Goal: Task Accomplishment & Management: Manage account settings

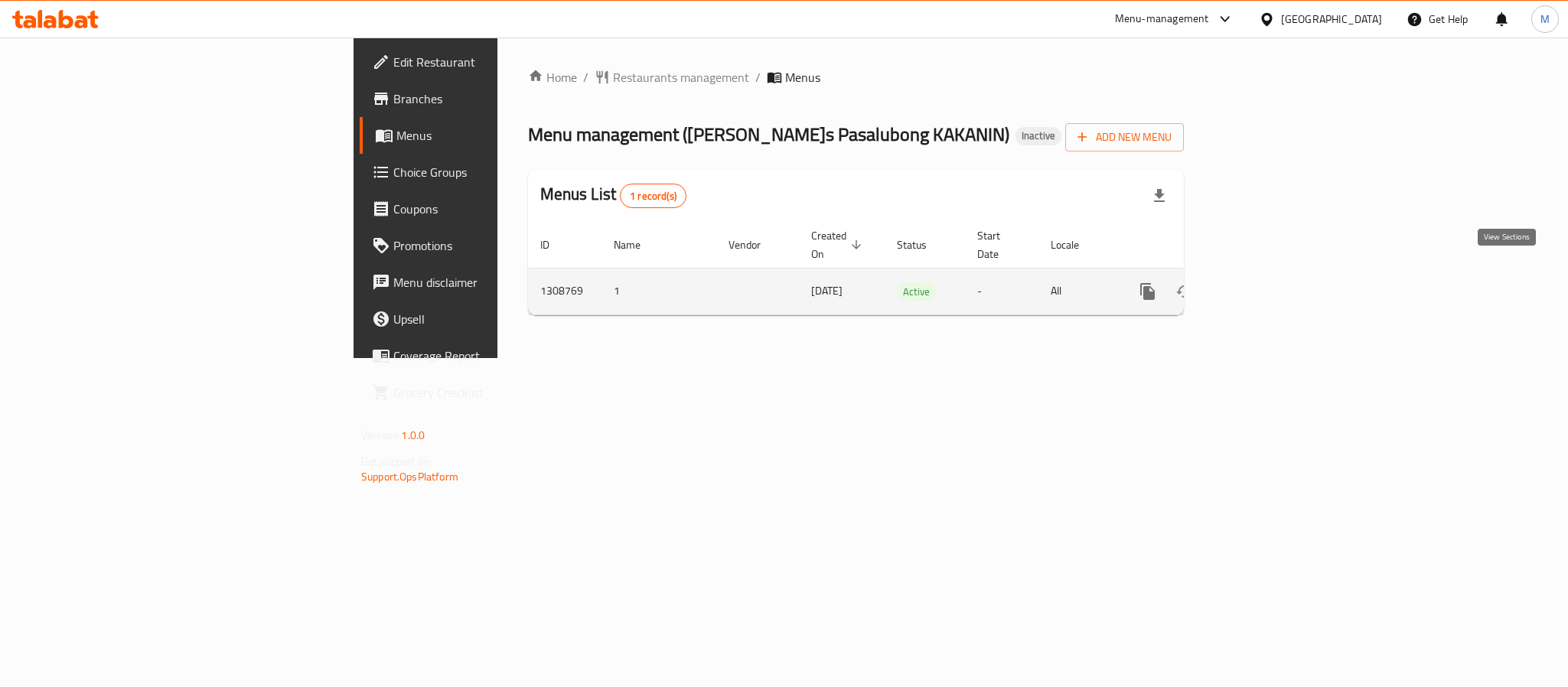
click at [1276, 273] on link "enhanced table" at bounding box center [1257, 291] width 37 height 37
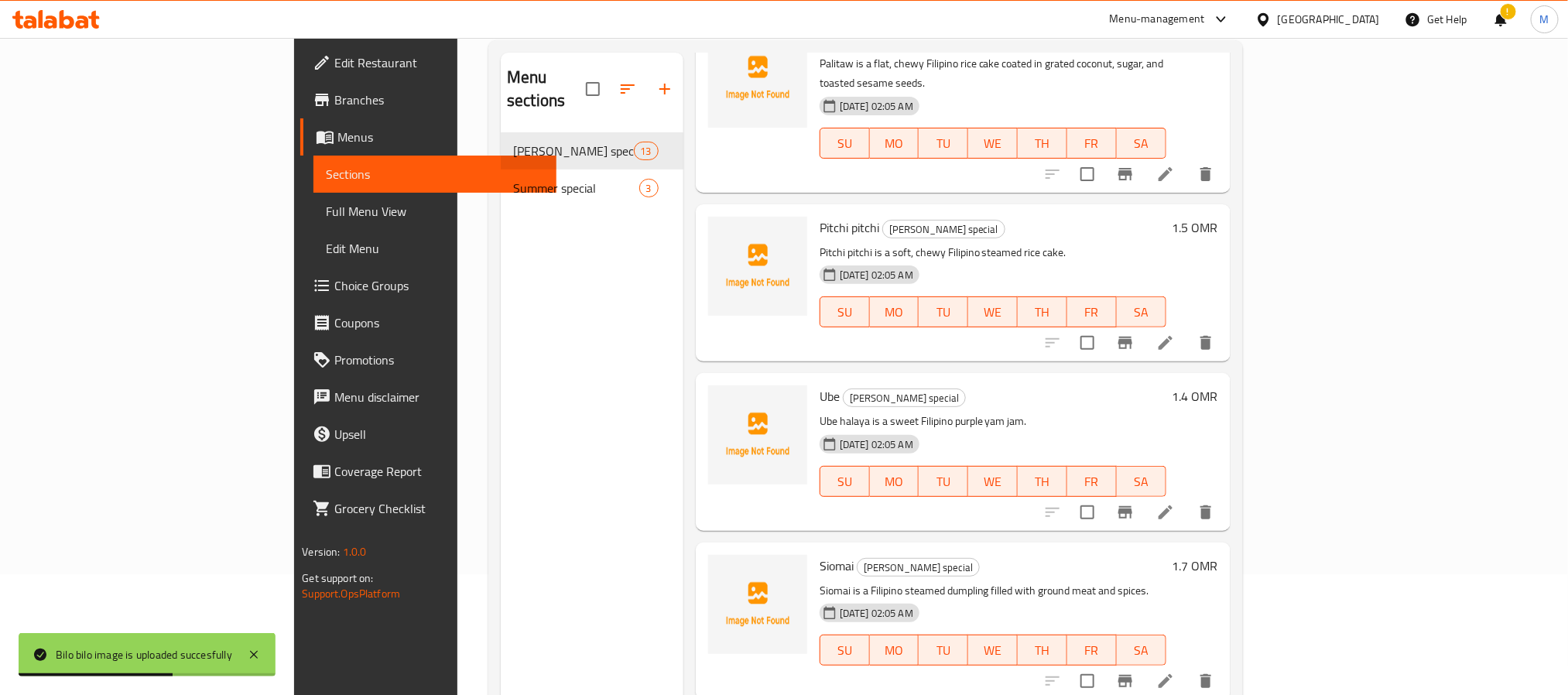
scroll to position [217, 0]
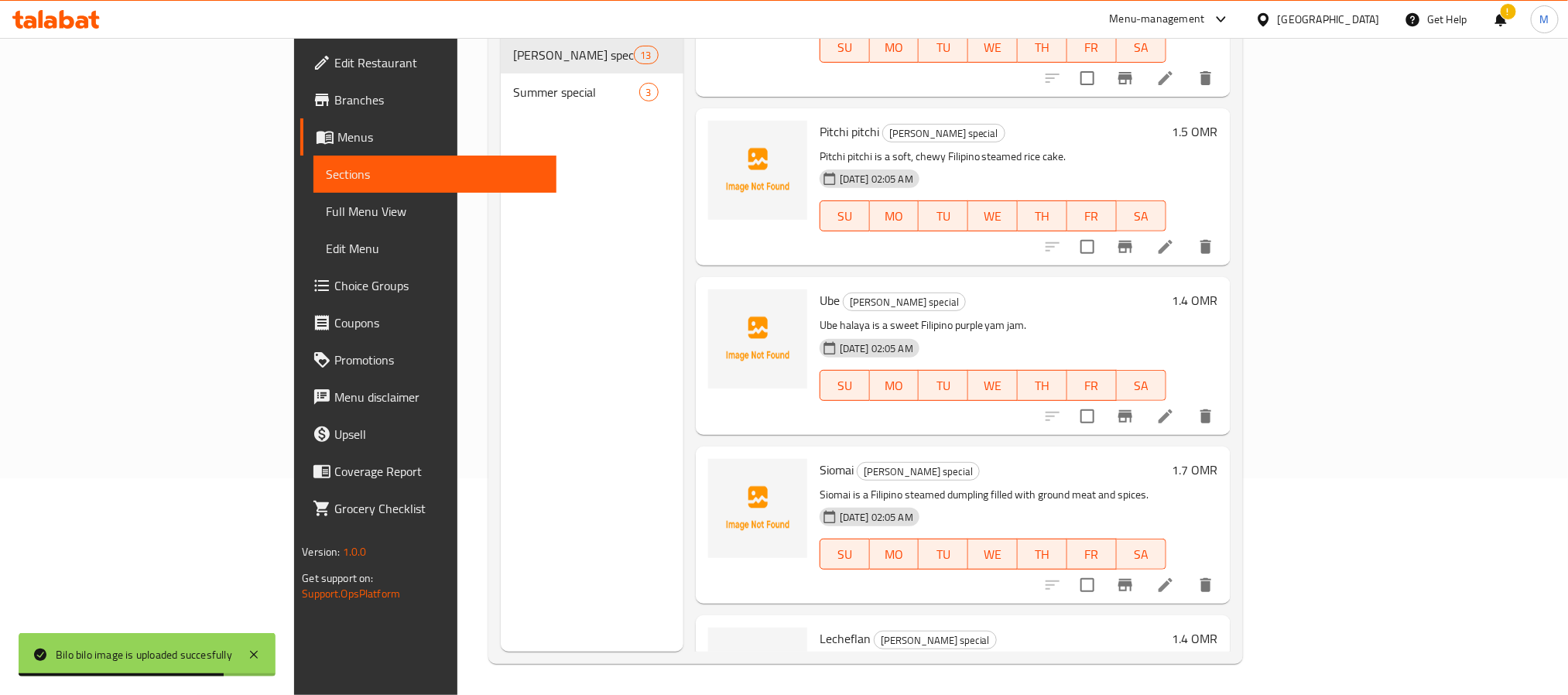
click at [1273, 469] on div "Home / Restaurants management / Menus / Sections Anne`s Pasalubong KAKANIN Inac…" at bounding box center [865, 258] width 816 height 874
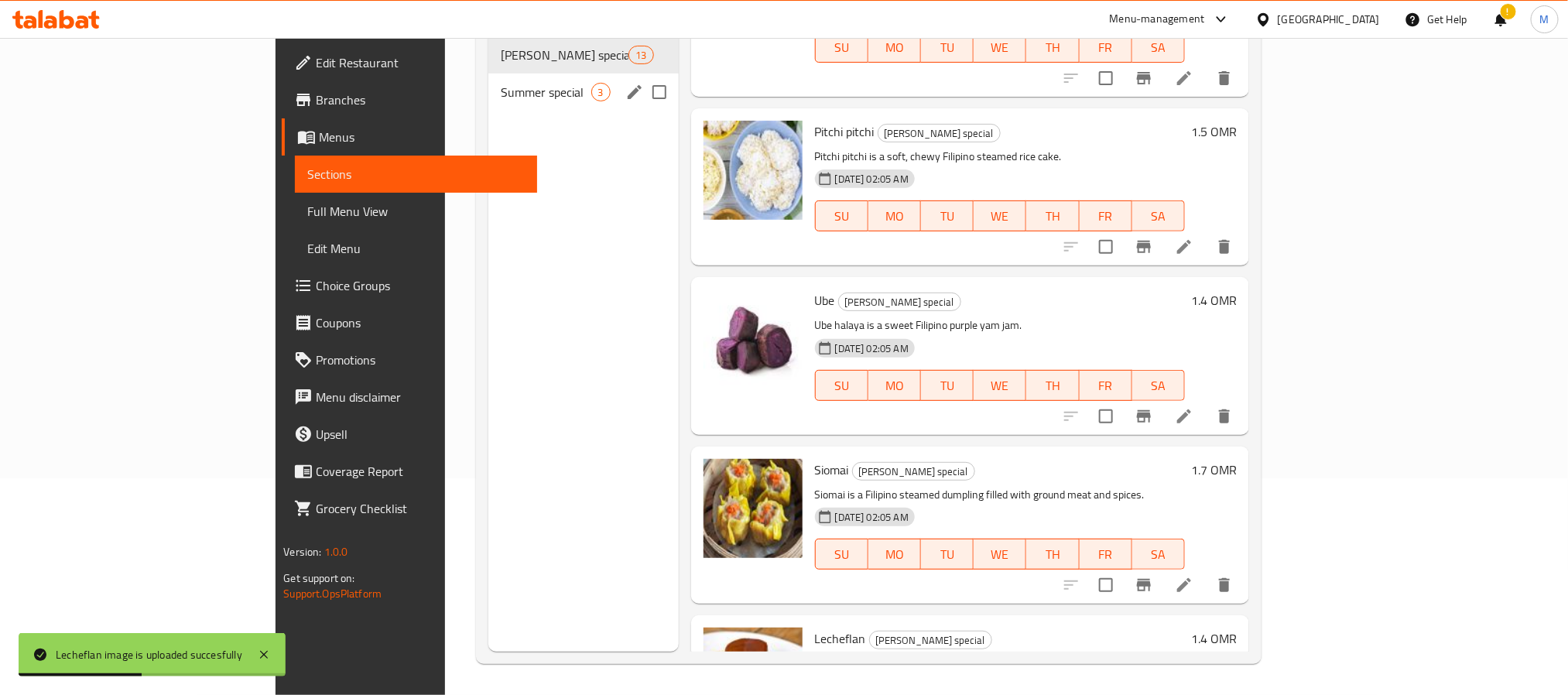
click at [501, 82] on span "Summer special" at bounding box center [546, 92] width 91 height 18
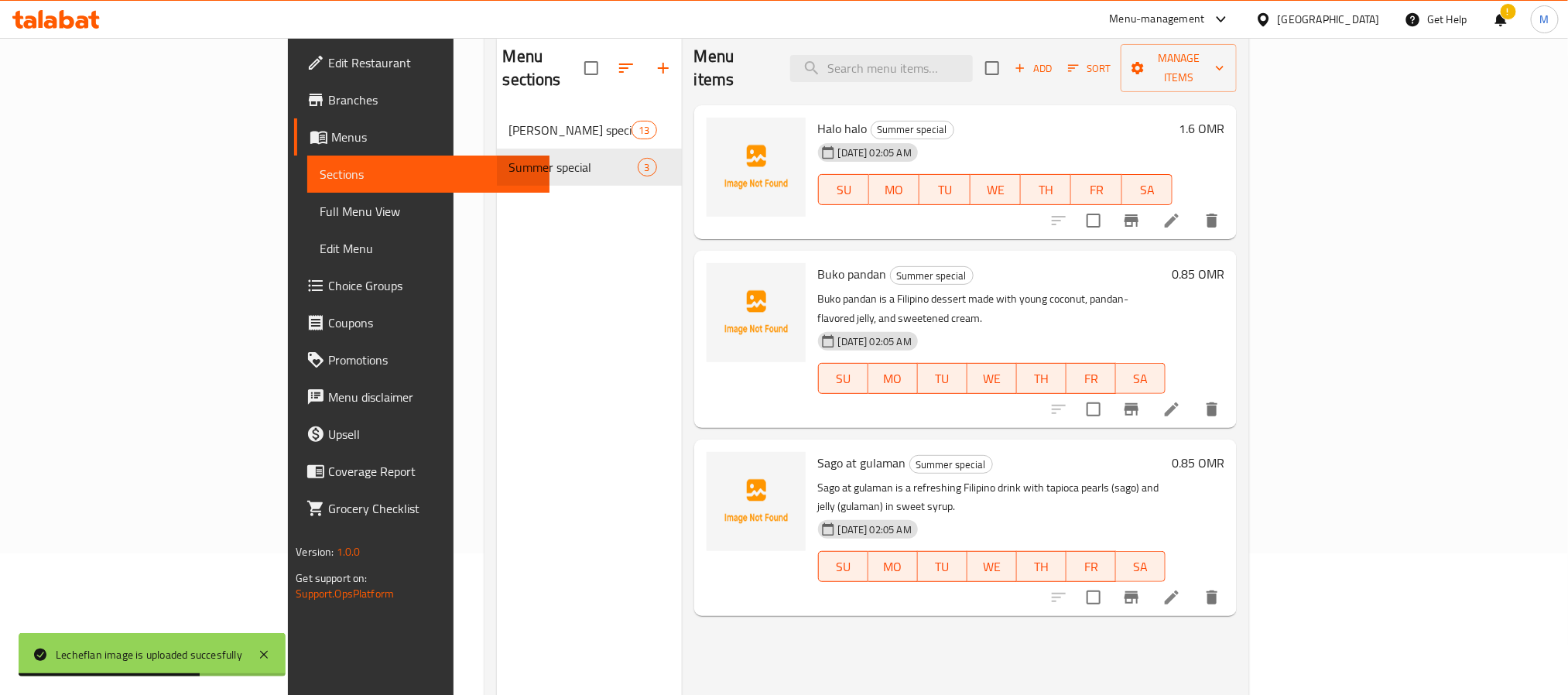
scroll to position [101, 0]
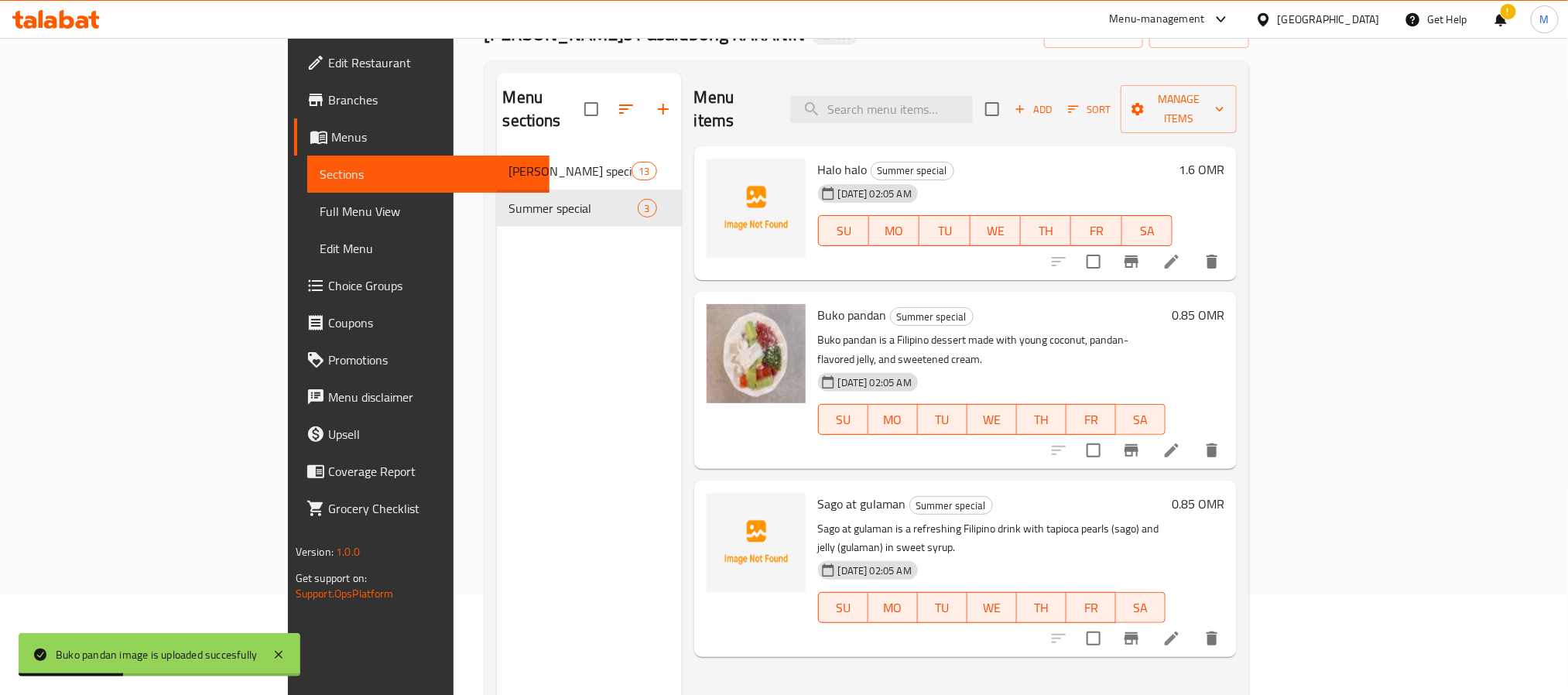
click at [320, 212] on span "Full Menu View" at bounding box center [428, 212] width 217 height 18
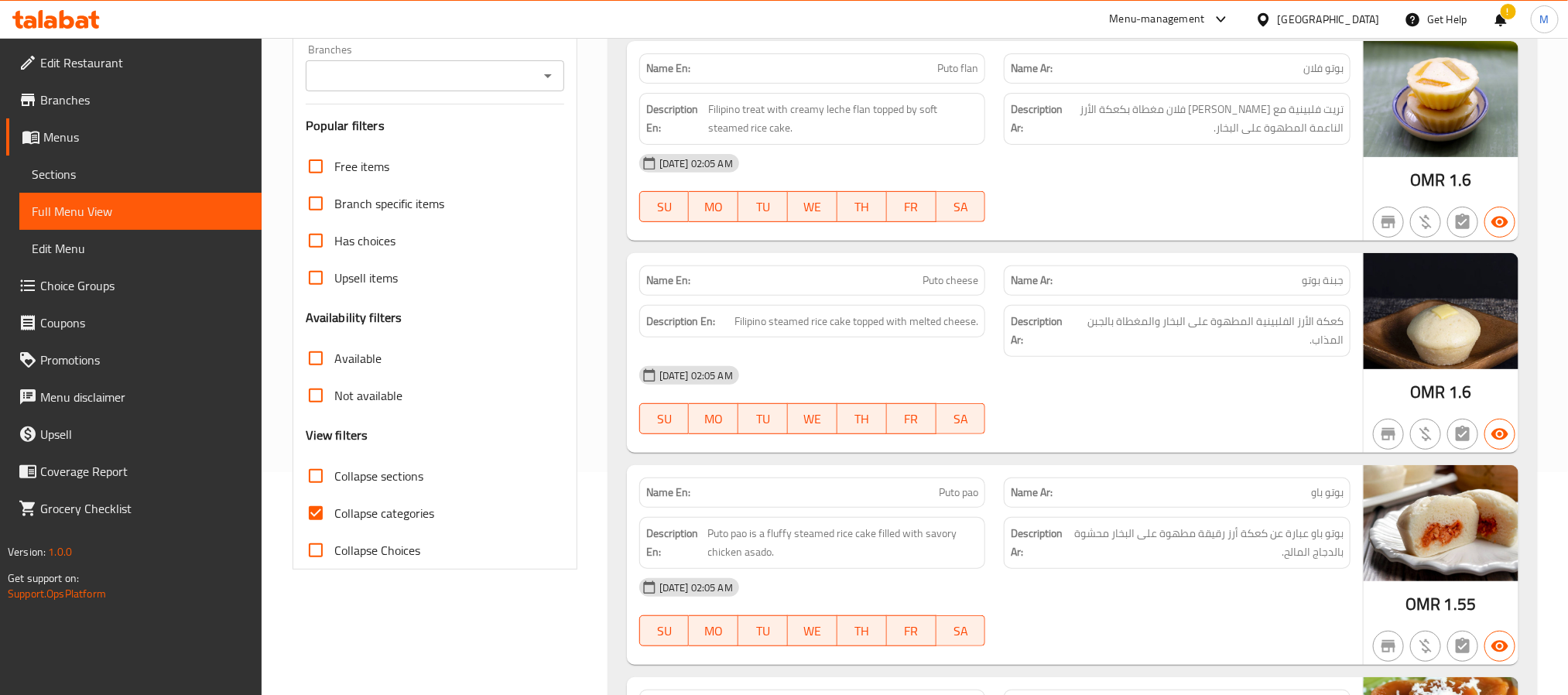
scroll to position [233, 0]
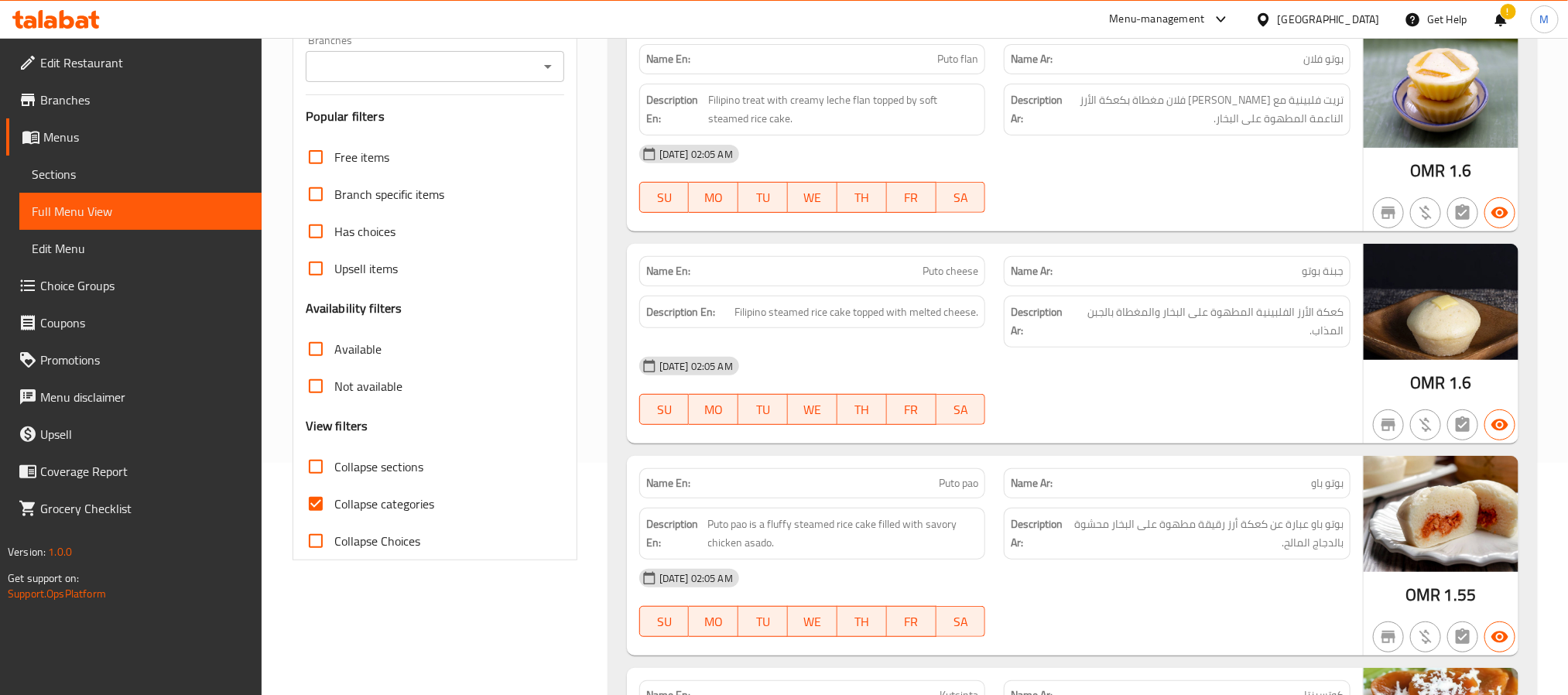
click at [421, 513] on span "Collapse categories" at bounding box center [384, 504] width 100 height 18
click at [334, 514] on input "Collapse categories" at bounding box center [316, 504] width 38 height 38
checkbox input "false"
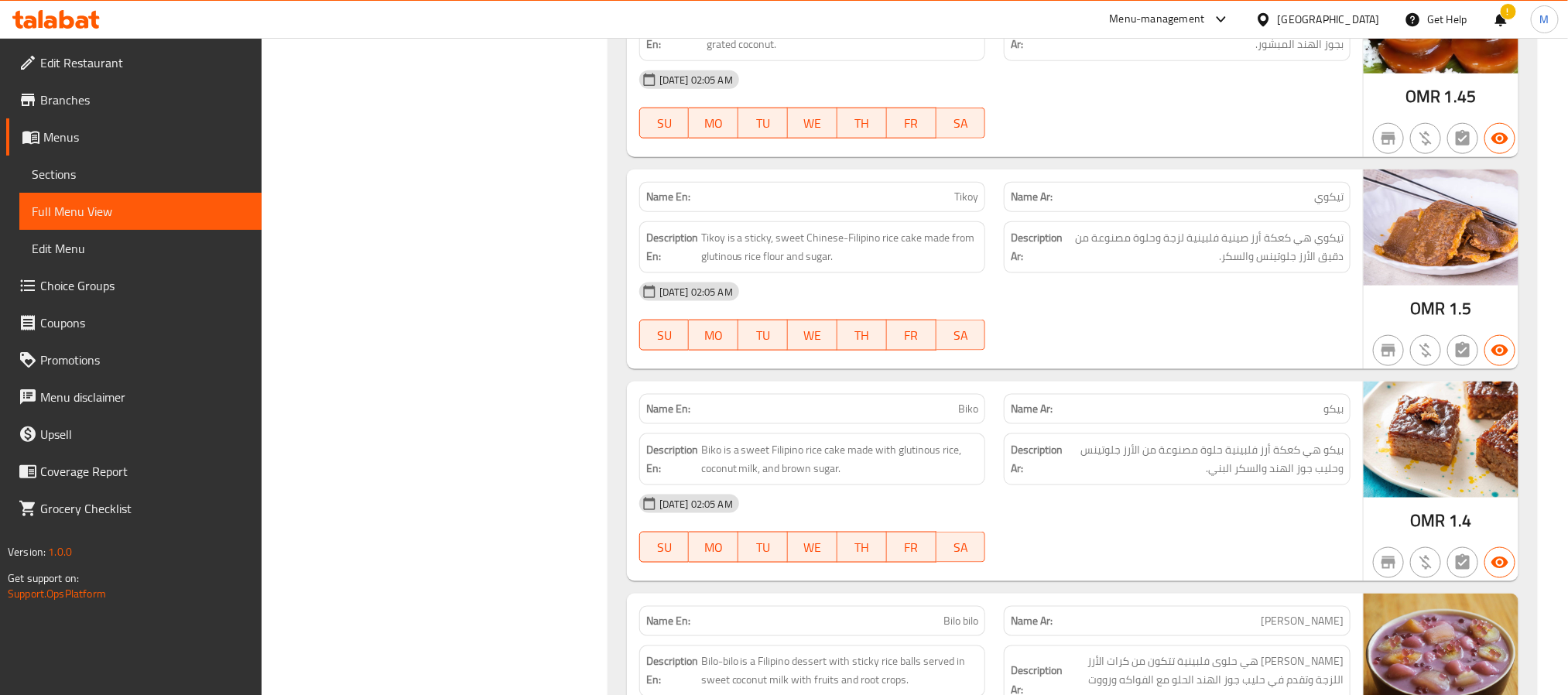
scroll to position [0, 0]
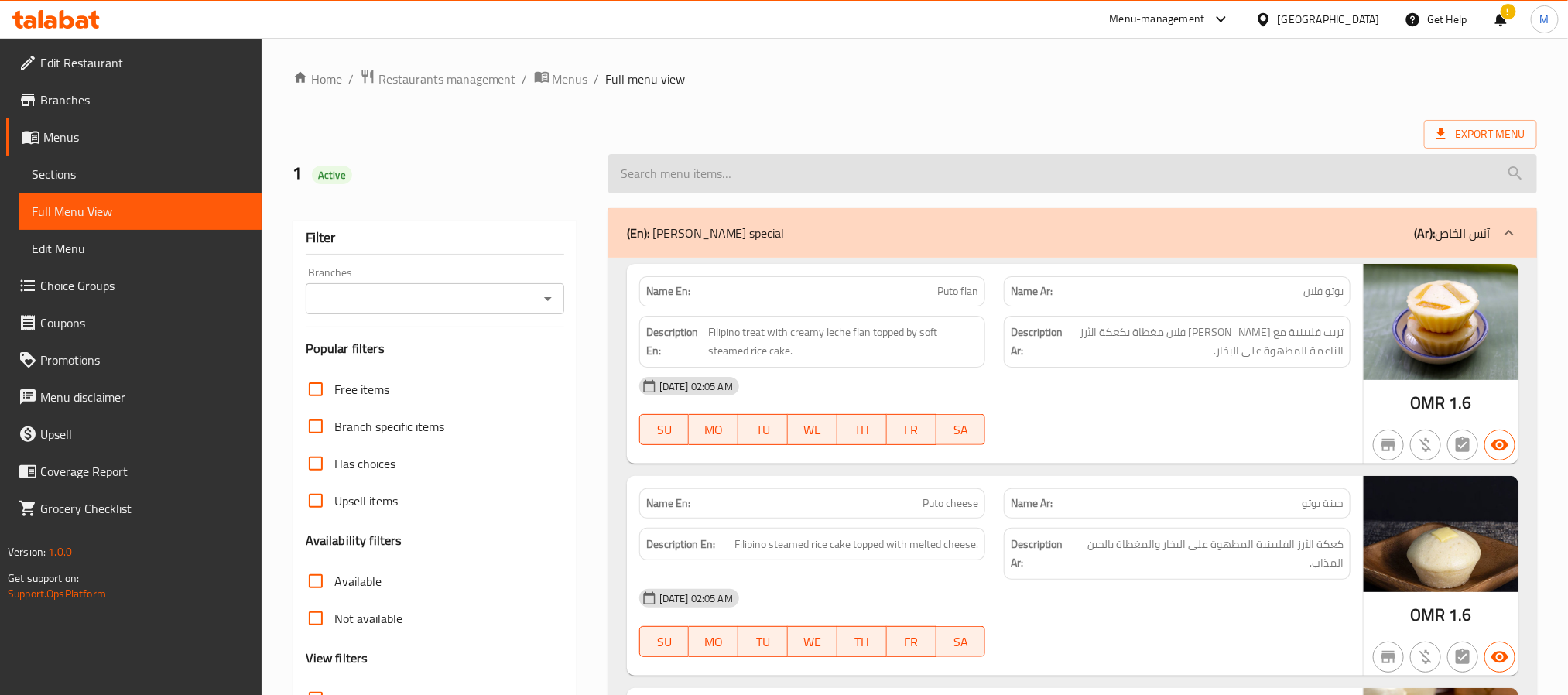
click at [1456, 157] on input "search" at bounding box center [1073, 173] width 929 height 39
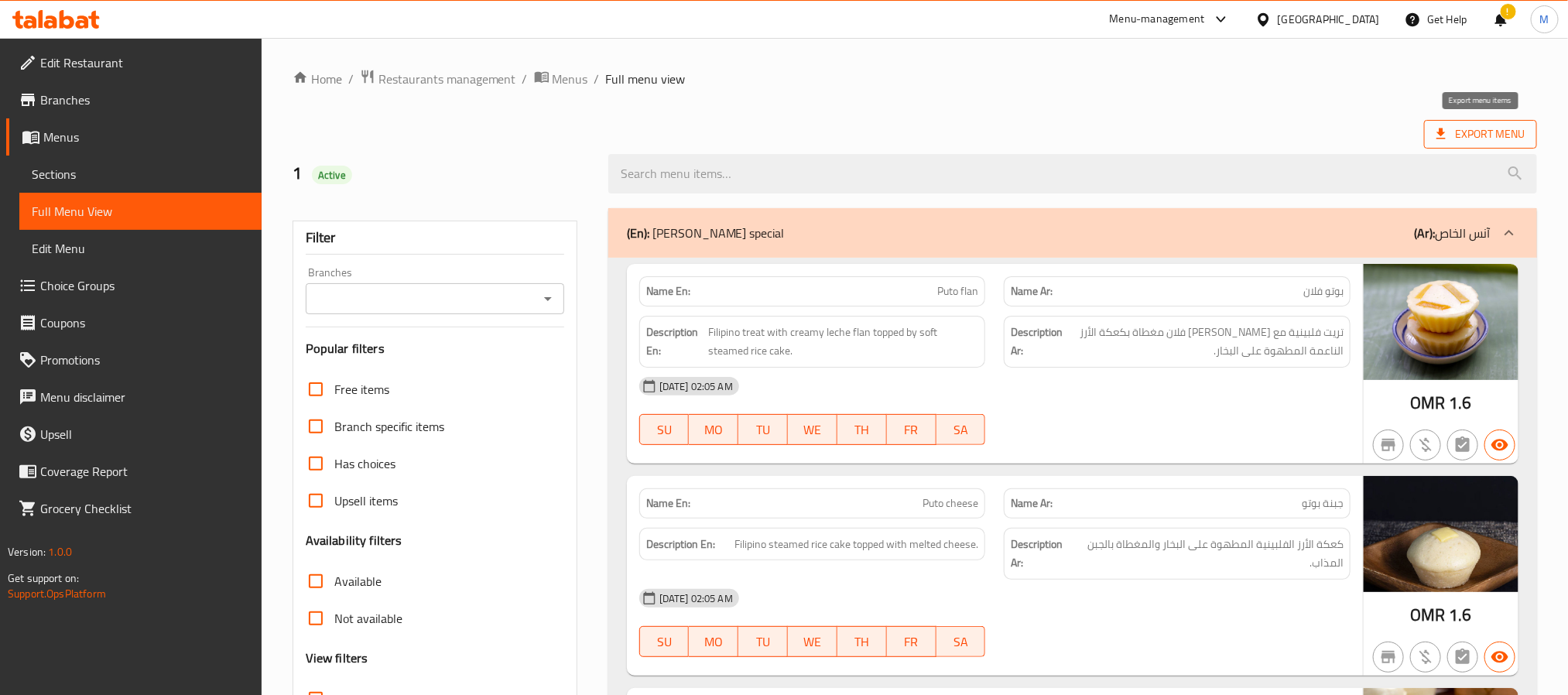
click at [1454, 137] on span "Export Menu" at bounding box center [1480, 134] width 88 height 19
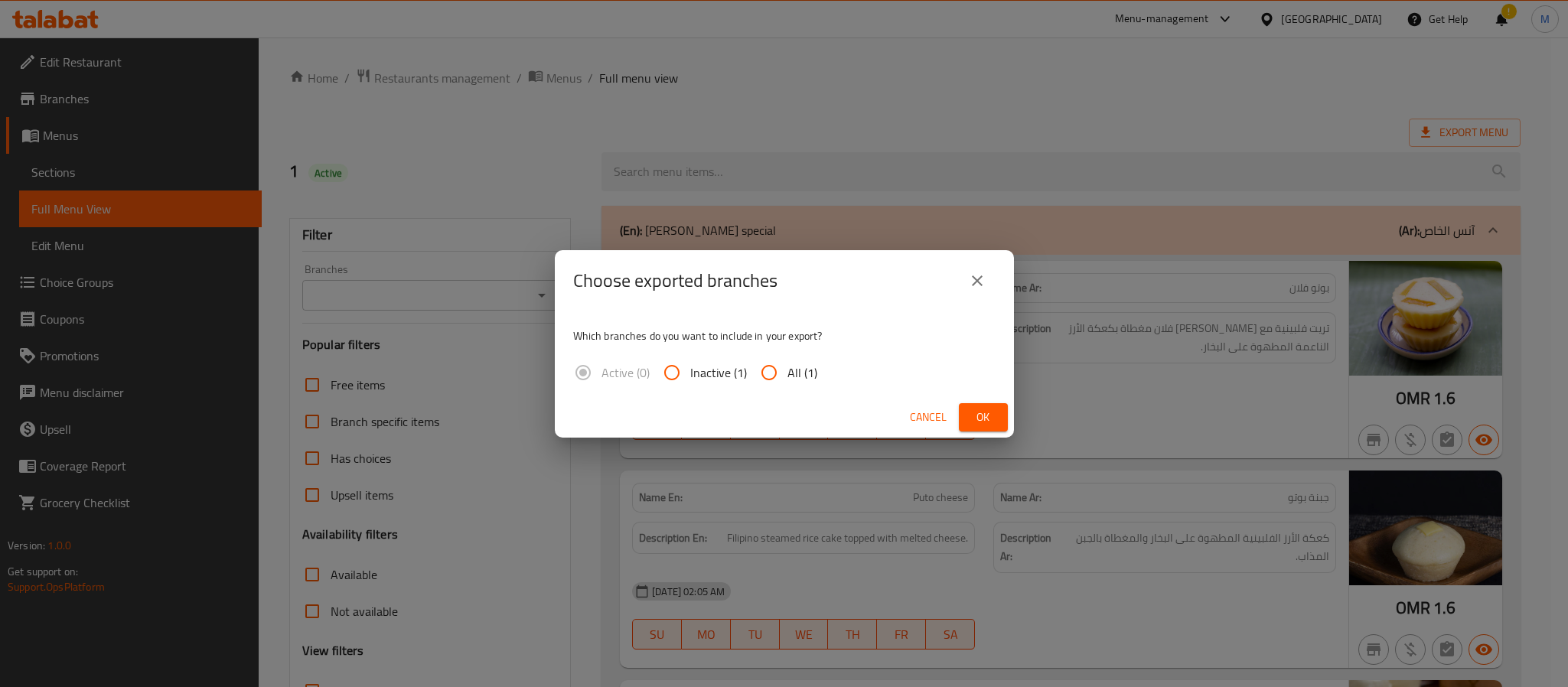
click at [764, 369] on input "All (1)" at bounding box center [769, 372] width 37 height 37
radio input "true"
click at [983, 407] on span "Ok" at bounding box center [982, 416] width 24 height 19
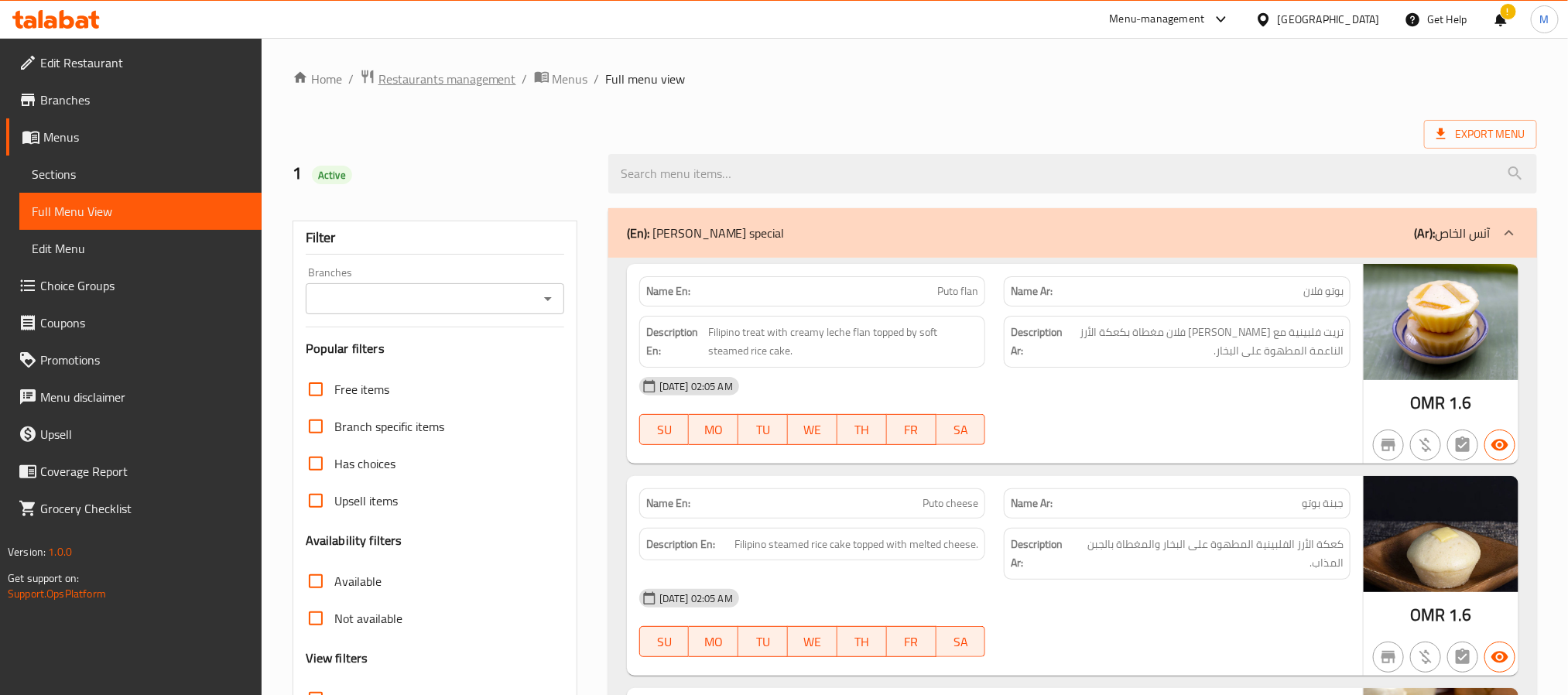
click at [463, 74] on span "Restaurants management" at bounding box center [447, 79] width 137 height 18
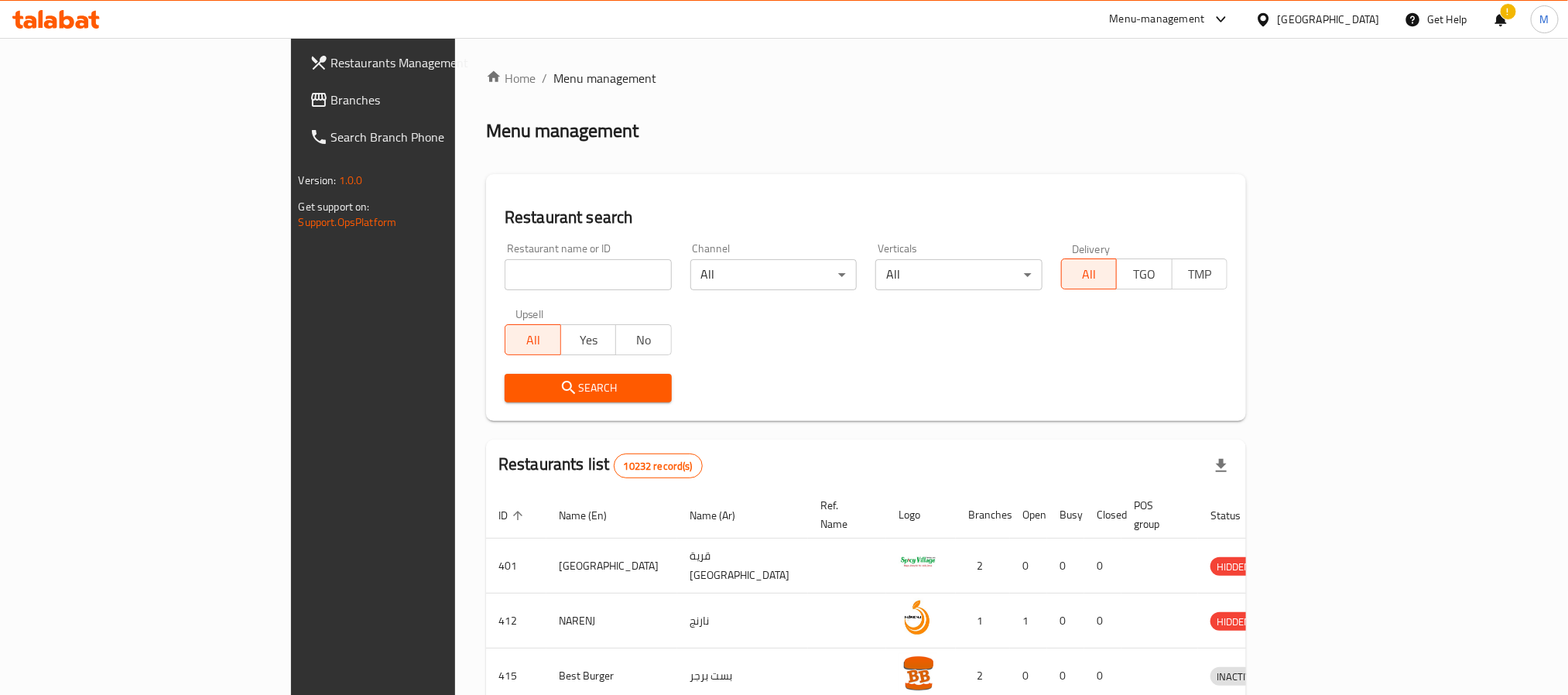
click at [332, 103] on span "Branches" at bounding box center [436, 100] width 209 height 18
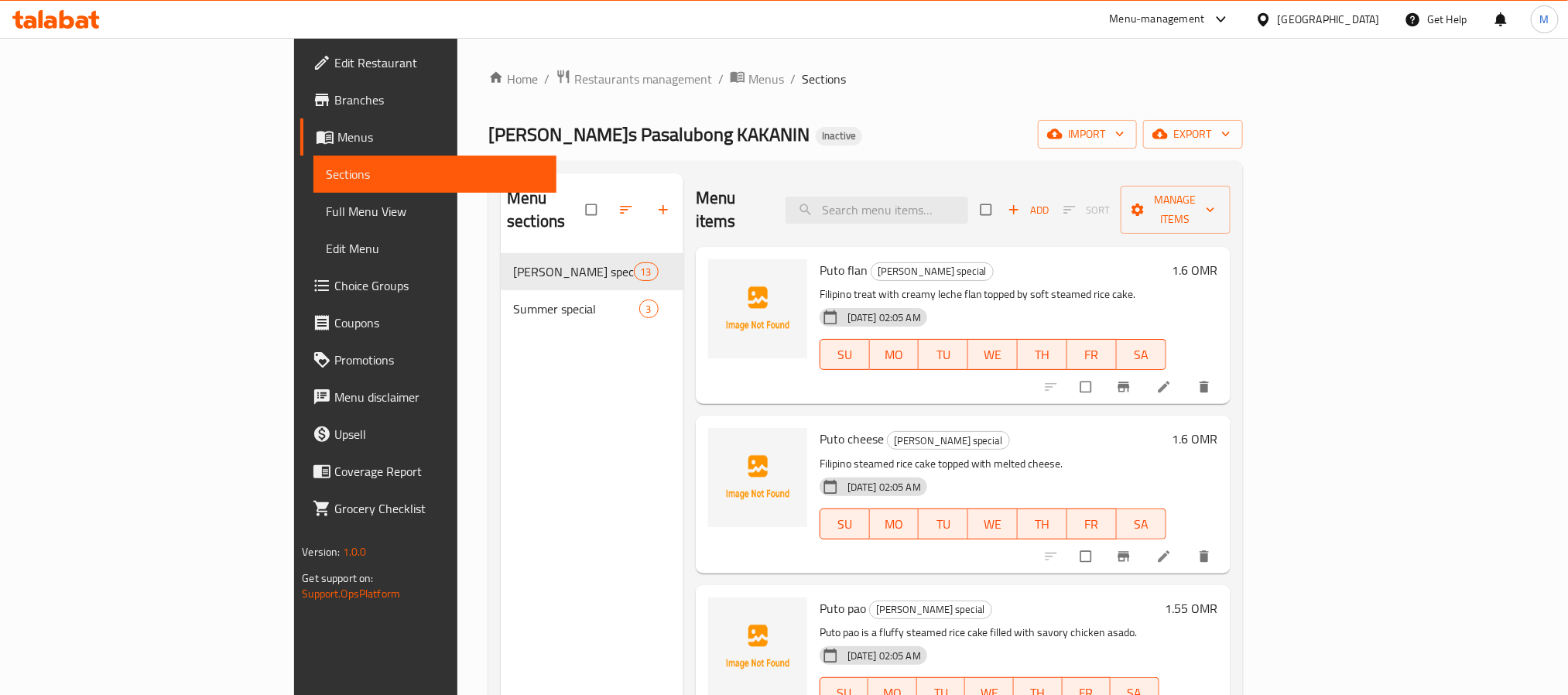
click at [326, 212] on span "Full Menu View" at bounding box center [434, 212] width 217 height 18
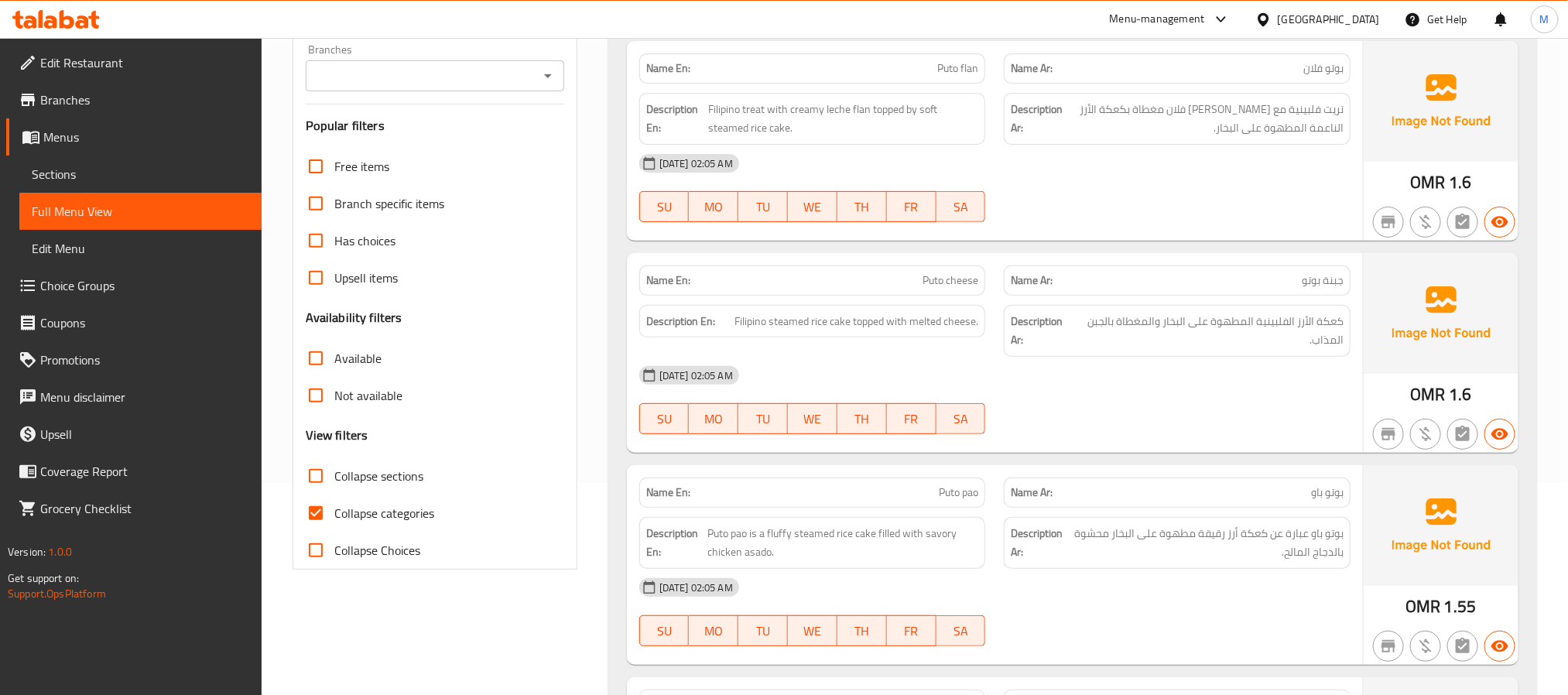
scroll to position [233, 0]
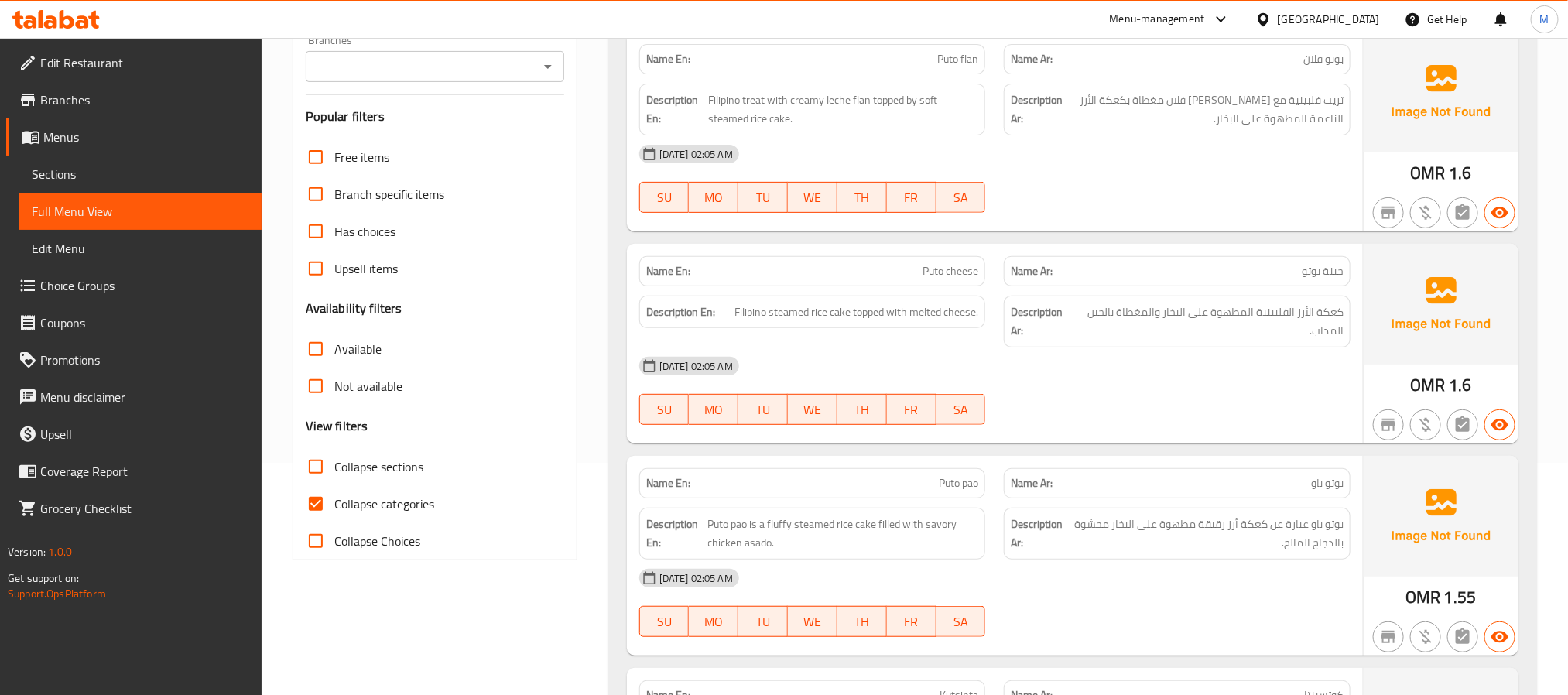
click at [402, 497] on span "Collapse categories" at bounding box center [384, 504] width 100 height 18
click at [334, 497] on input "Collapse categories" at bounding box center [316, 504] width 38 height 38
checkbox input "false"
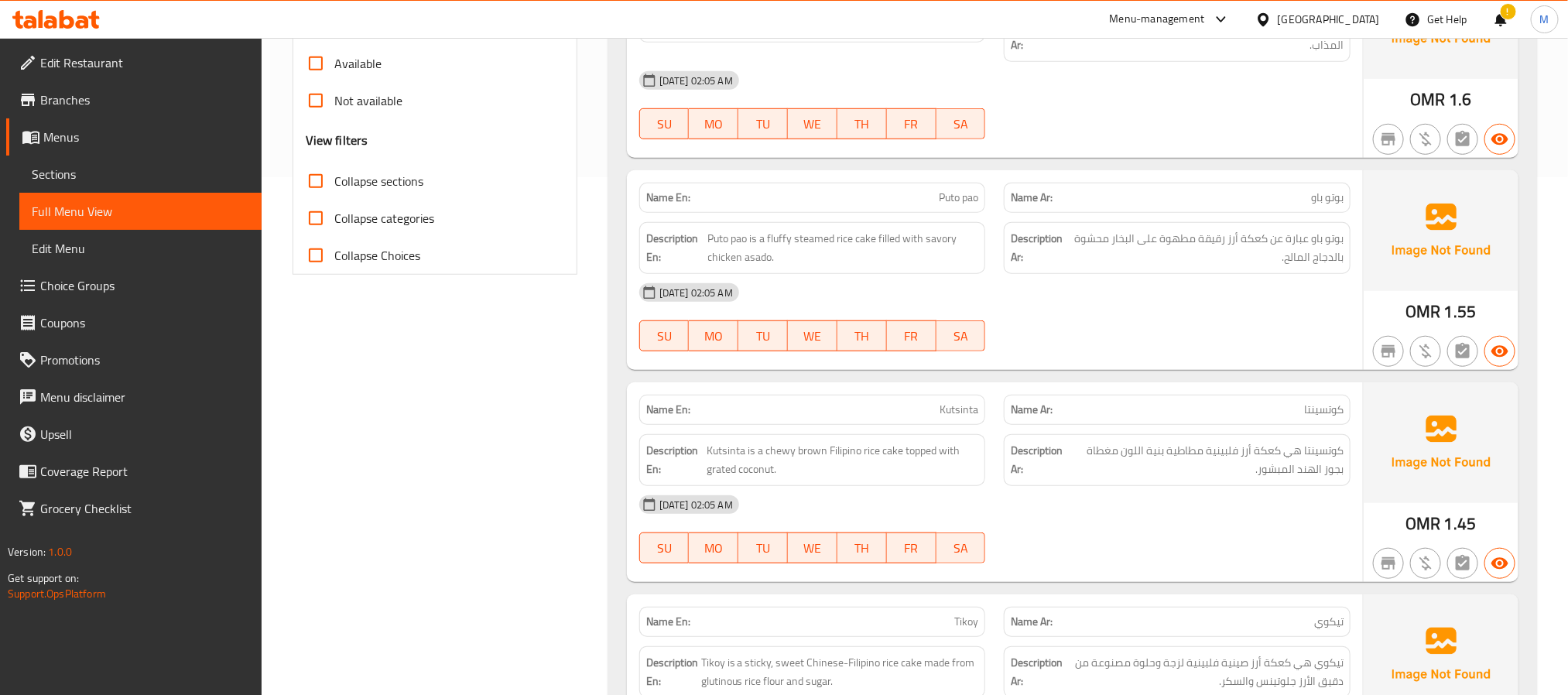
scroll to position [581, 0]
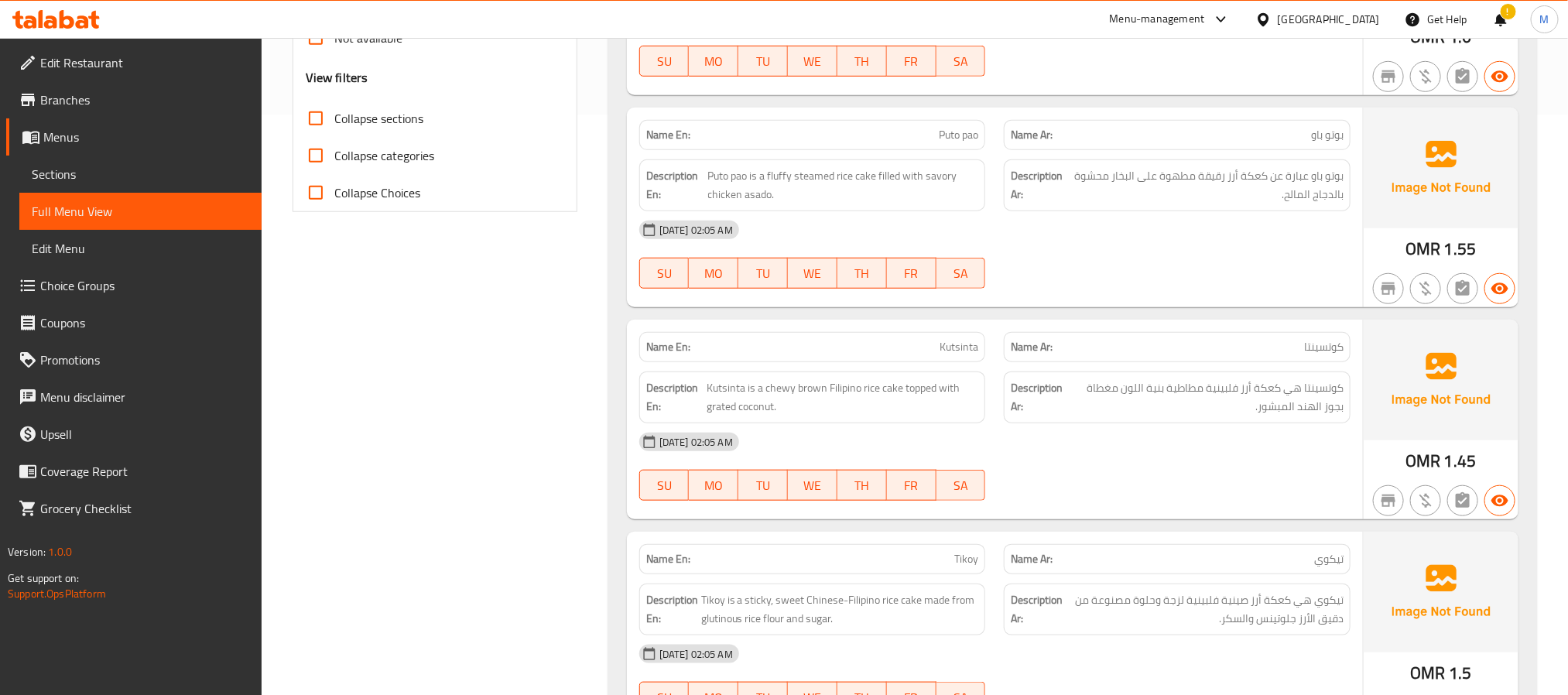
drag, startPoint x: 1096, startPoint y: 57, endPoint x: 1062, endPoint y: 56, distance: 34.0
click at [1096, 57] on div "29-08-2025 02:05 AM SU MO TU WE TH FR SA" at bounding box center [995, 42] width 730 height 87
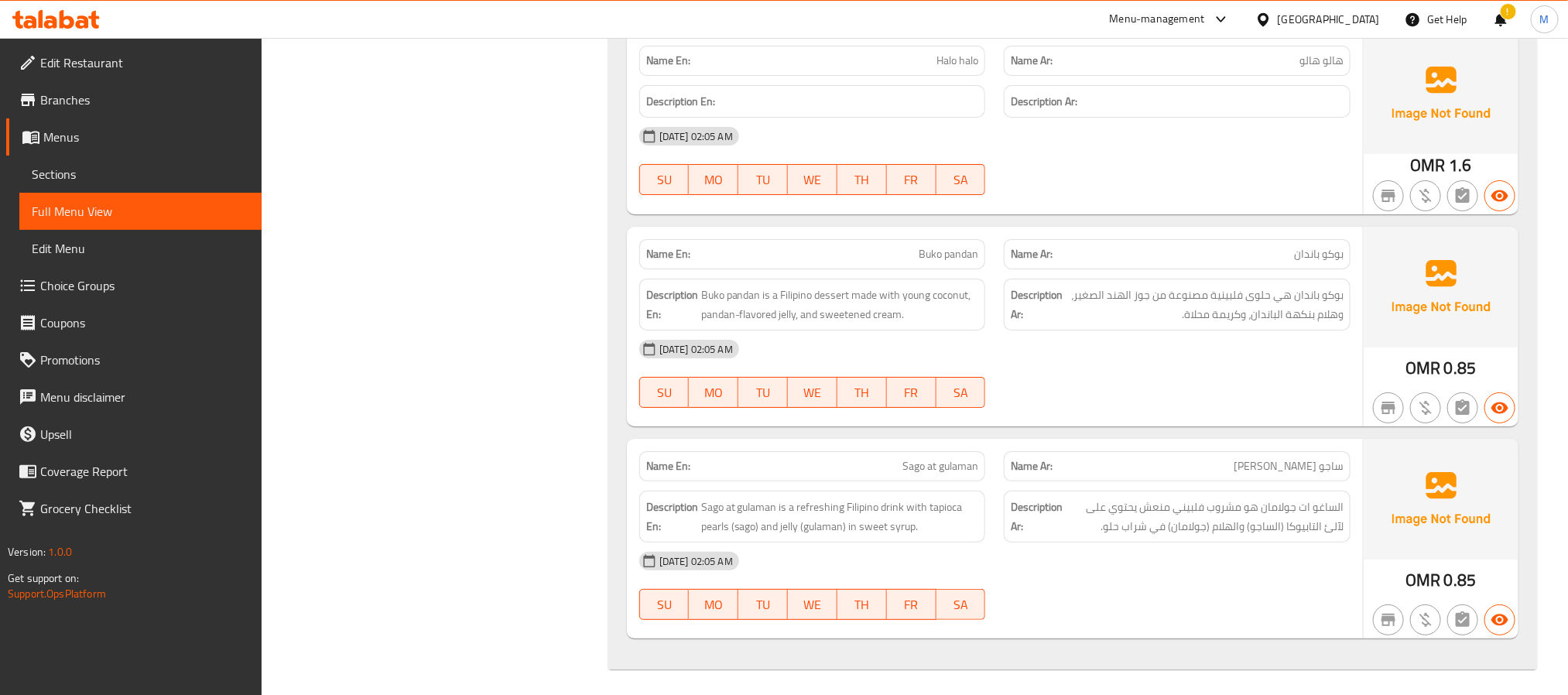
scroll to position [3083, 0]
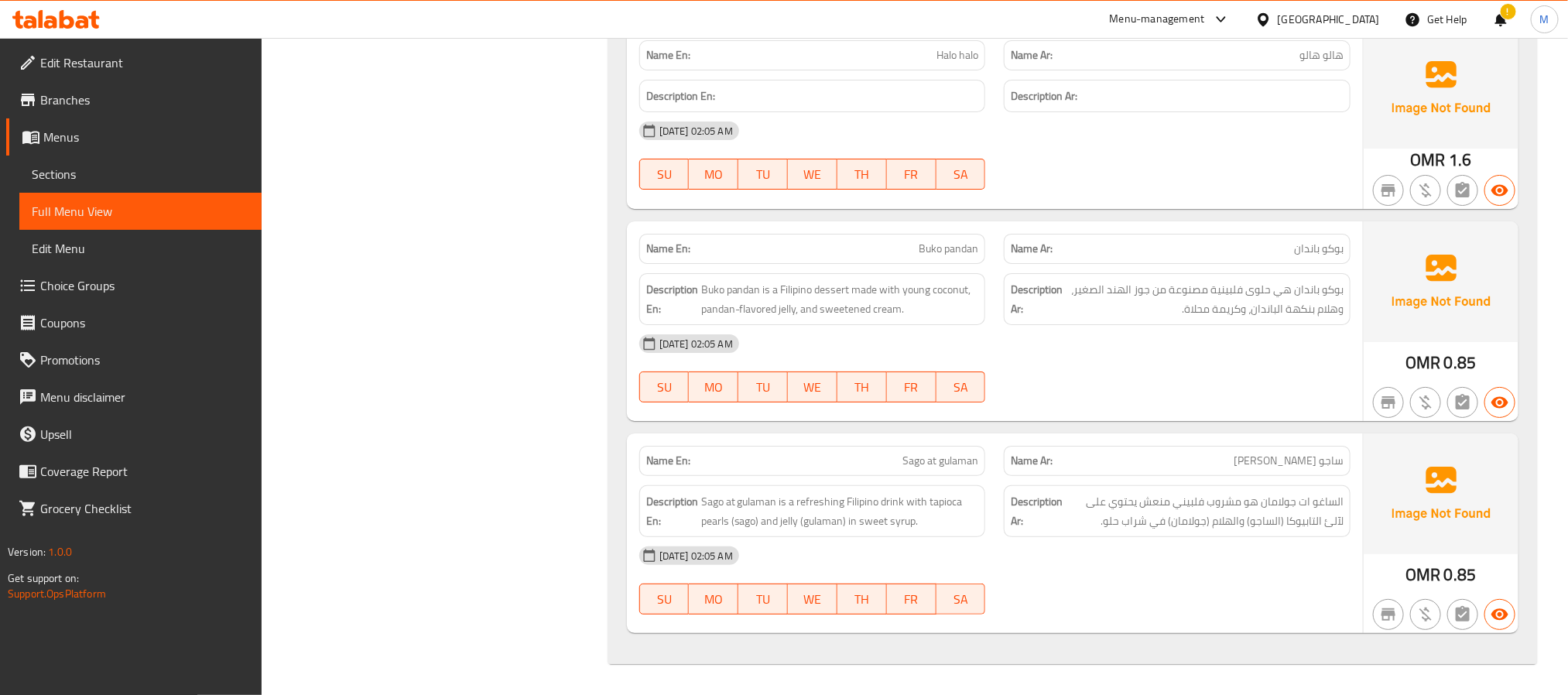
click at [1267, 372] on div "29-08-2025 02:05 AM SU MO TU WE TH FR SA" at bounding box center [995, 368] width 730 height 87
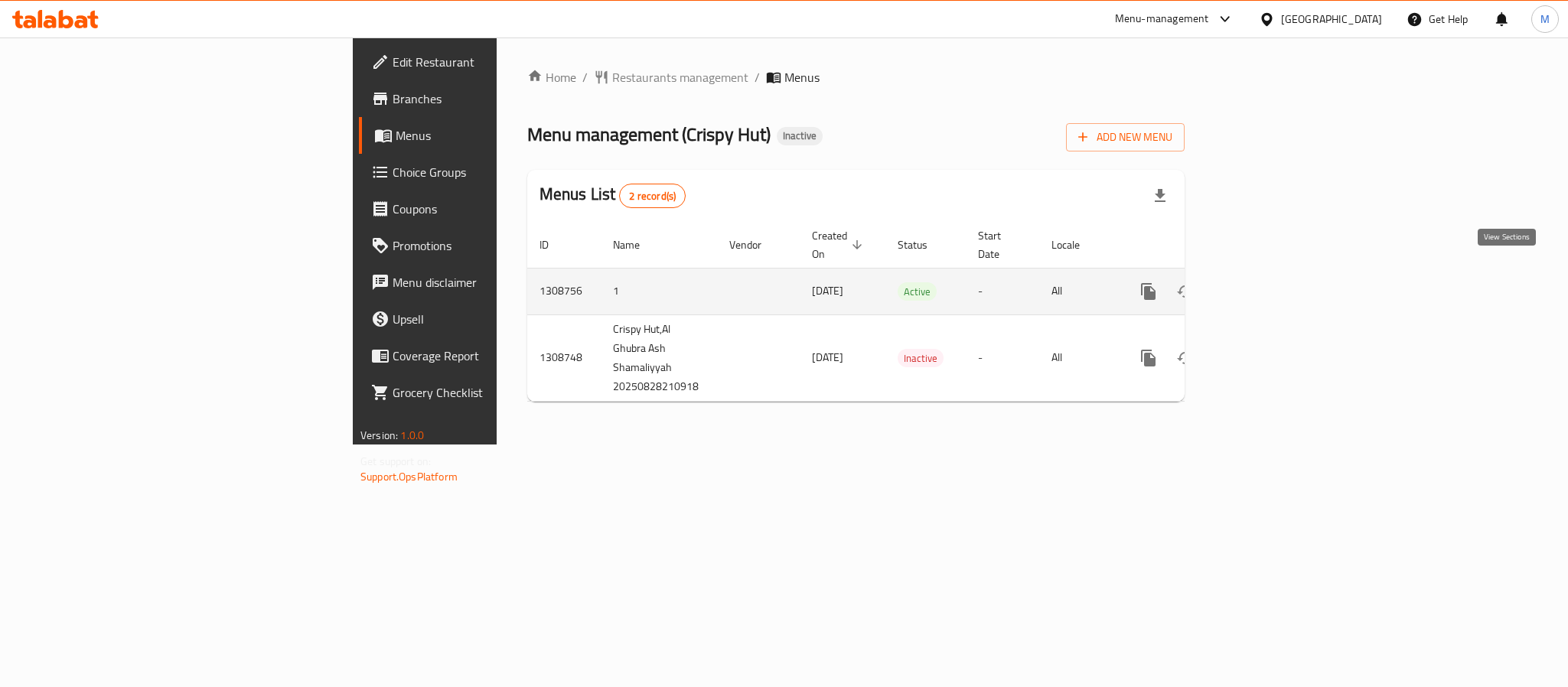
click at [1276, 273] on link "enhanced table" at bounding box center [1258, 291] width 37 height 37
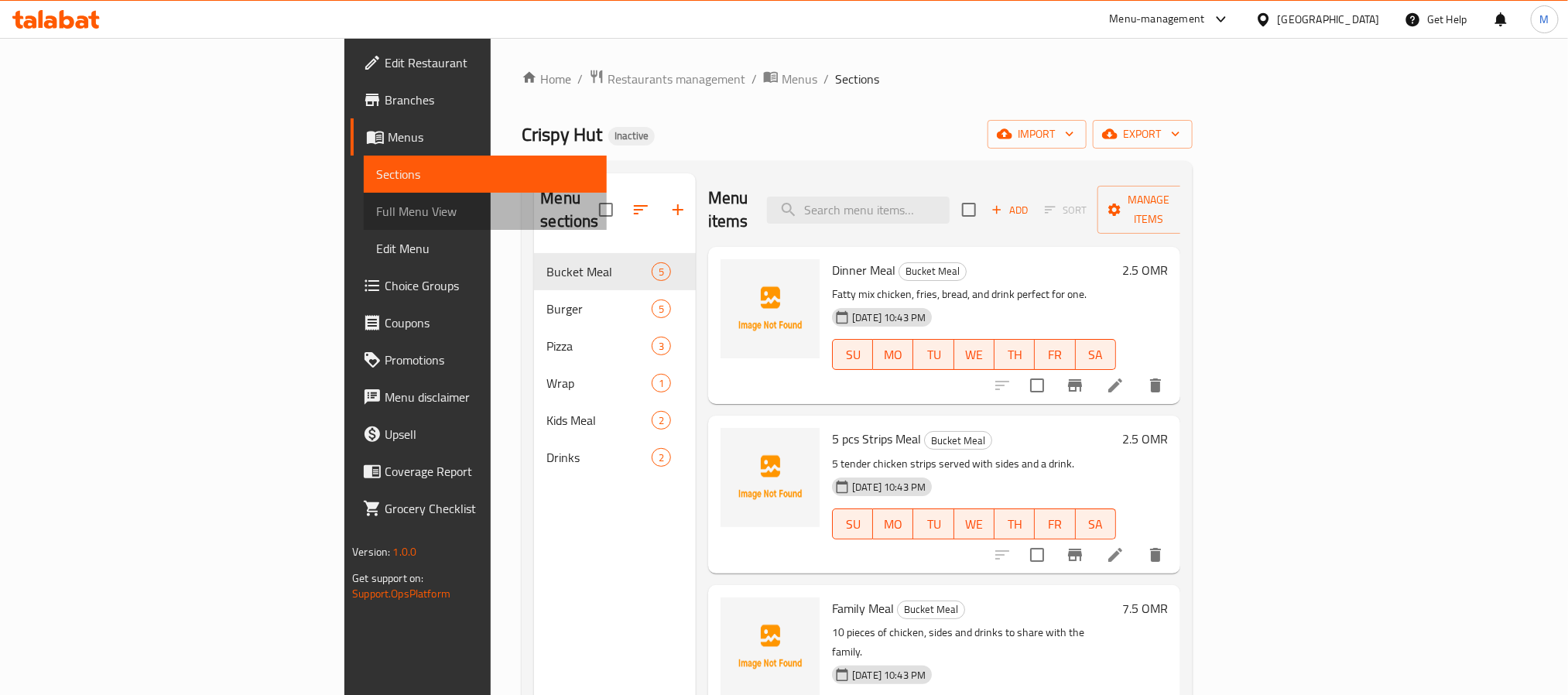
click at [376, 202] on span "Full Menu View" at bounding box center [485, 212] width 217 height 18
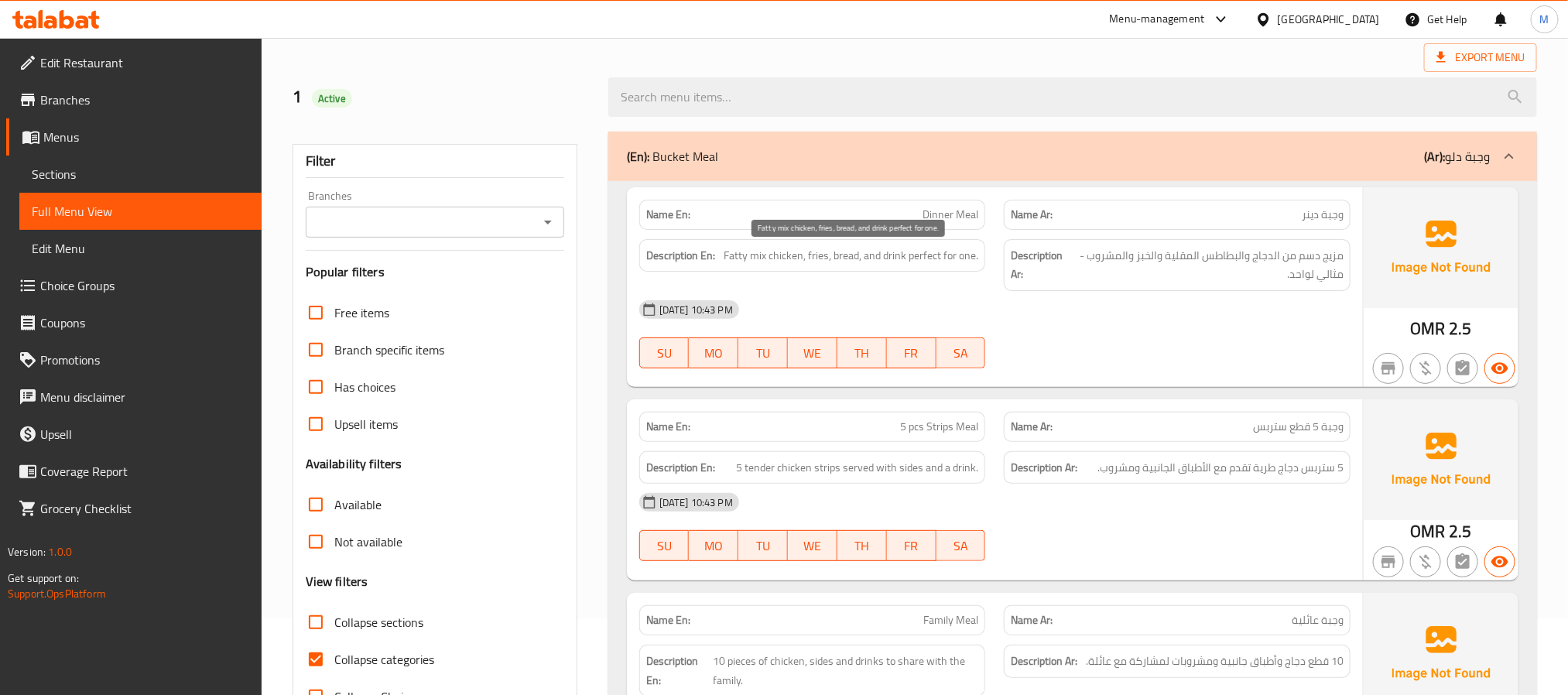
scroll to position [116, 0]
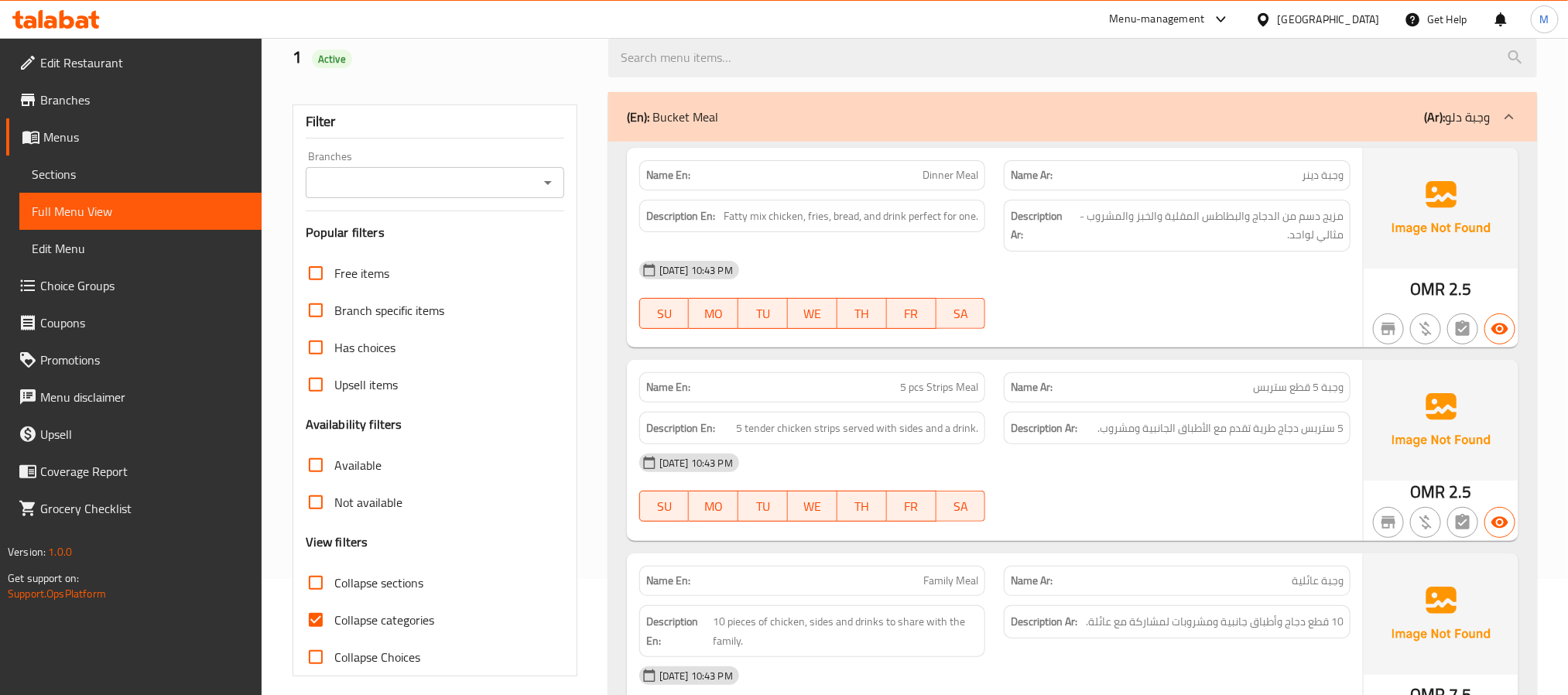
click at [936, 113] on div "(En): Bucket Meal (Ar): وجبة دلو" at bounding box center [1059, 116] width 864 height 18
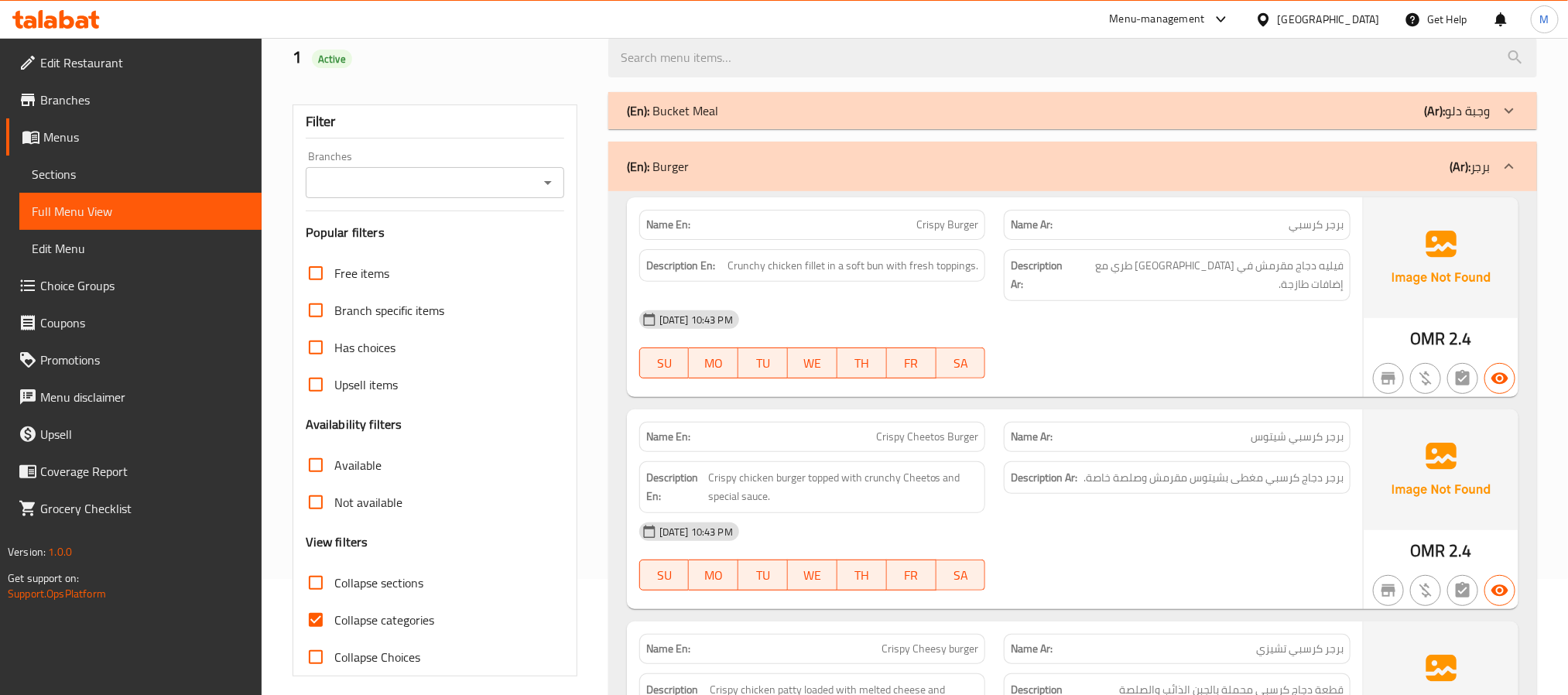
click at [815, 114] on div "(En): Bucket Meal (Ar): وجبة دلو" at bounding box center [1059, 111] width 864 height 18
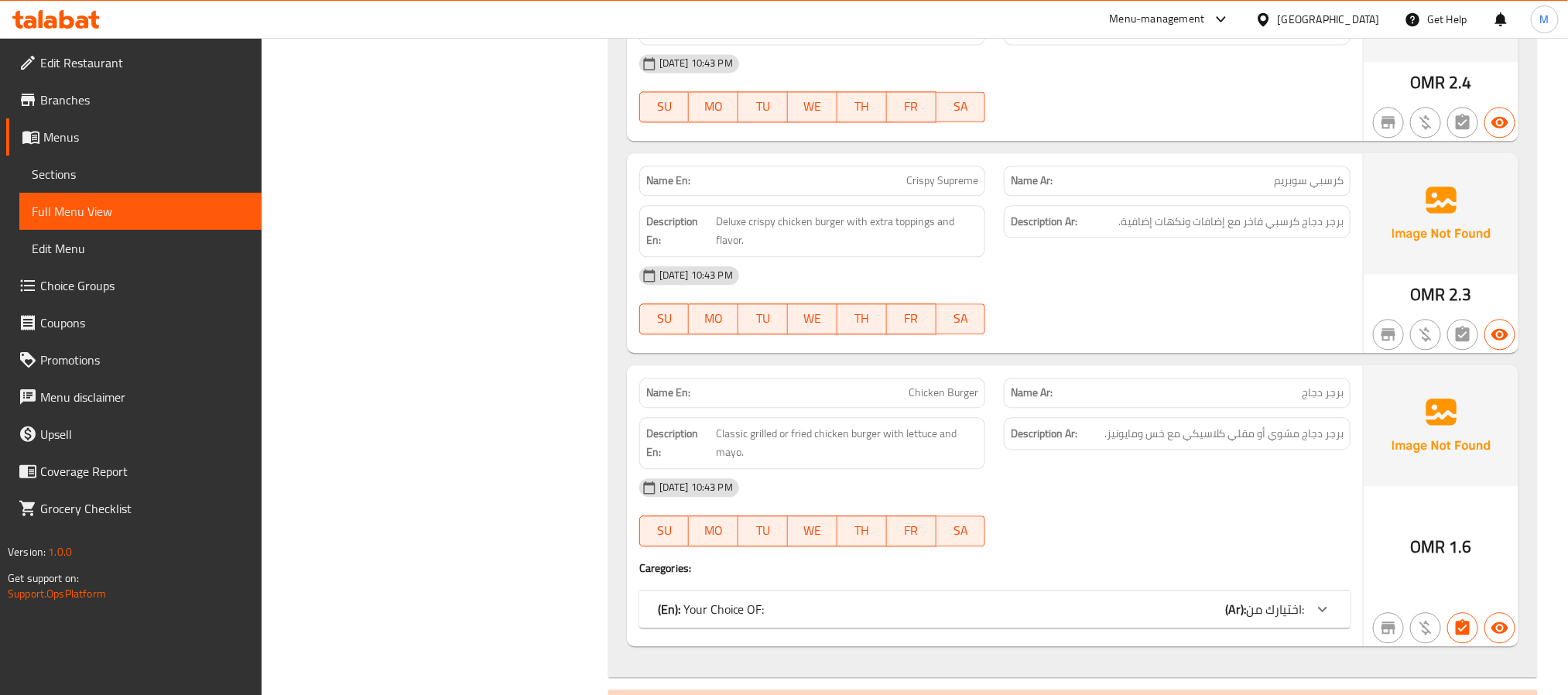
scroll to position [1973, 0]
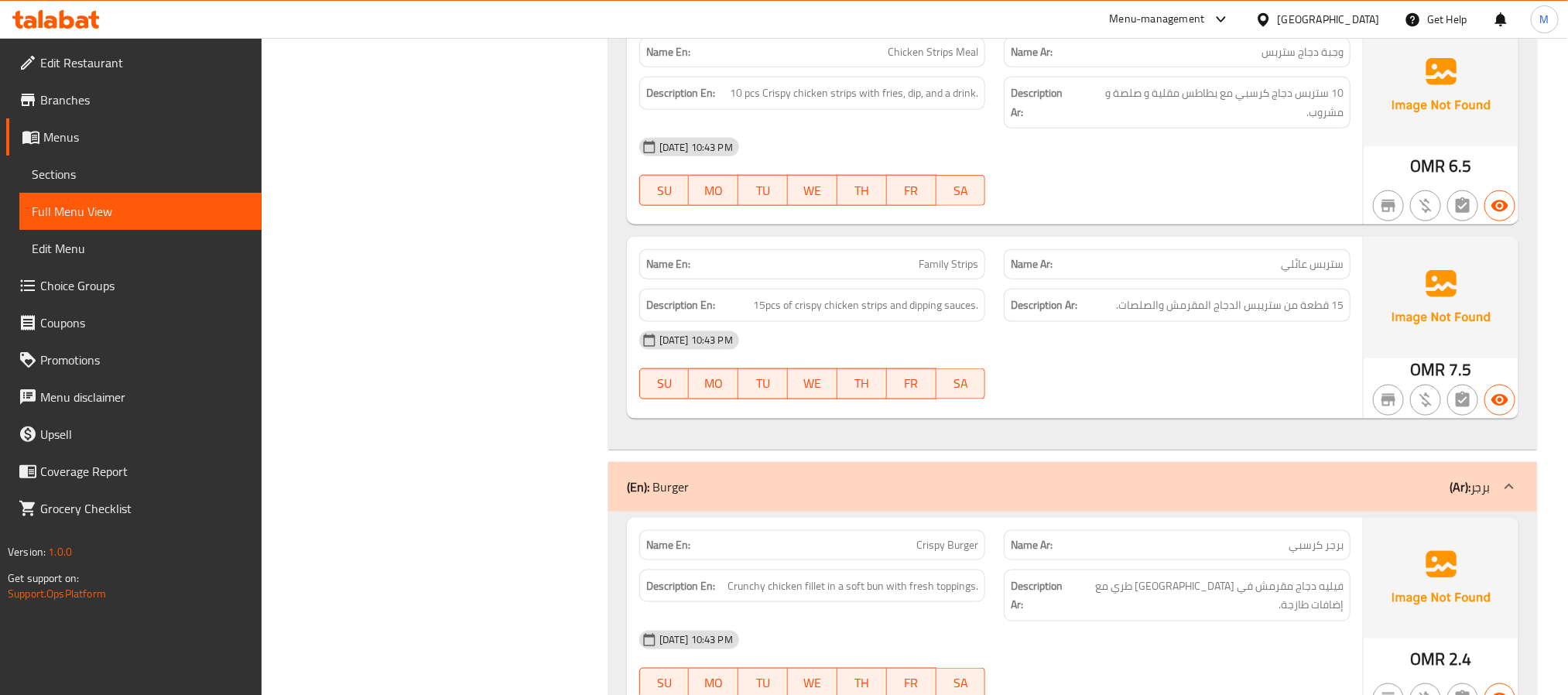
scroll to position [233, 0]
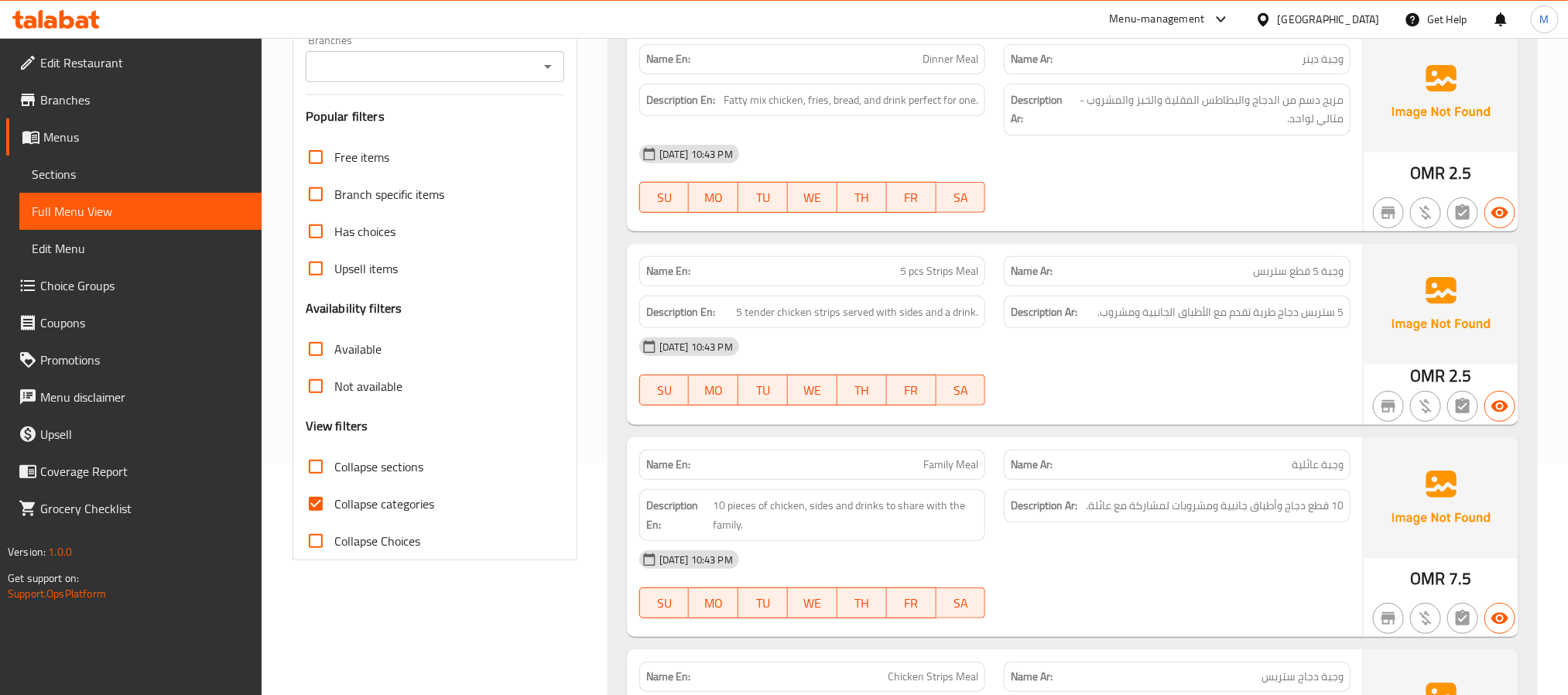
click at [346, 508] on span "Collapse categories" at bounding box center [384, 504] width 100 height 18
click at [334, 508] on input "Collapse categories" at bounding box center [316, 504] width 38 height 38
checkbox input "false"
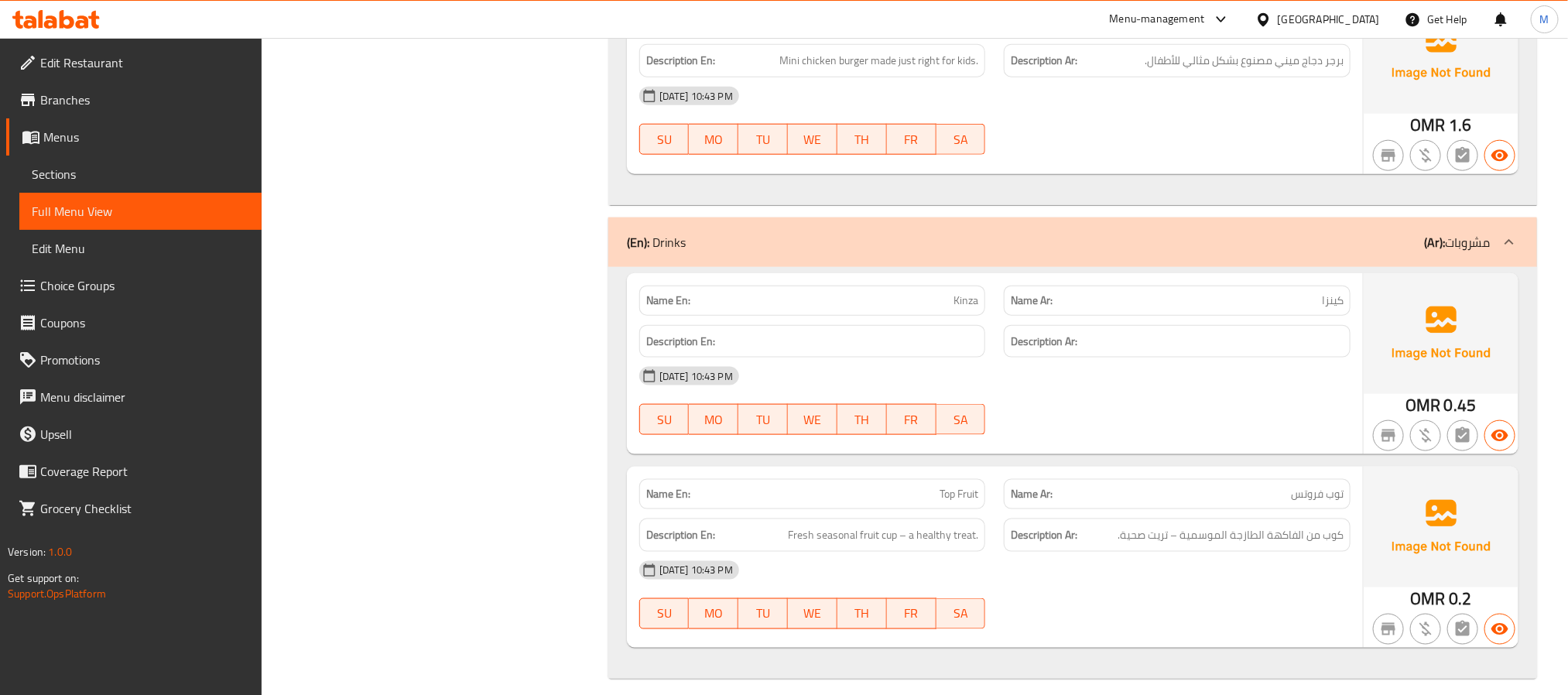
scroll to position [3998, 0]
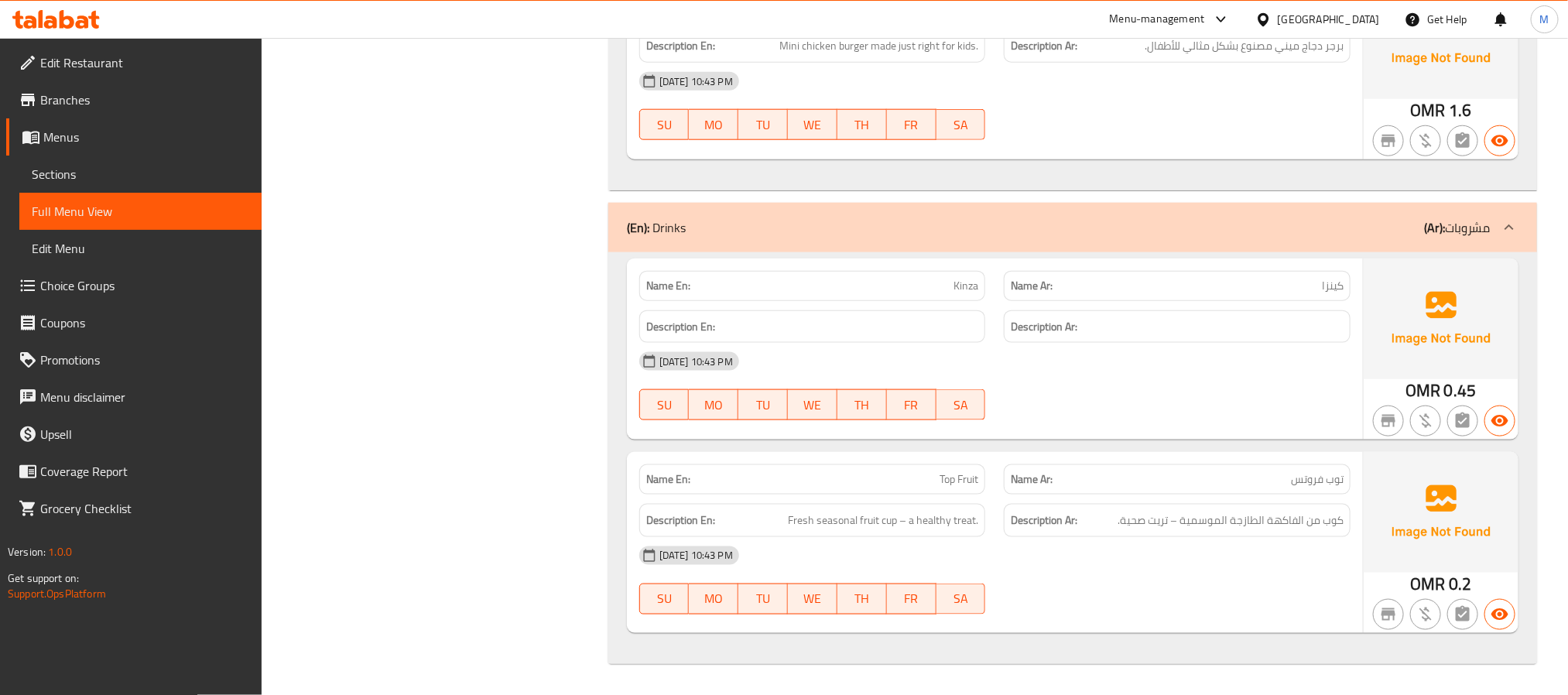
click at [1276, 372] on div "28-08-2025 10:43 PM" at bounding box center [995, 361] width 730 height 38
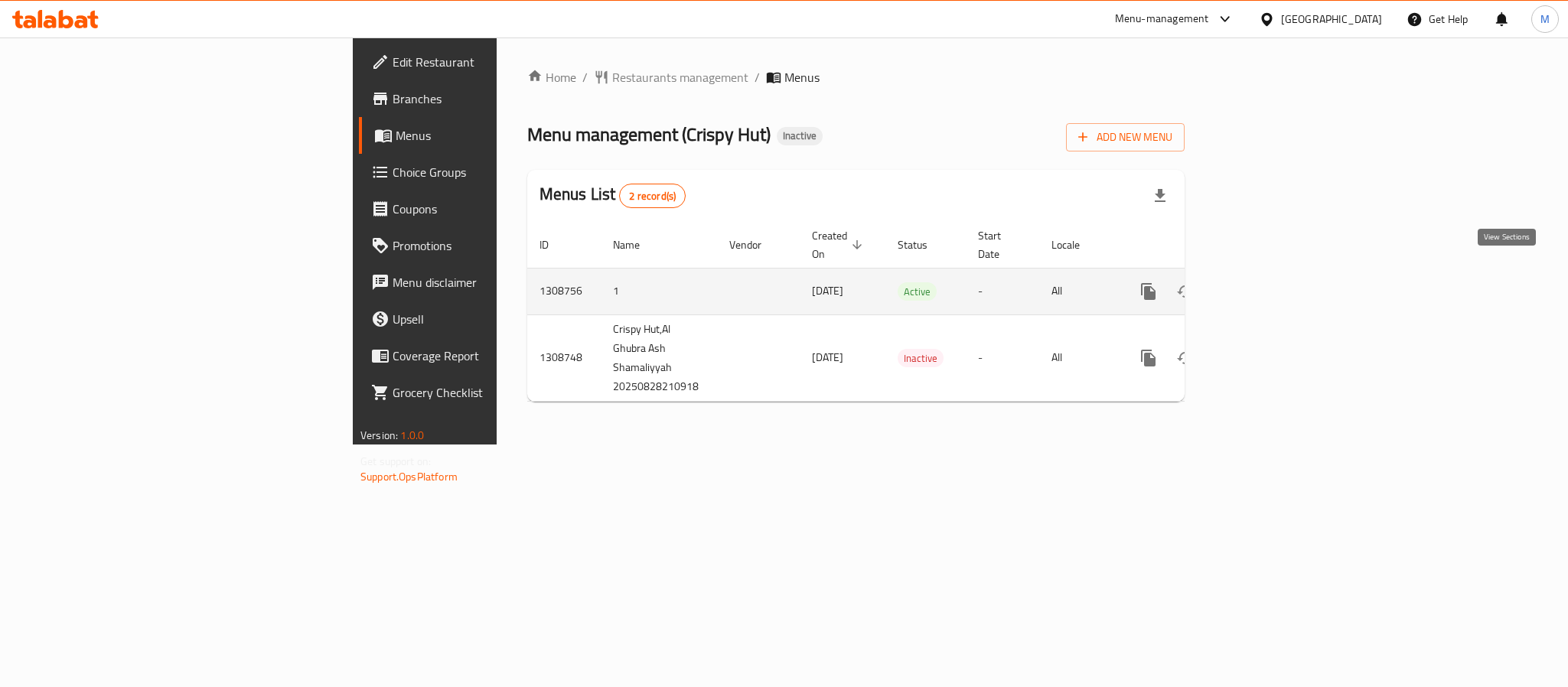
click at [1267, 283] on icon "enhanced table" at bounding box center [1258, 291] width 18 height 18
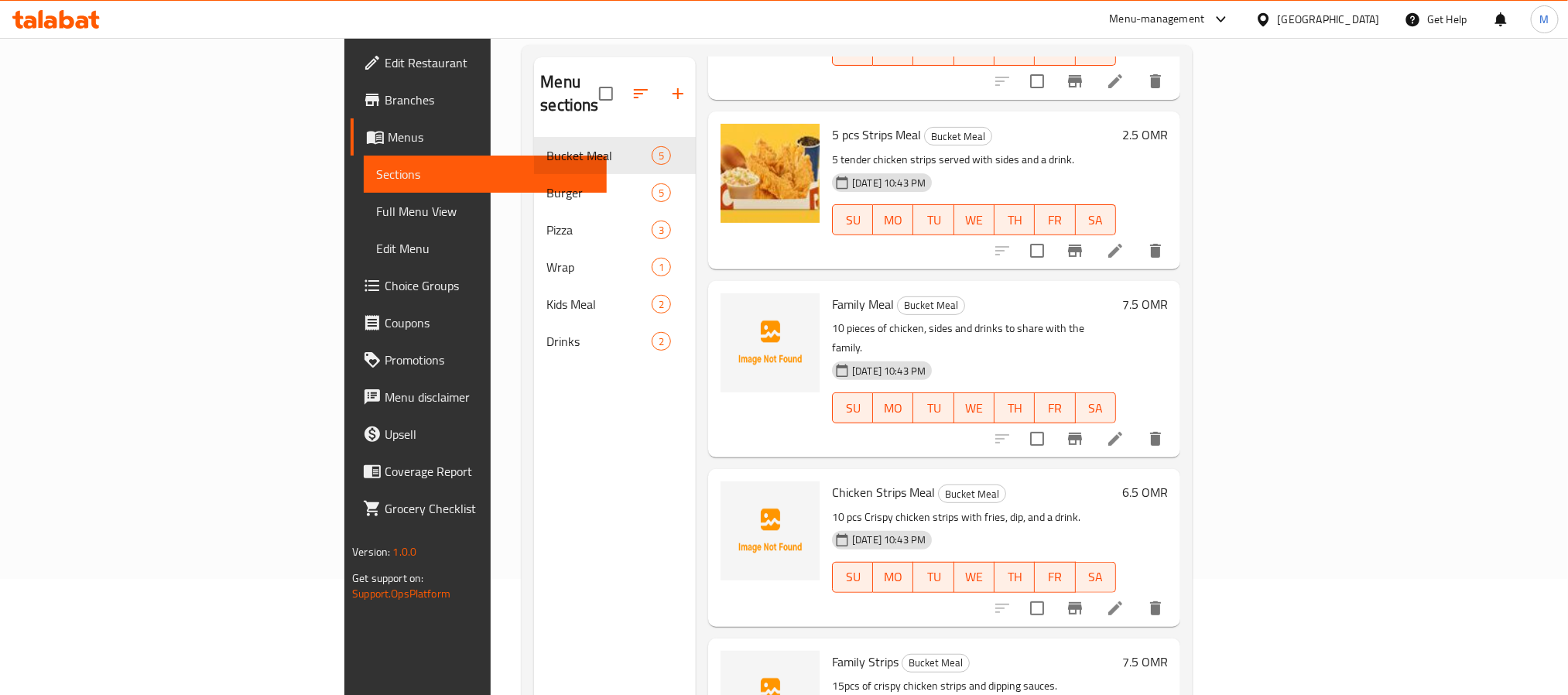
scroll to position [217, 0]
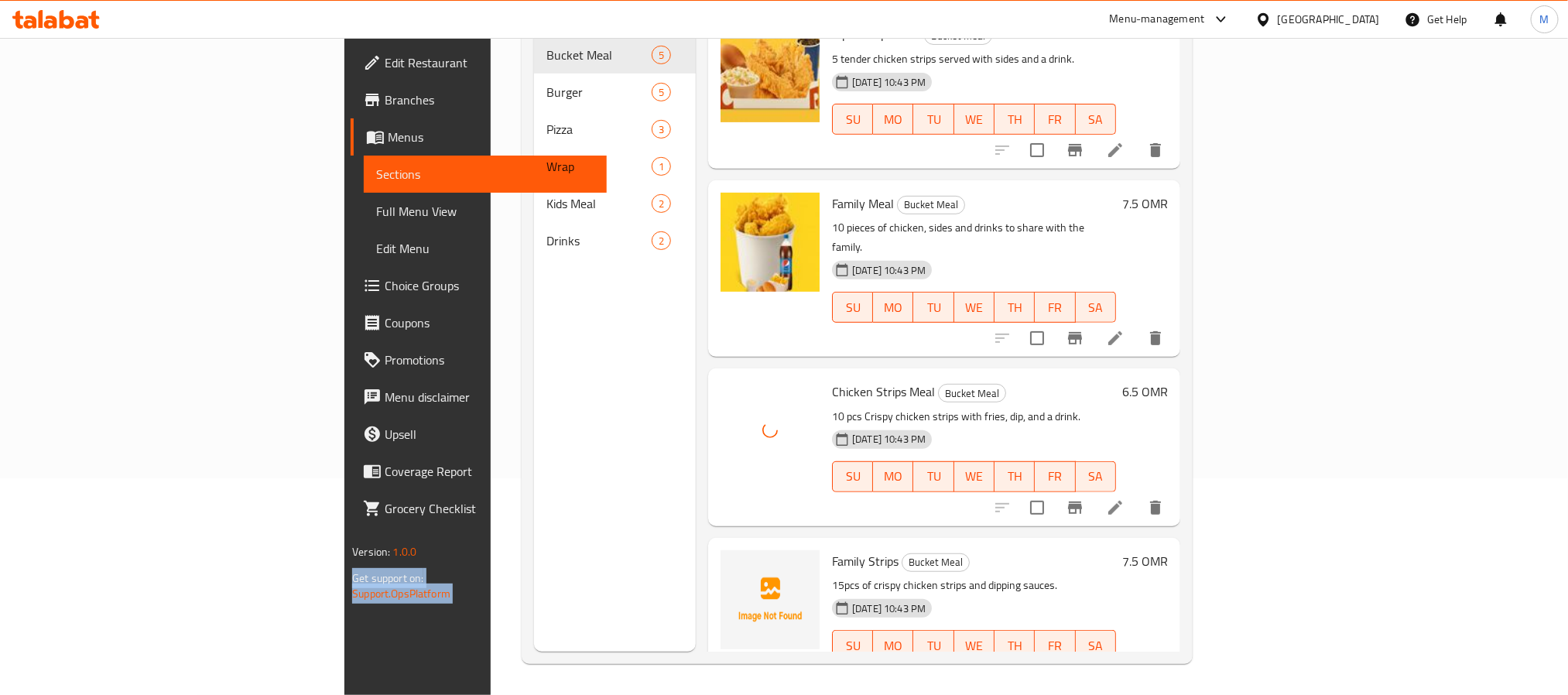
drag, startPoint x: 287, startPoint y: 537, endPoint x: 260, endPoint y: 537, distance: 27.0
click at [344, 537] on div "Edit Restaurant Branches Menus Sections Full Menu View Edit Menu Choice Groups …" at bounding box center [784, 258] width 879 height 874
click at [491, 532] on div "Home / Restaurants management / Menus / Sections Crispy Hut Inactive import exp…" at bounding box center [856, 258] width 732 height 874
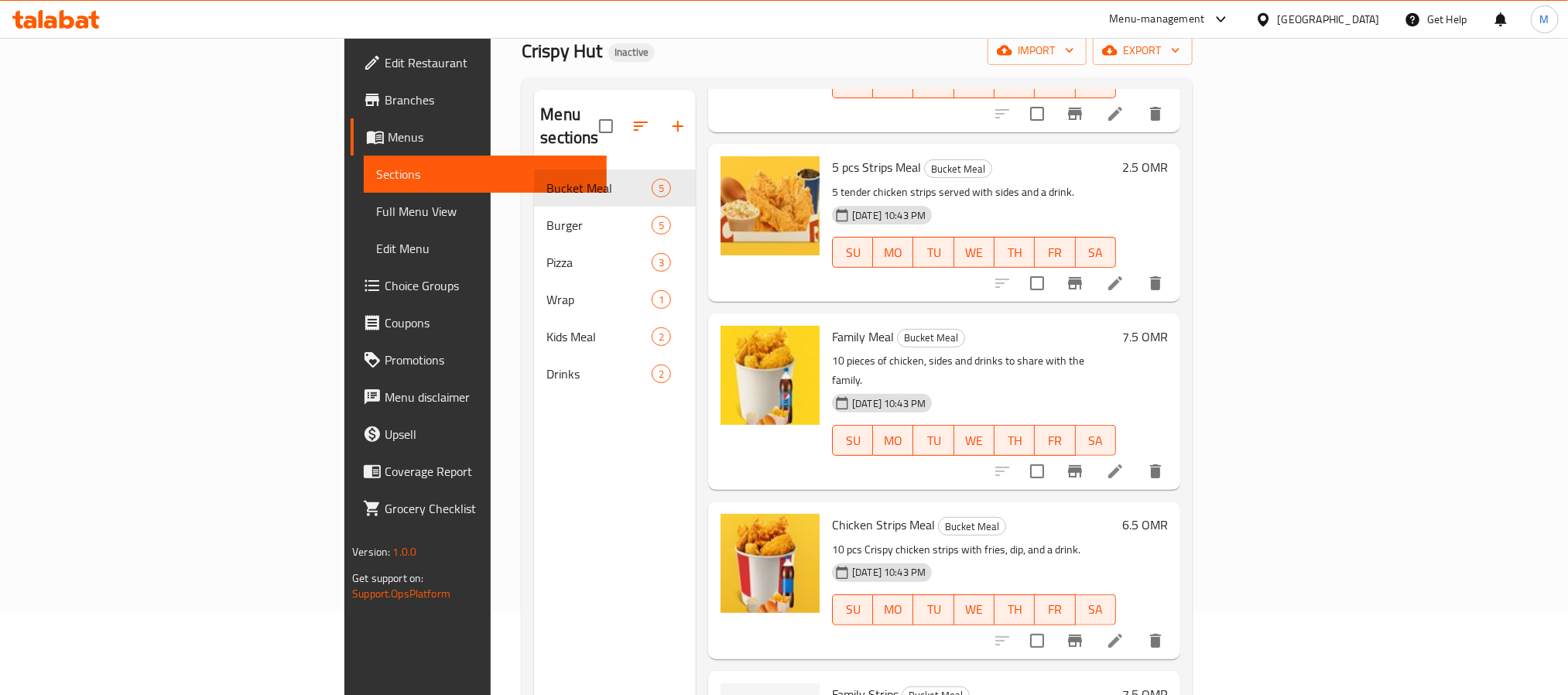
scroll to position [0, 0]
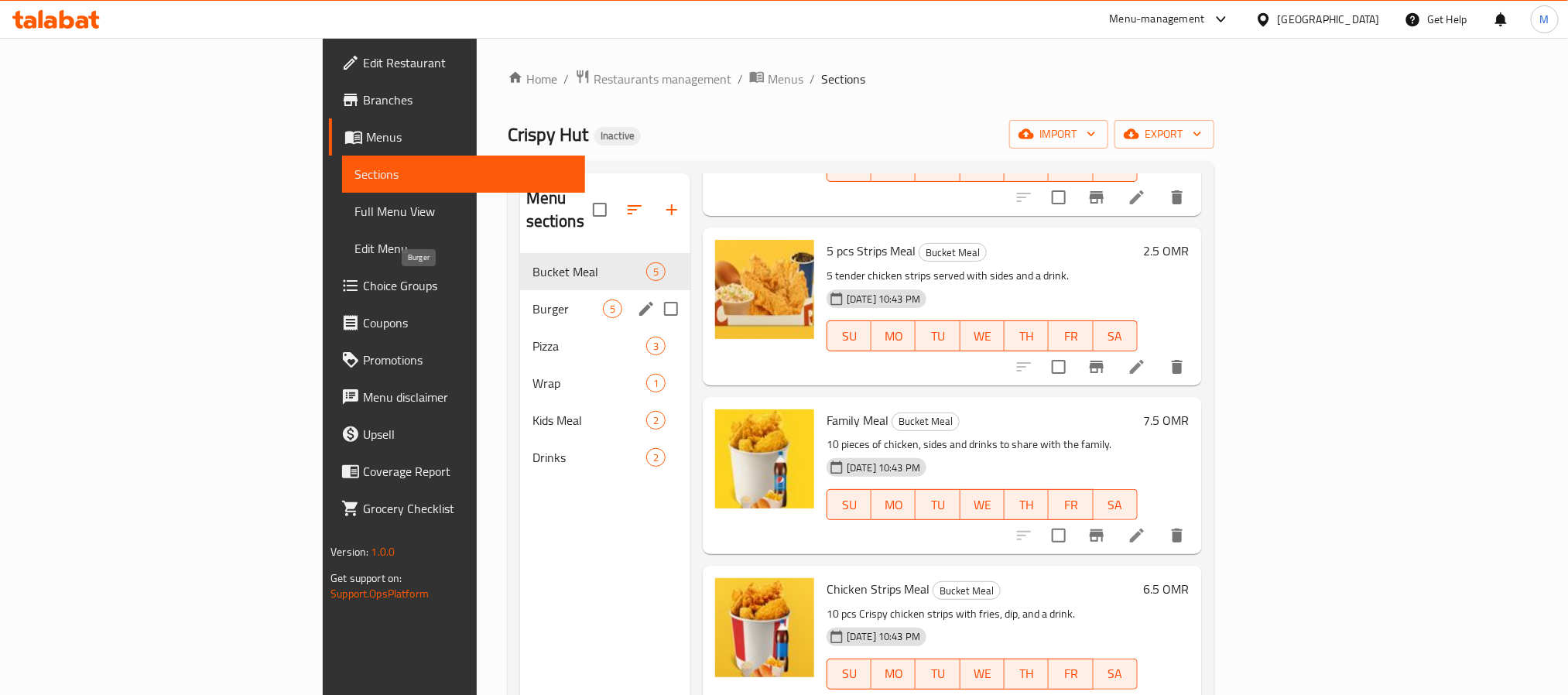
click at [532, 299] on span "Burger" at bounding box center [567, 309] width 71 height 18
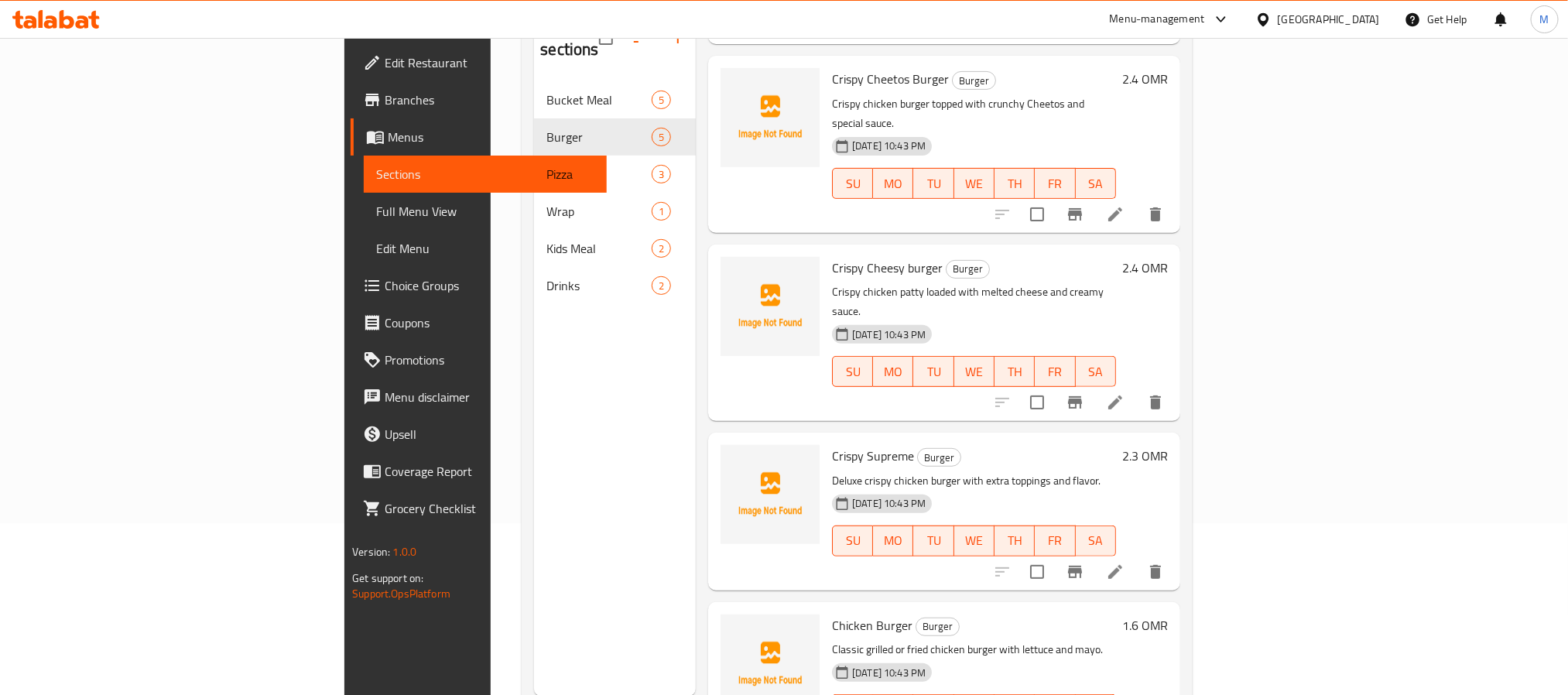
scroll to position [217, 0]
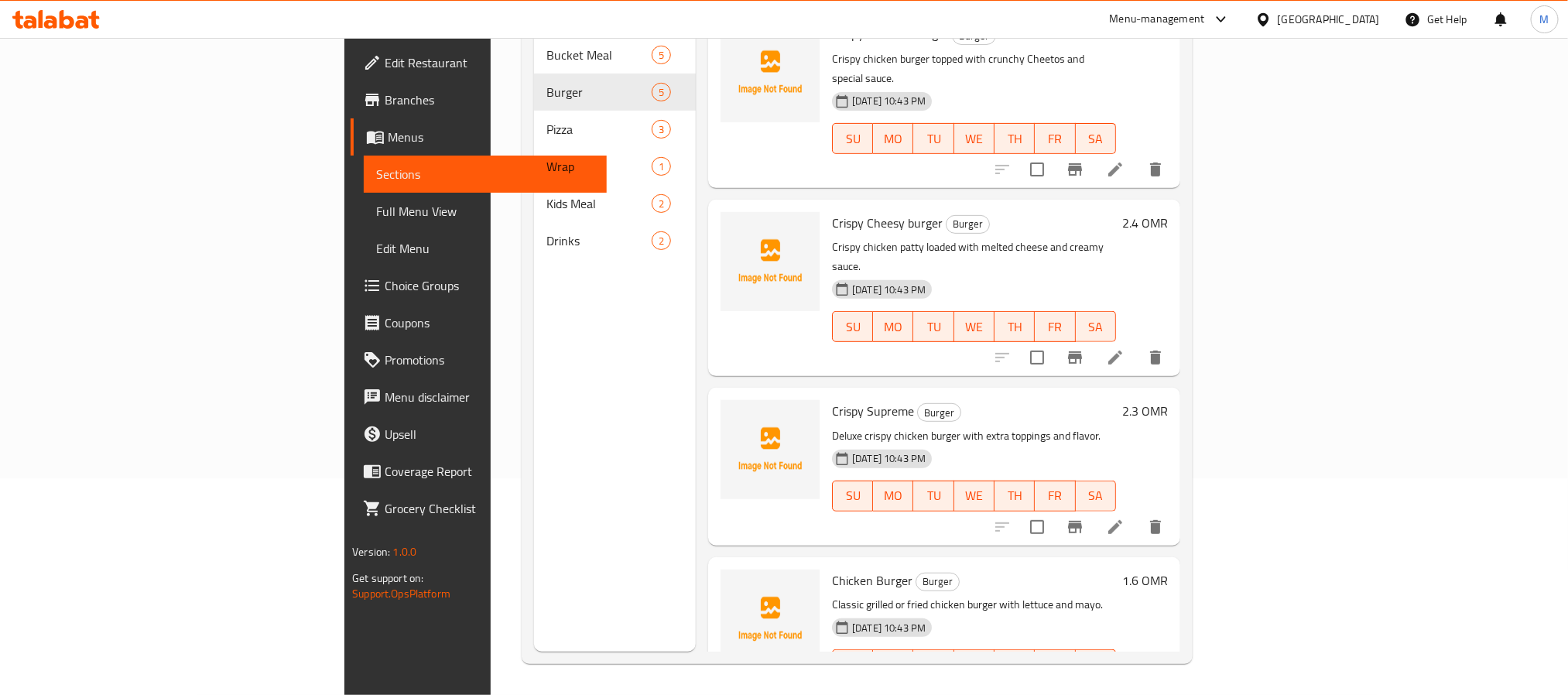
click at [1174, 677] on button "show more" at bounding box center [1155, 695] width 38 height 38
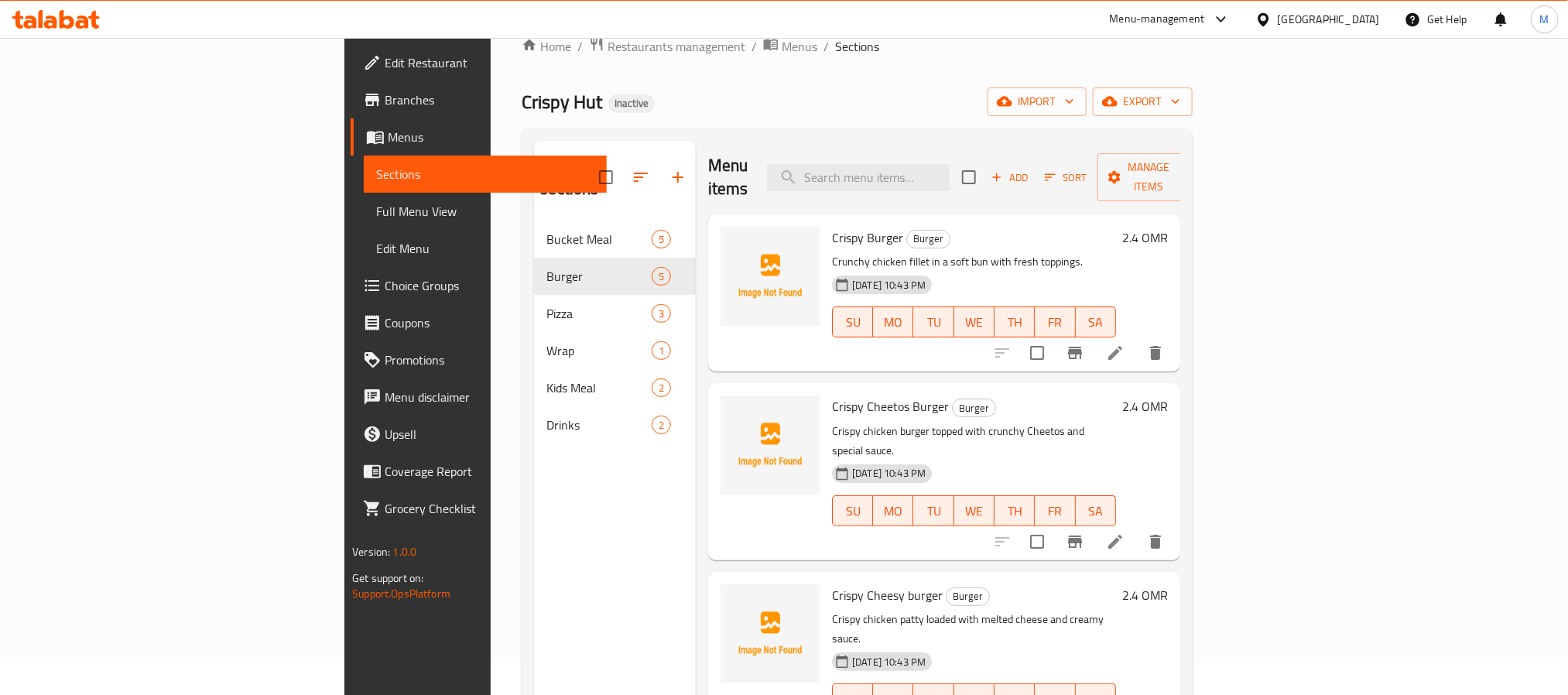
scroll to position [0, 0]
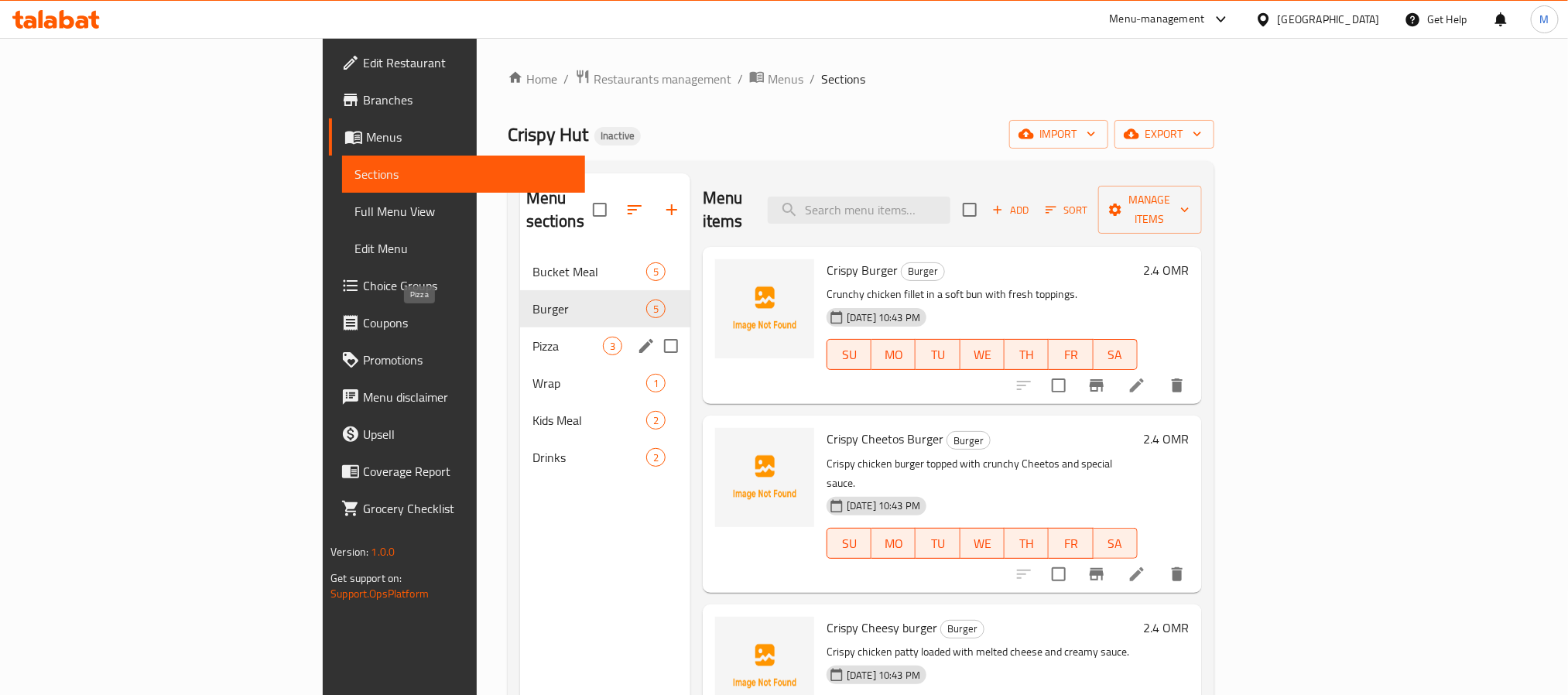
click at [532, 337] on span "Pizza" at bounding box center [567, 346] width 71 height 18
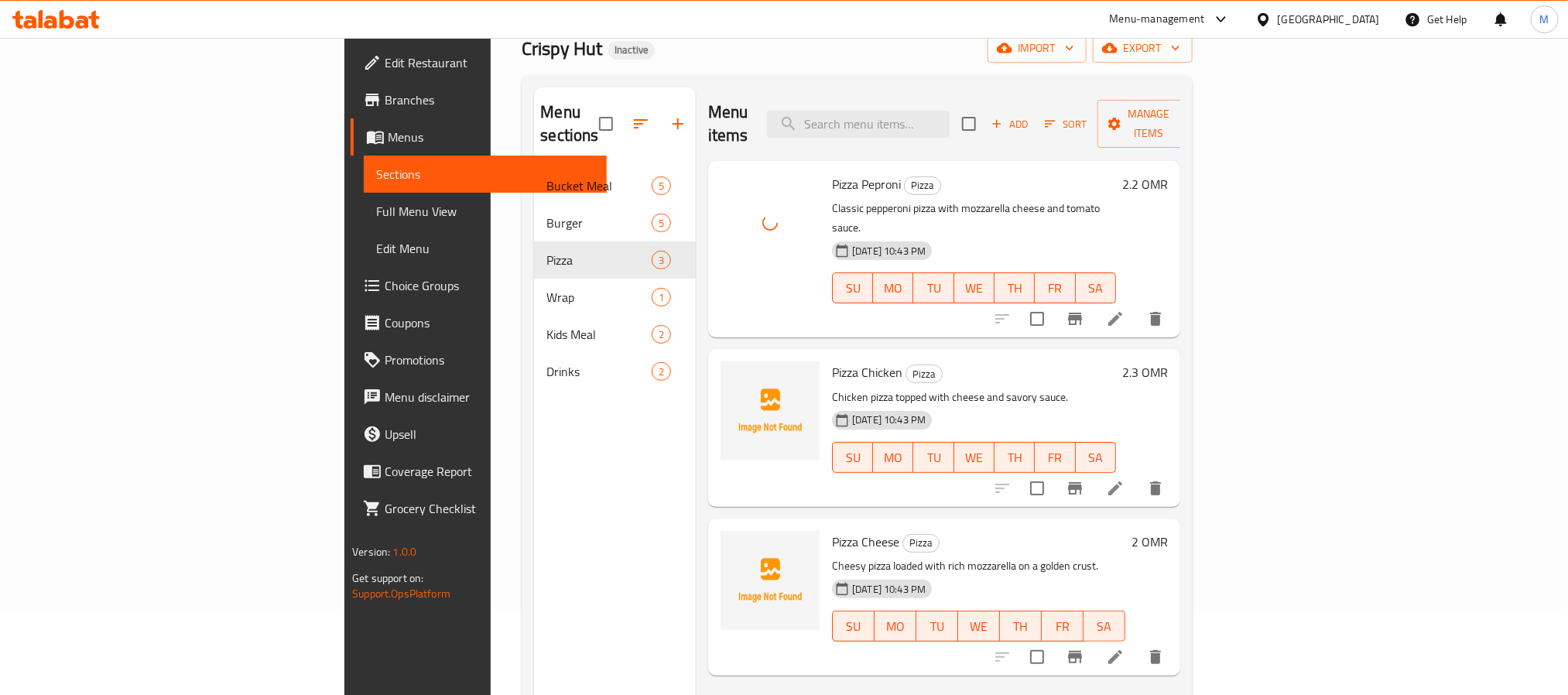
scroll to position [217, 0]
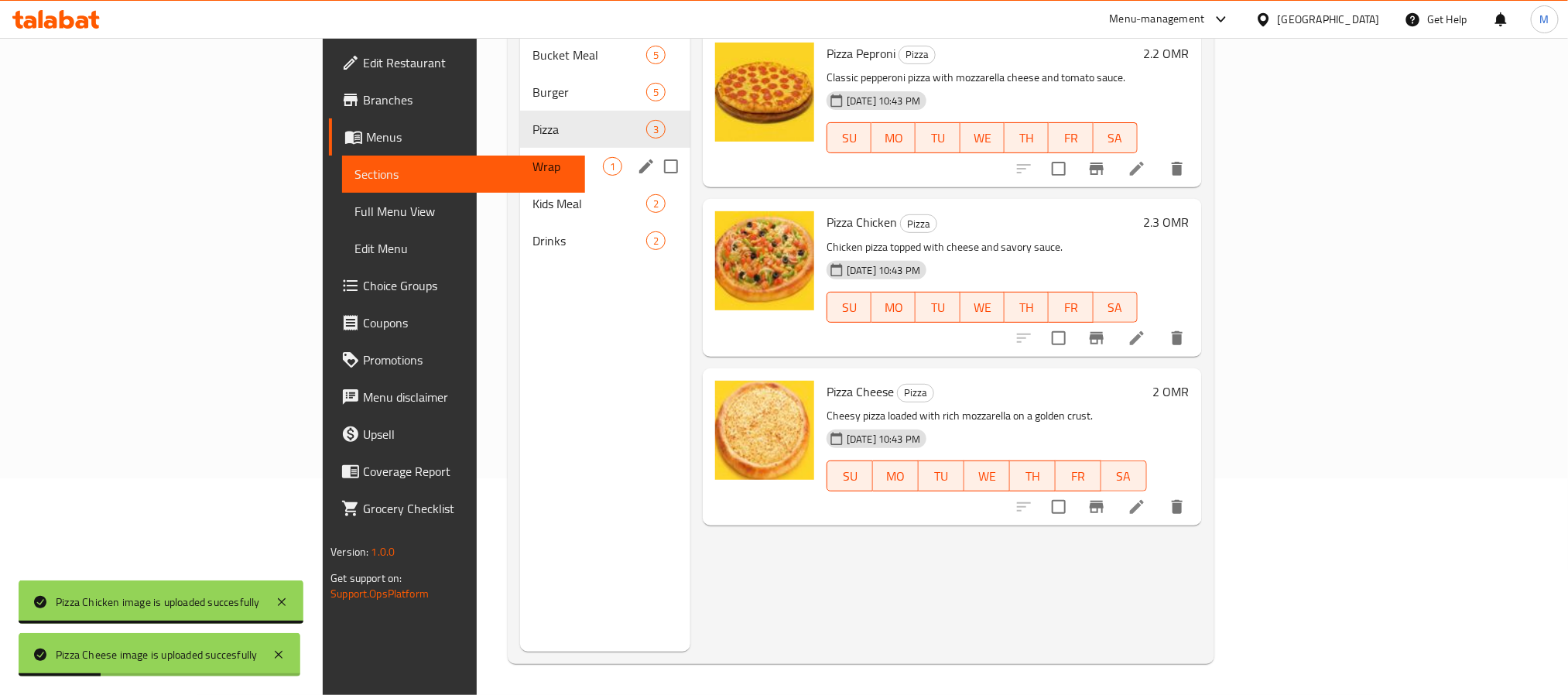
click at [520, 147] on div "Wrap 1" at bounding box center [605, 166] width 170 height 38
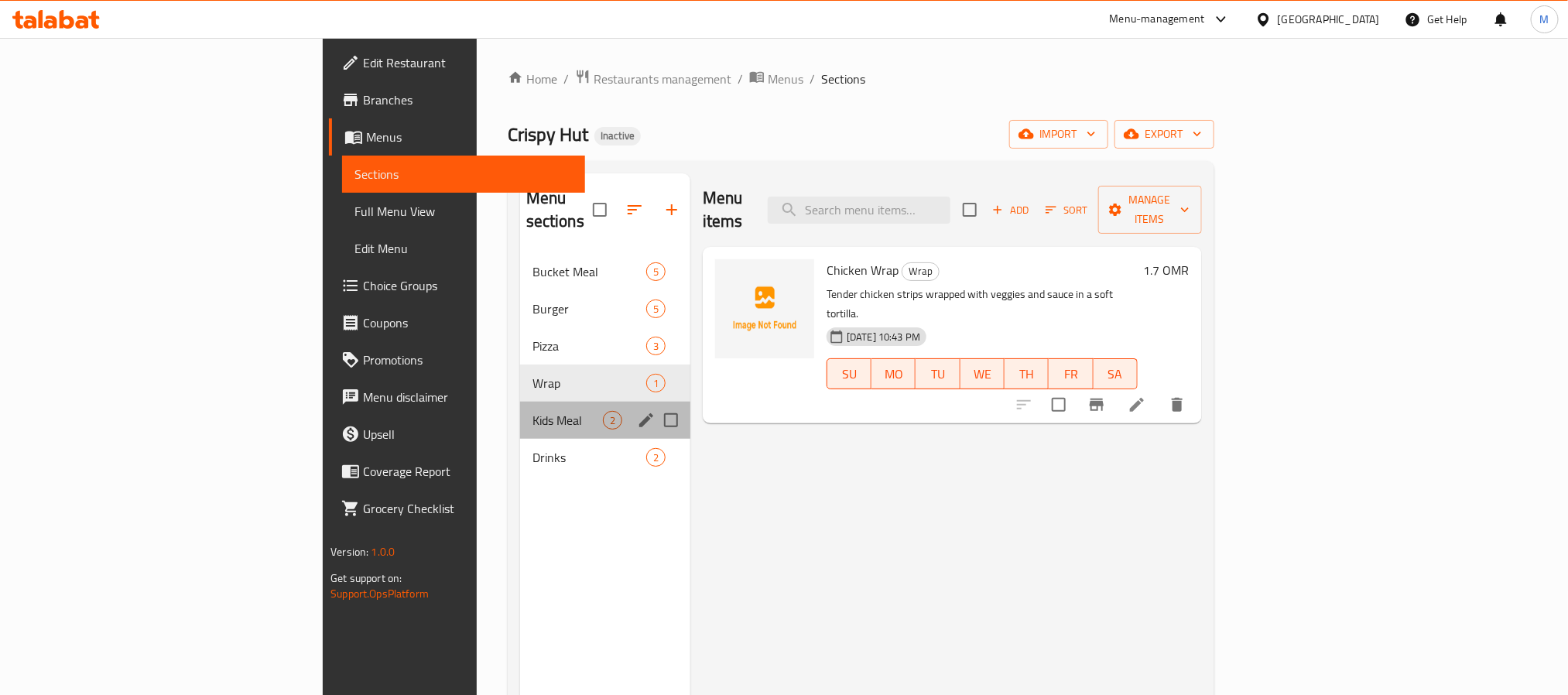
click at [520, 402] on div "Kids Meal 2" at bounding box center [605, 420] width 170 height 38
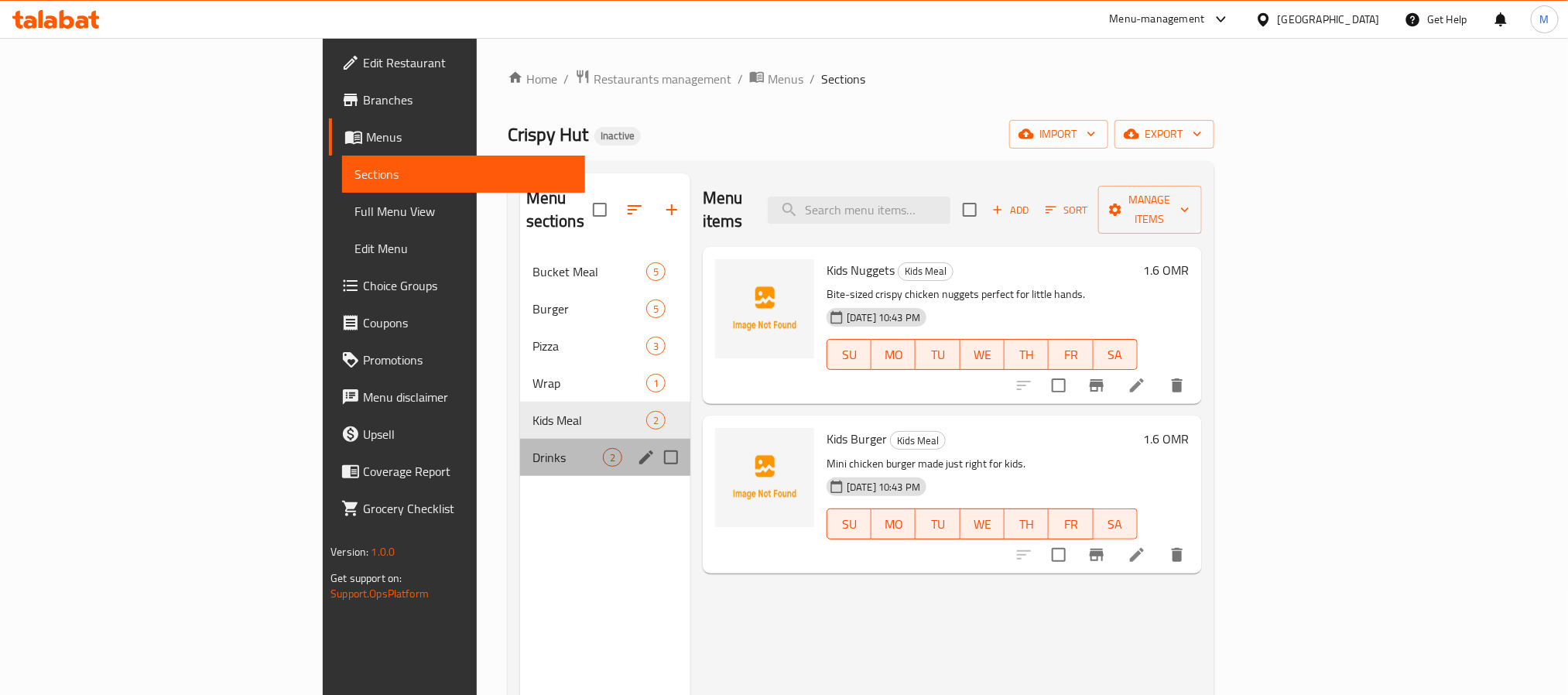
click at [520, 439] on div "Drinks 2" at bounding box center [605, 457] width 170 height 38
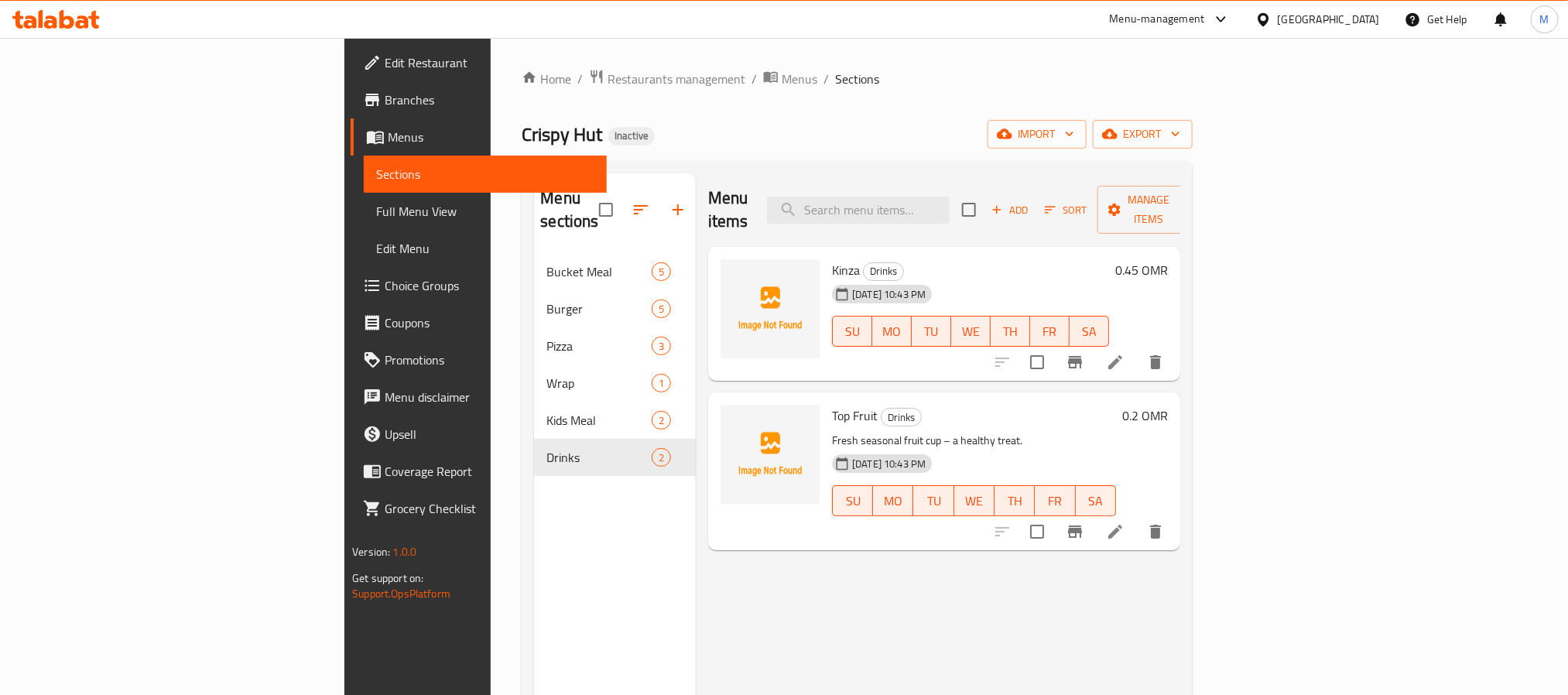
click at [376, 213] on span "Full Menu View" at bounding box center [485, 212] width 217 height 18
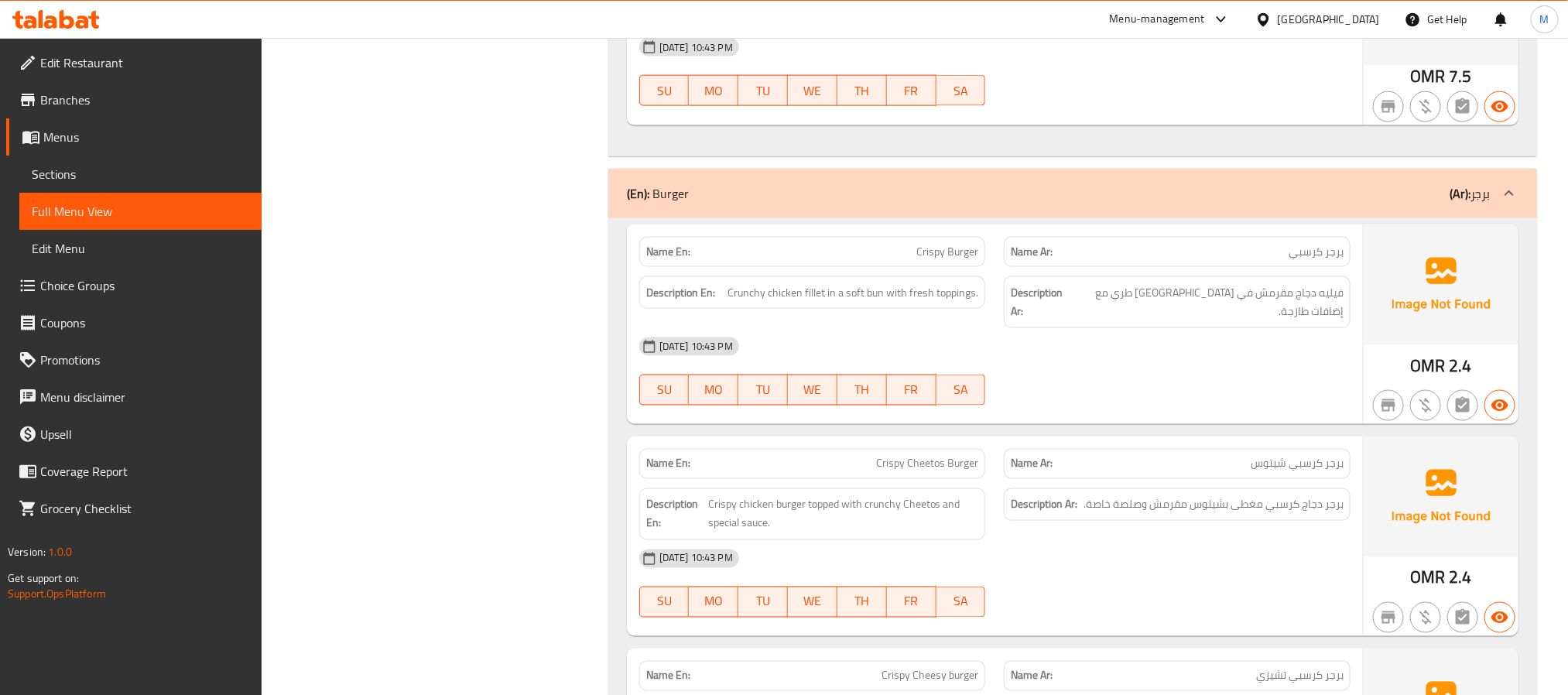
scroll to position [160, 0]
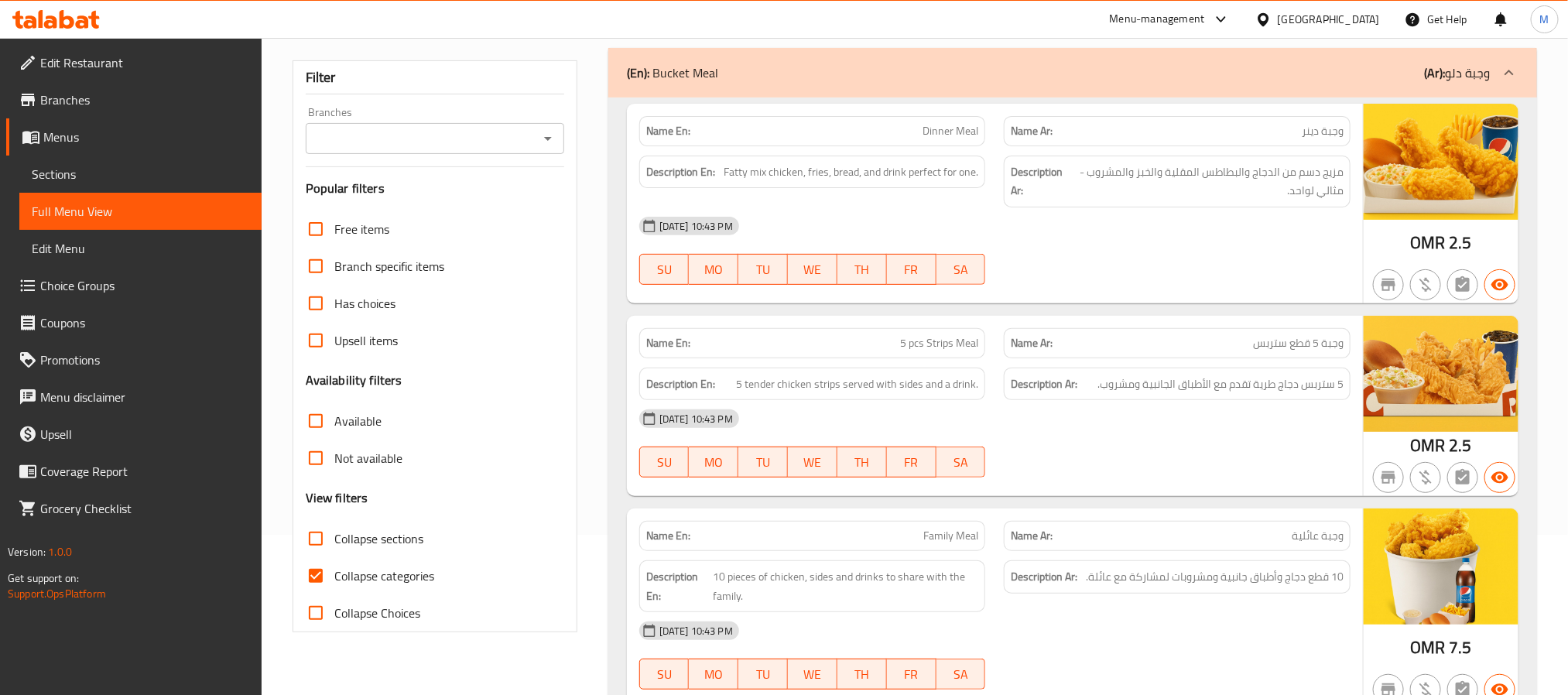
click at [1359, 27] on div "[GEOGRAPHIC_DATA]" at bounding box center [1329, 19] width 103 height 17
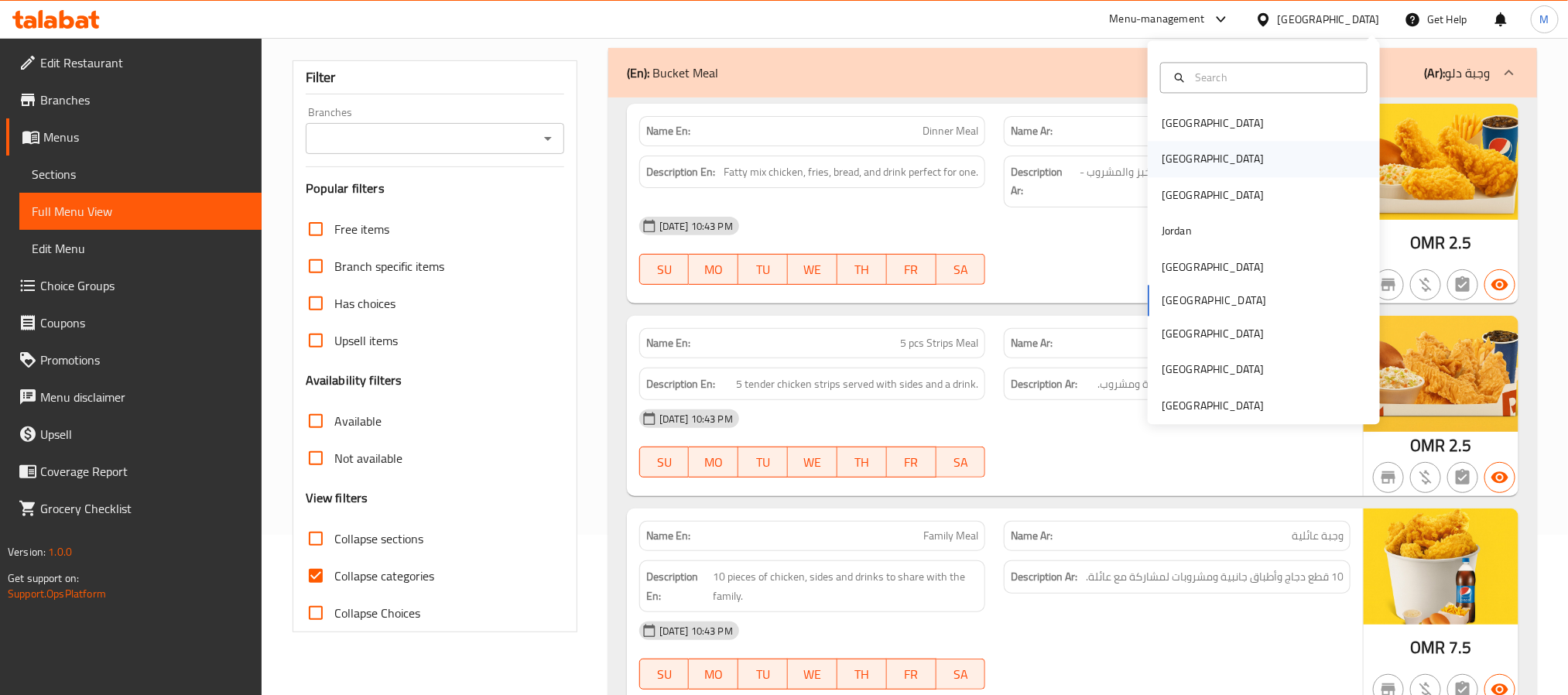
click at [1180, 177] on div "[GEOGRAPHIC_DATA]" at bounding box center [1213, 159] width 127 height 36
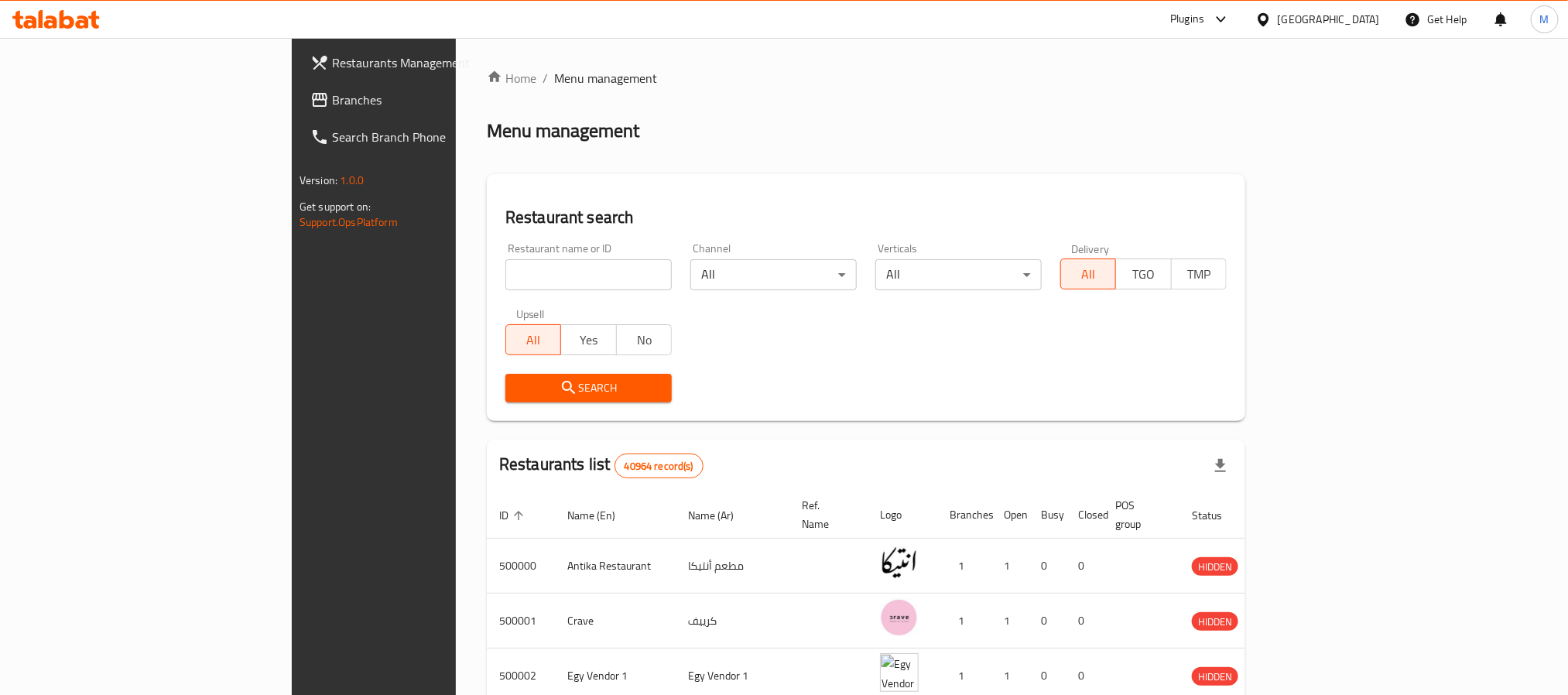
click at [298, 82] on link "Branches" at bounding box center [425, 100] width 256 height 38
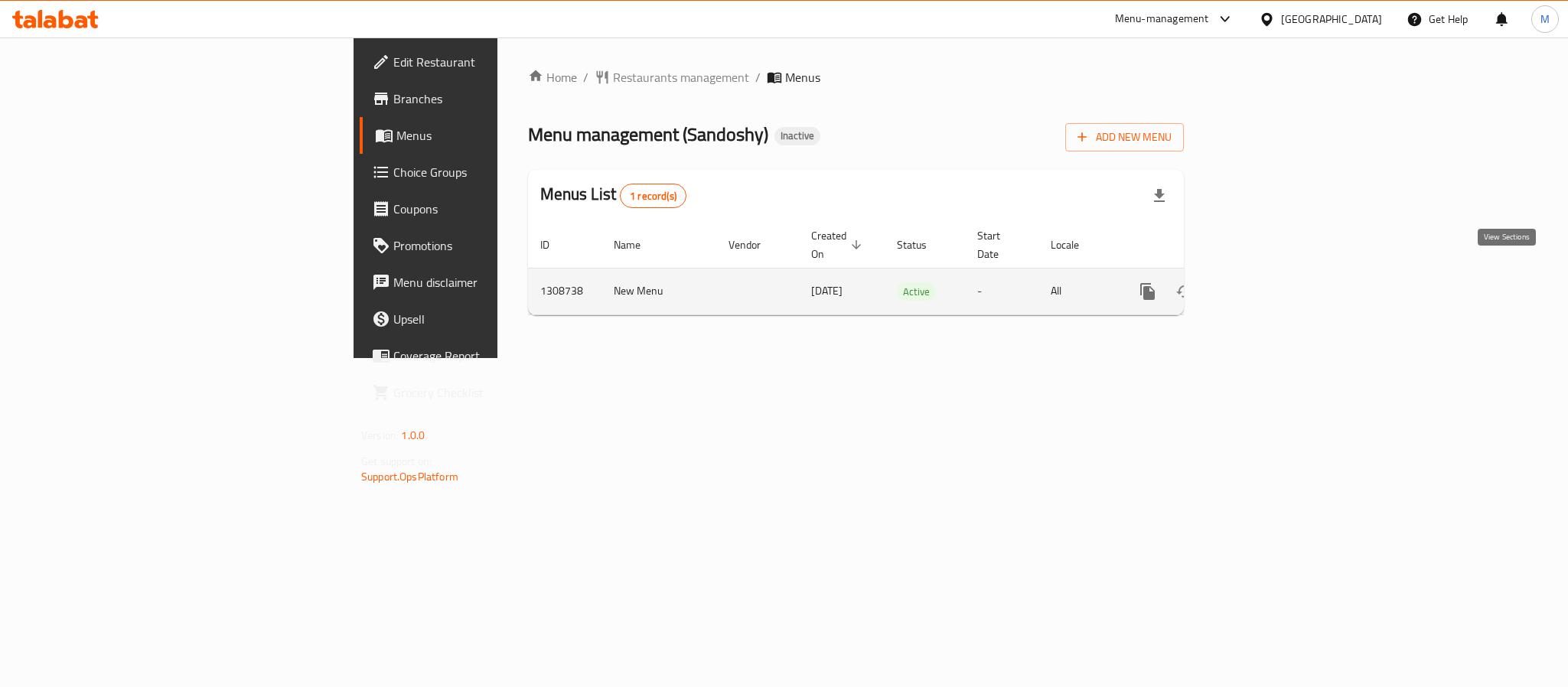
click at [1276, 273] on link "enhanced table" at bounding box center [1257, 291] width 37 height 37
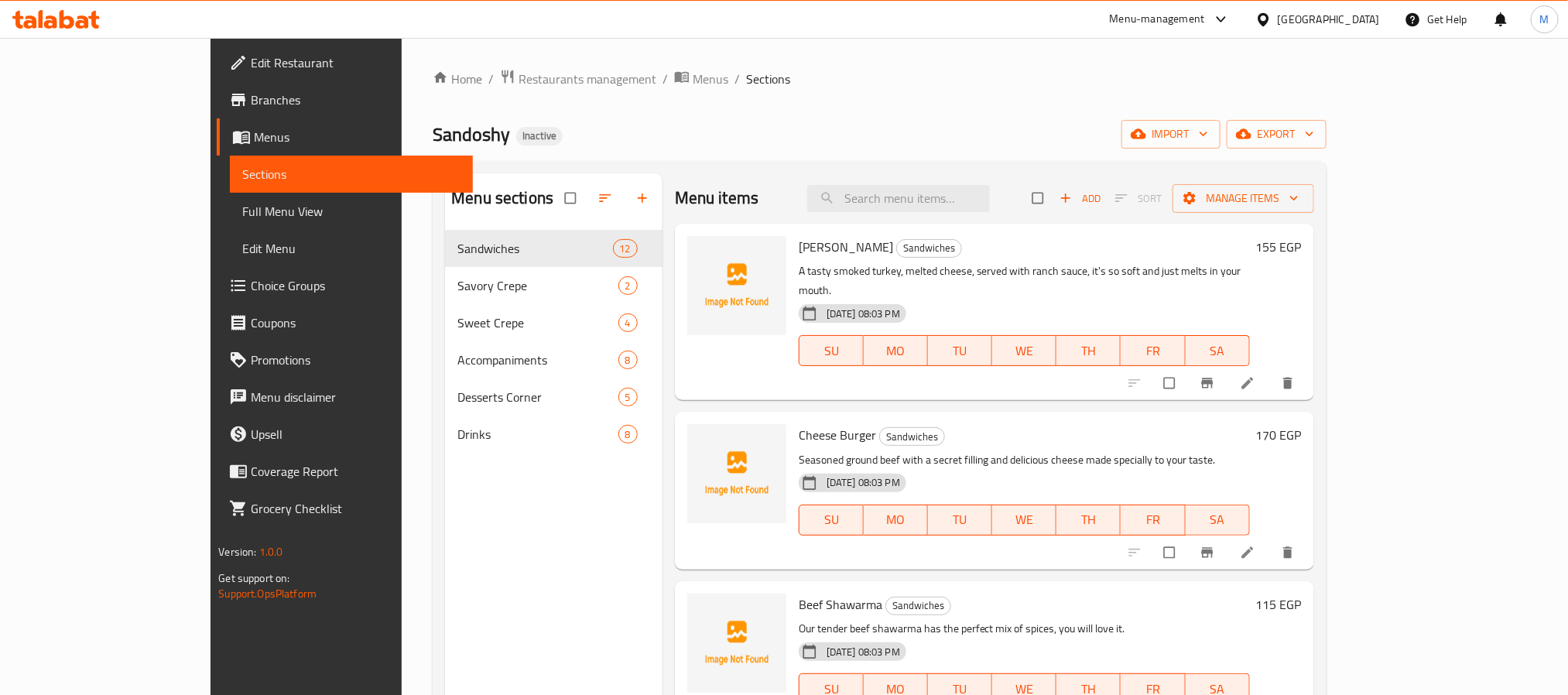
click at [243, 214] on span "Full Menu View" at bounding box center [351, 212] width 217 height 18
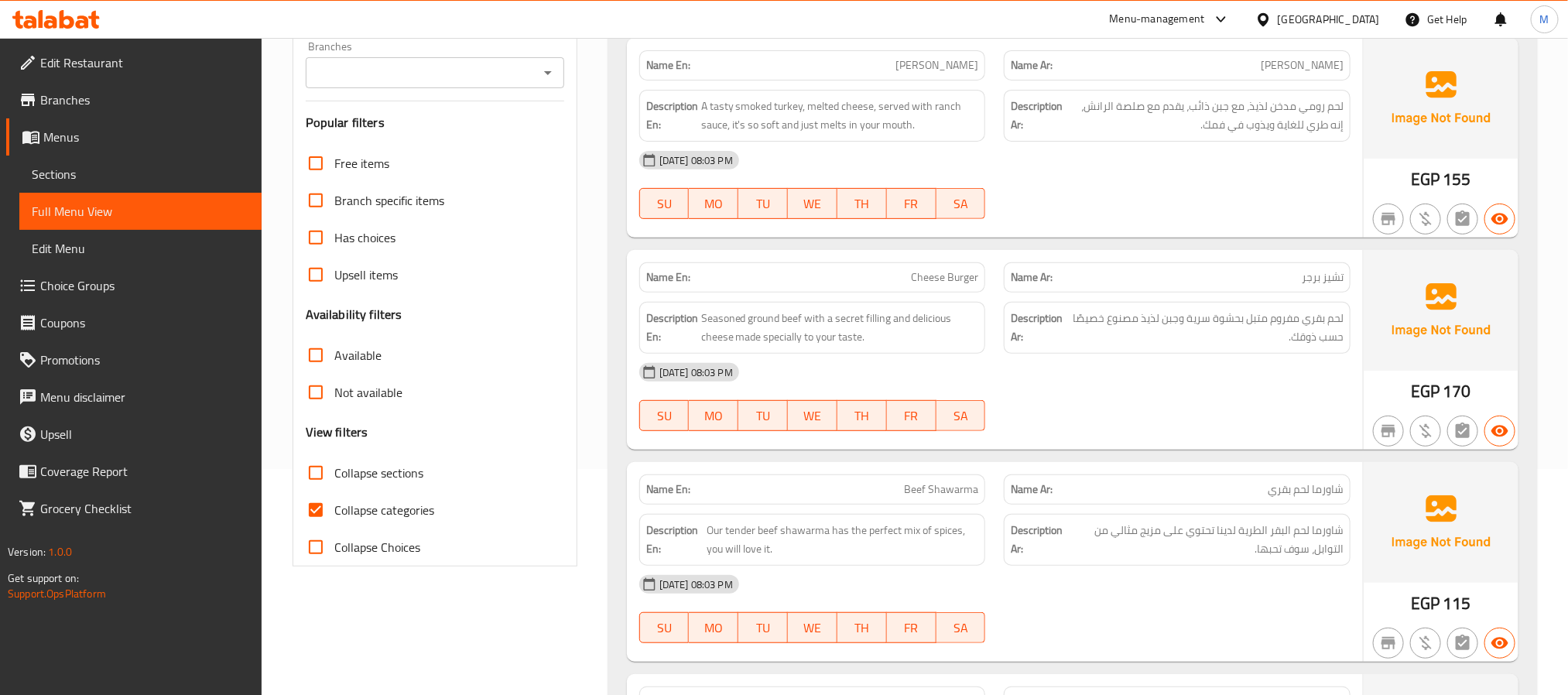
scroll to position [233, 0]
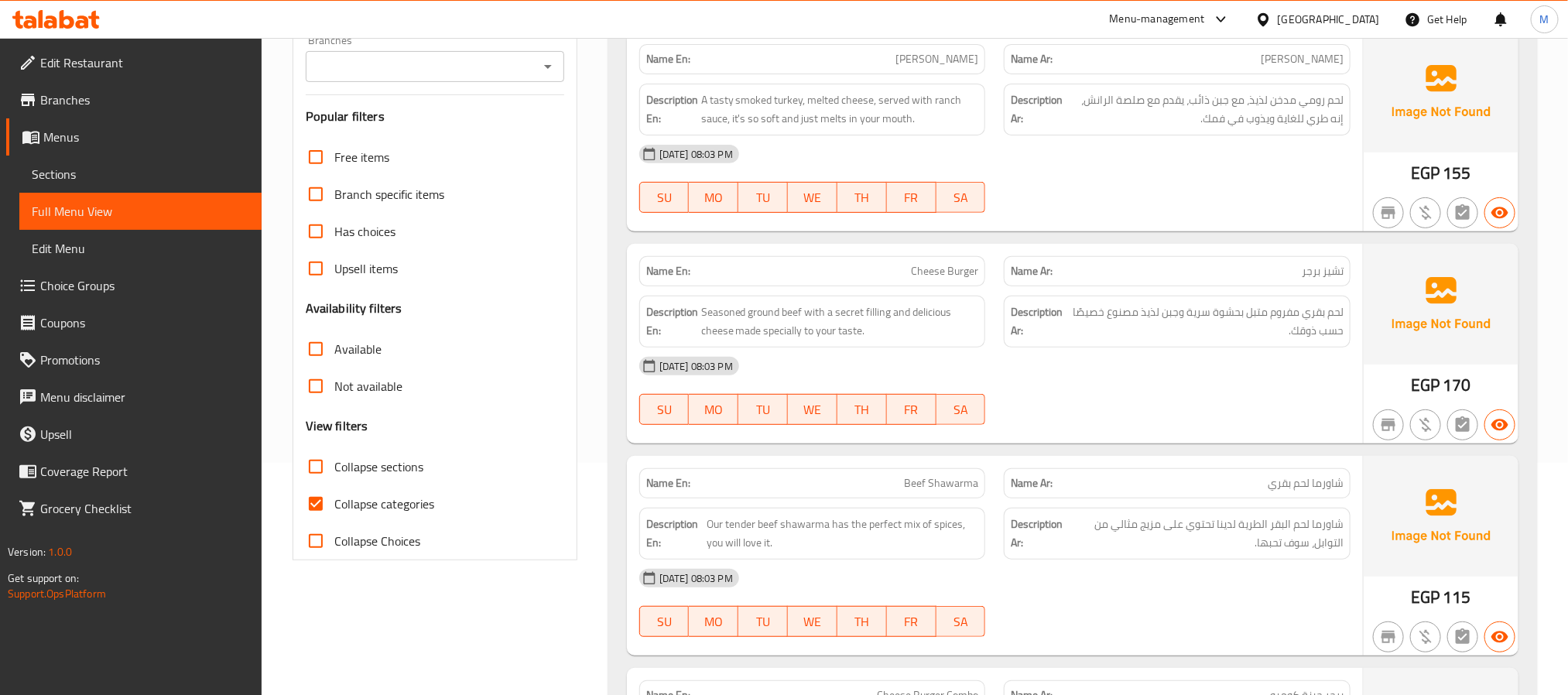
click at [416, 497] on span "Collapse categories" at bounding box center [384, 504] width 100 height 18
click at [334, 497] on input "Collapse categories" at bounding box center [316, 504] width 38 height 38
checkbox input "false"
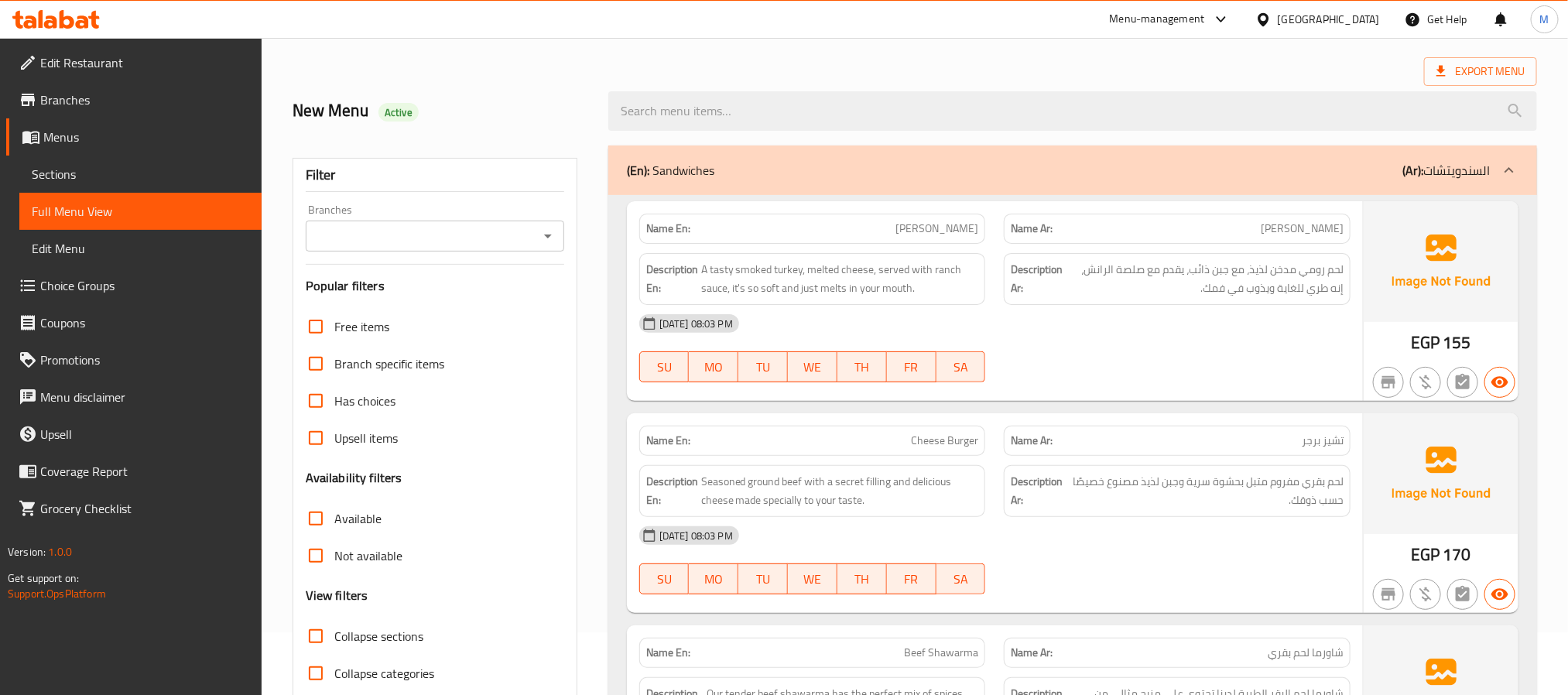
scroll to position [116, 0]
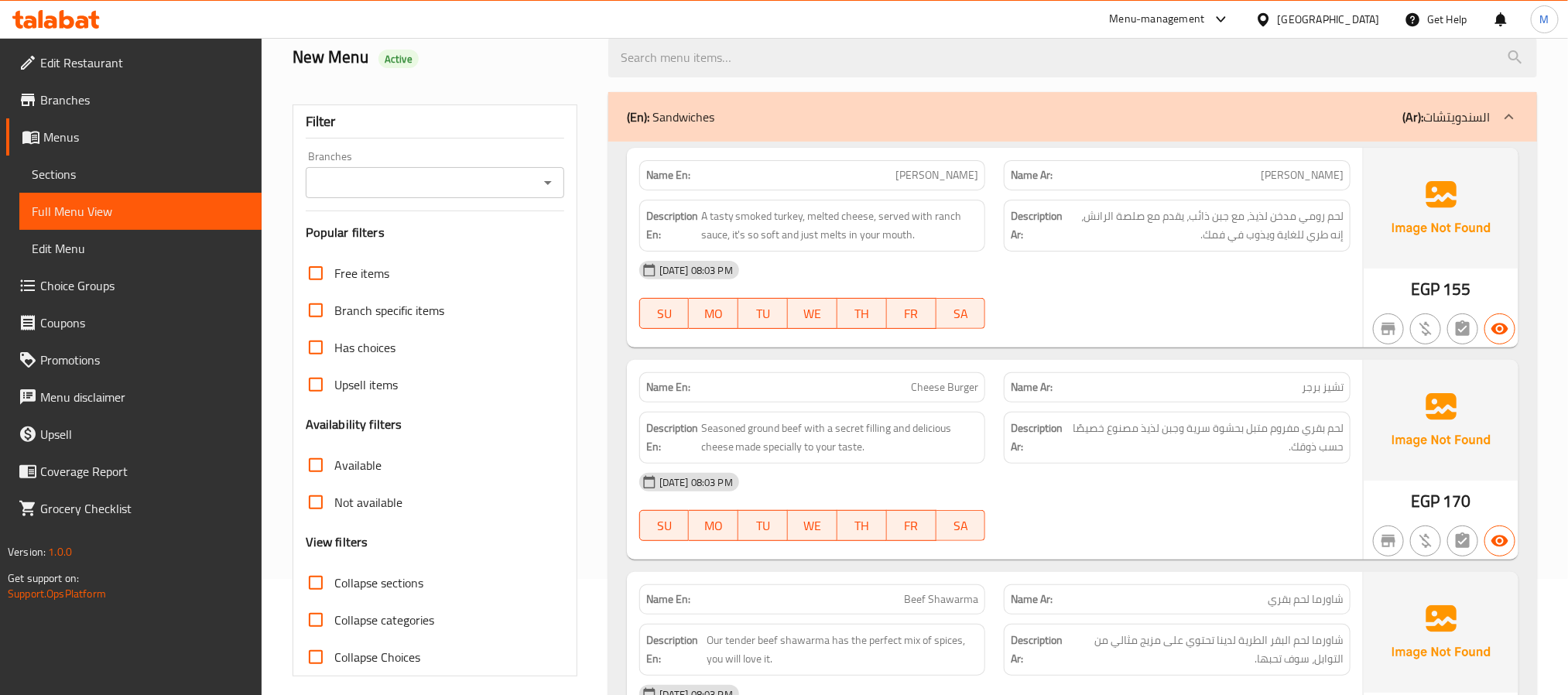
click at [931, 269] on div "[DATE] 08:03 PM" at bounding box center [995, 270] width 730 height 38
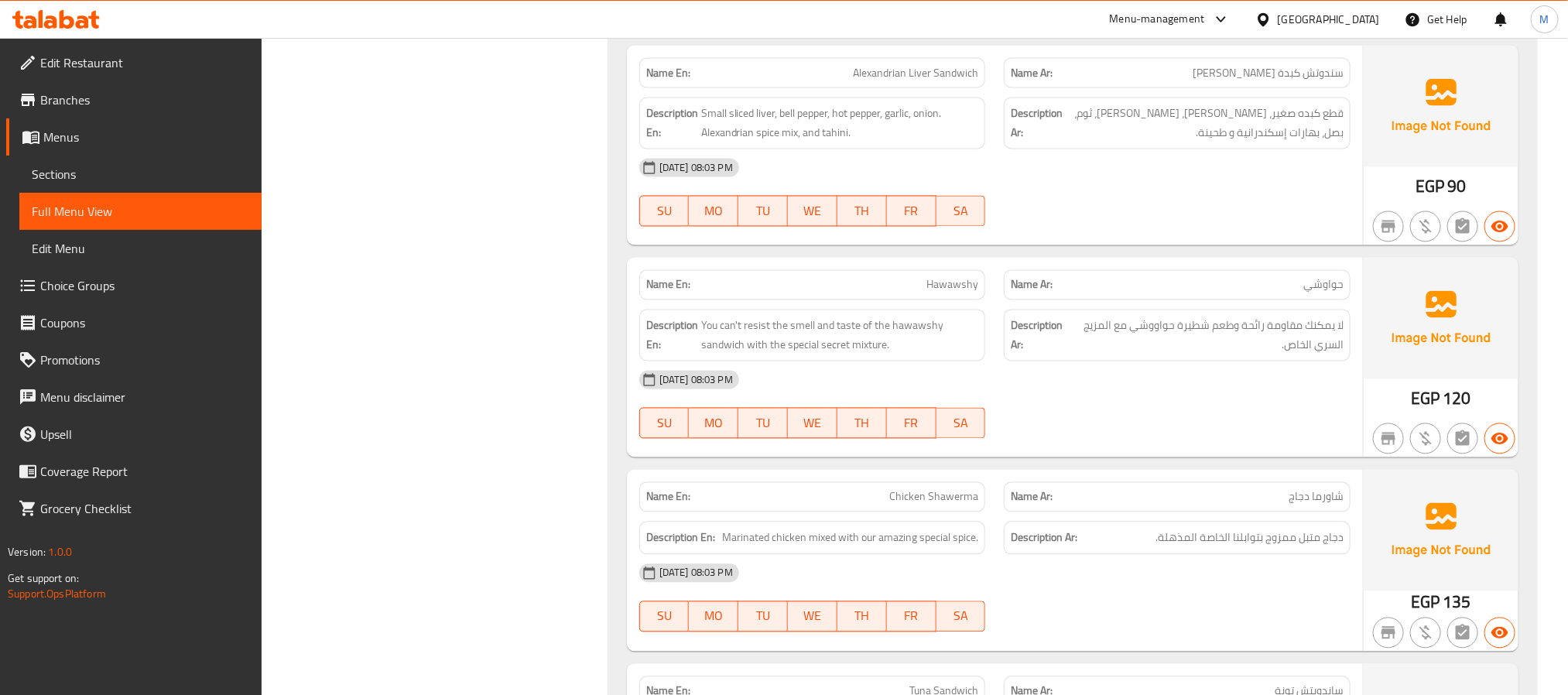
scroll to position [1509, 0]
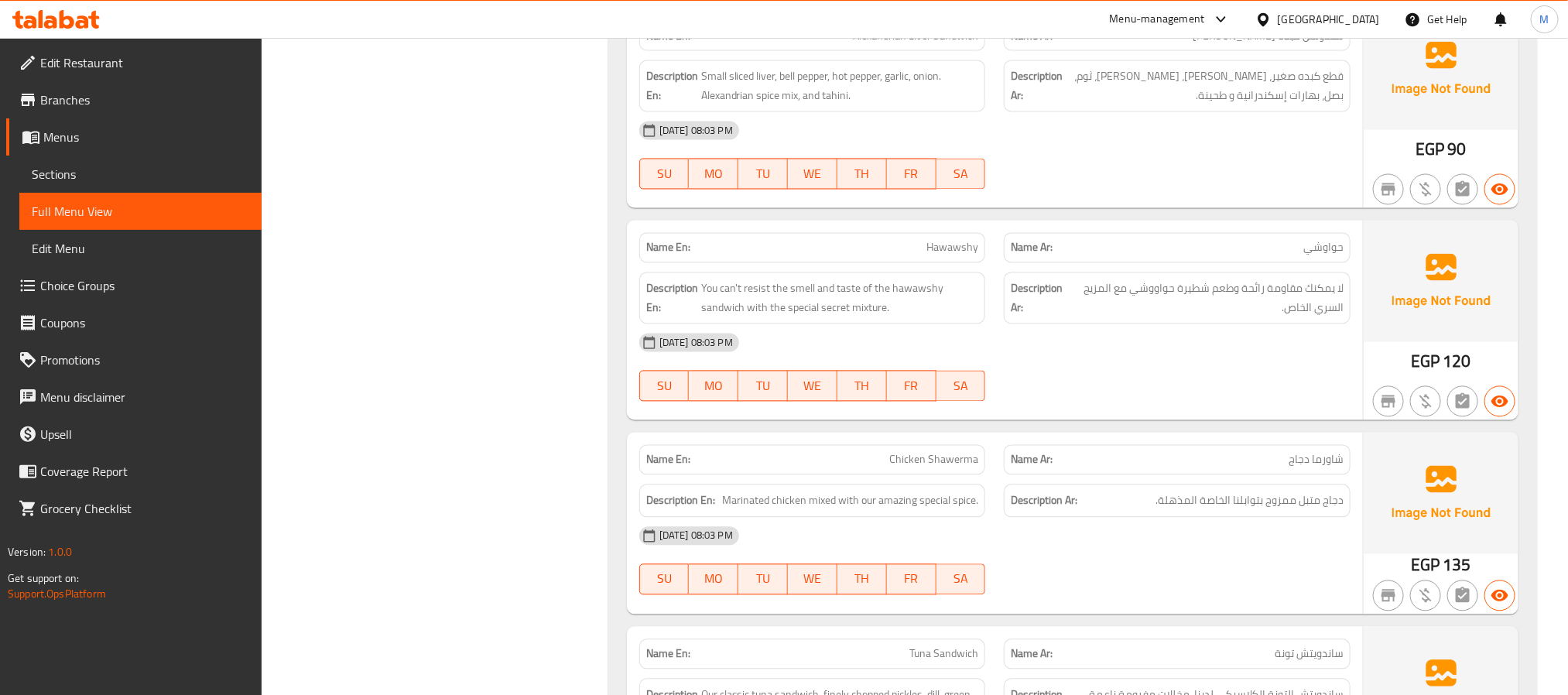
click at [954, 256] on span "Hawawshy" at bounding box center [953, 248] width 52 height 16
copy span "Hawawshy"
click at [872, 495] on div "Description En: Marinated chicken mixed with our amazing special spice." at bounding box center [812, 501] width 347 height 33
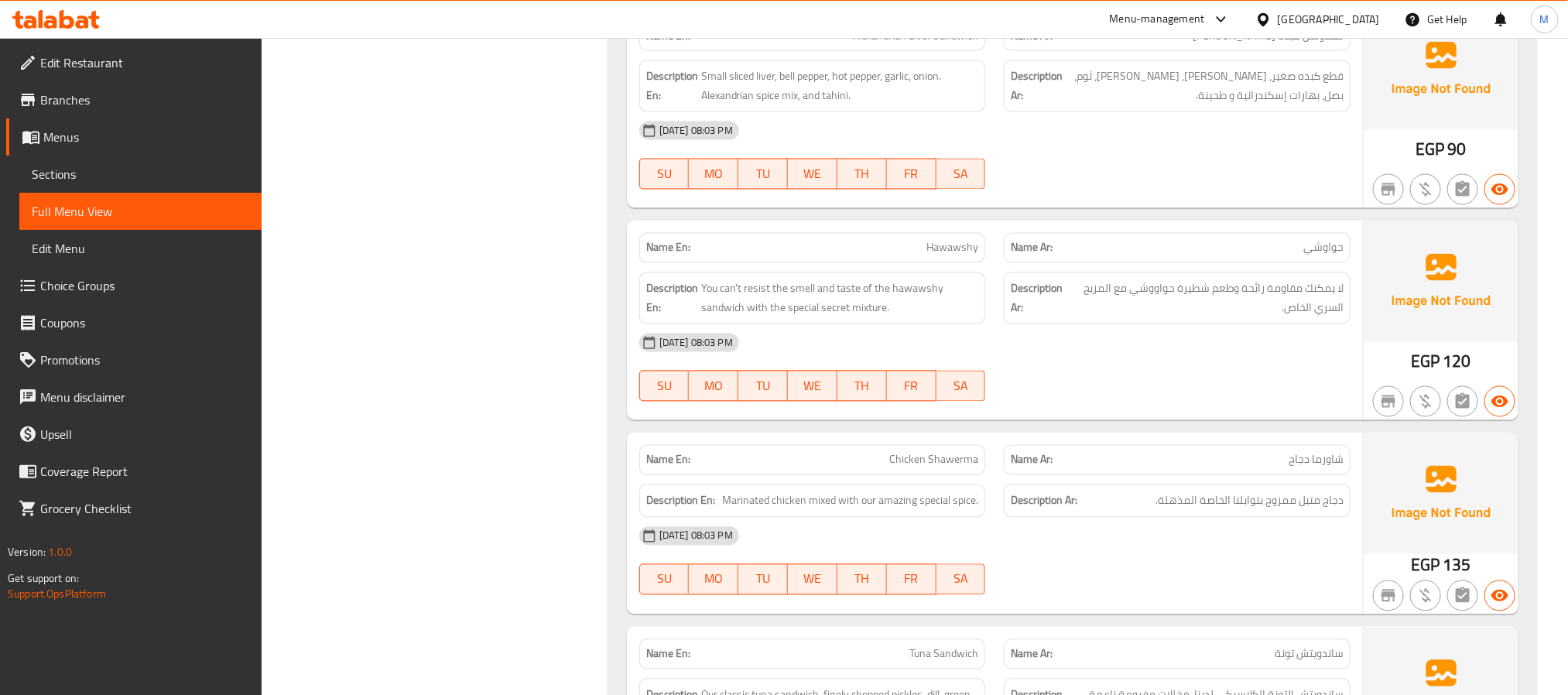
click at [1190, 374] on div "28-08-2025 08:03 PM SU MO TU WE TH FR SA" at bounding box center [995, 367] width 730 height 87
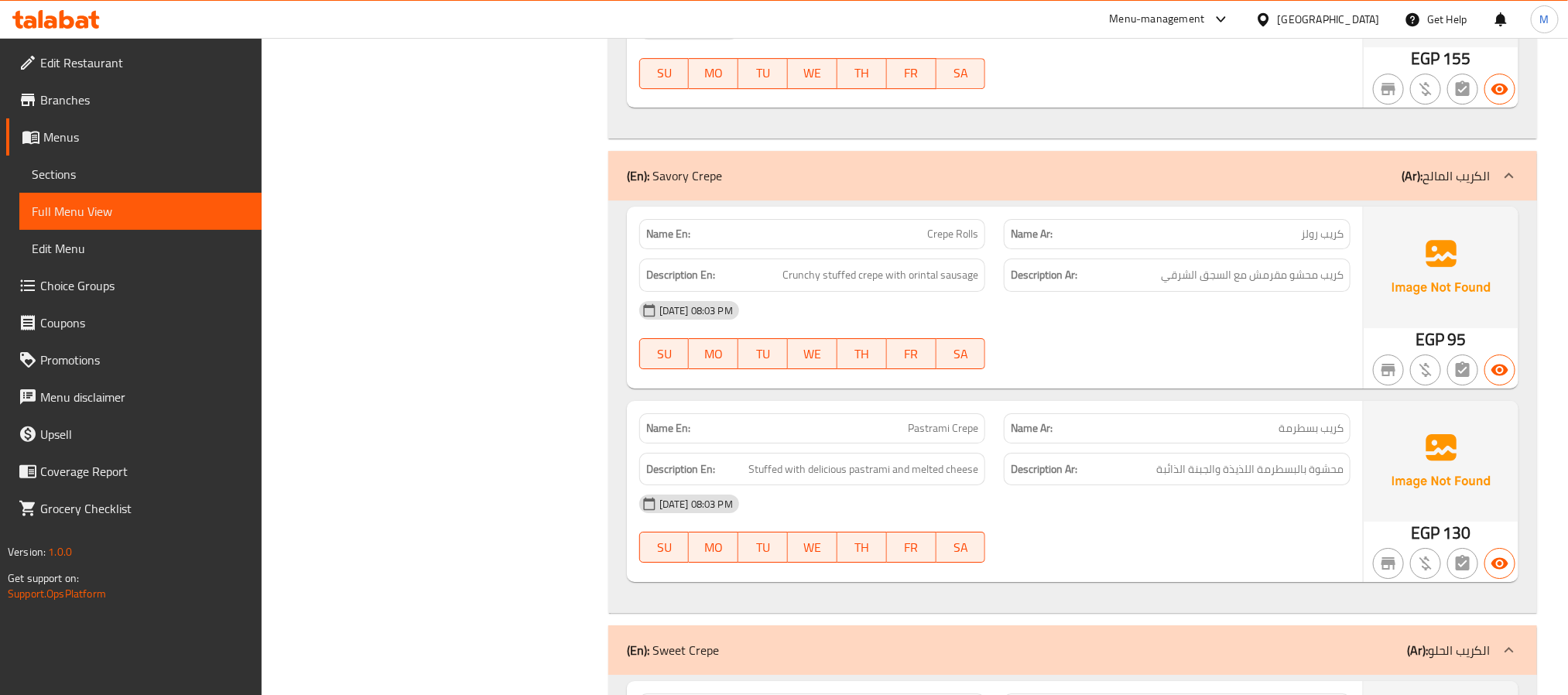
scroll to position [2670, 0]
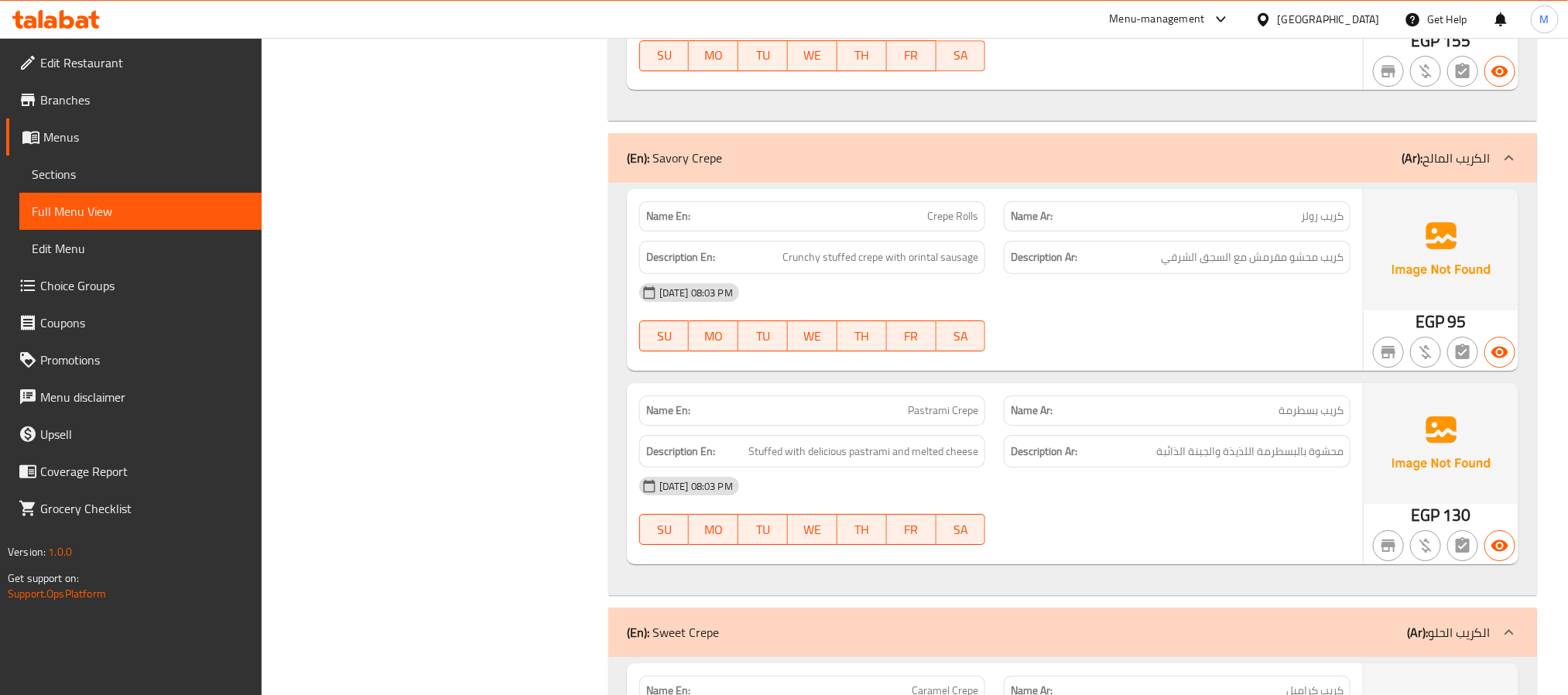
click at [1089, 274] on div "Description Ar: كريب محشو مقرمش مع السجق الشرقي" at bounding box center [1177, 257] width 347 height 33
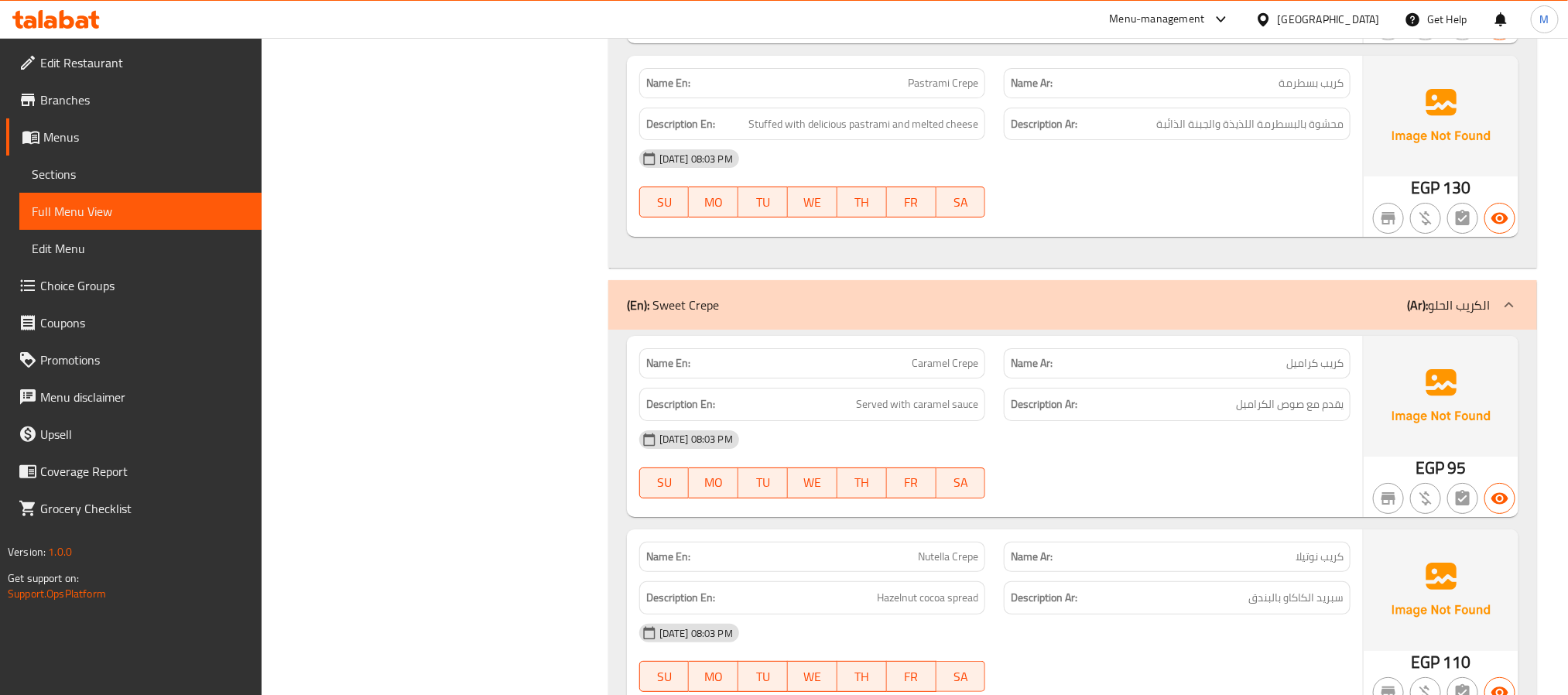
scroll to position [3018, 0]
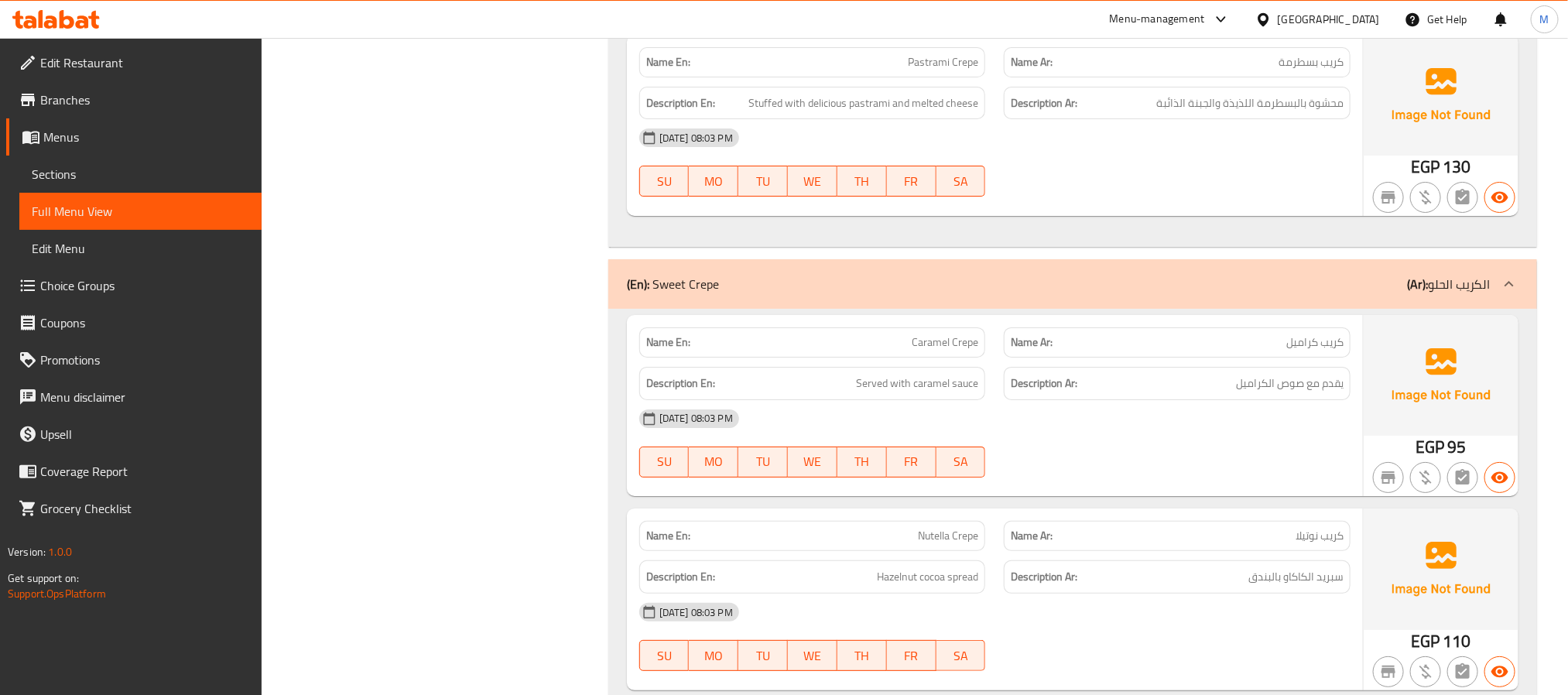
drag, startPoint x: 1203, startPoint y: 426, endPoint x: 1083, endPoint y: 504, distance: 143.1
click at [1203, 426] on div "28-08-2025 08:03 PM" at bounding box center [995, 418] width 730 height 38
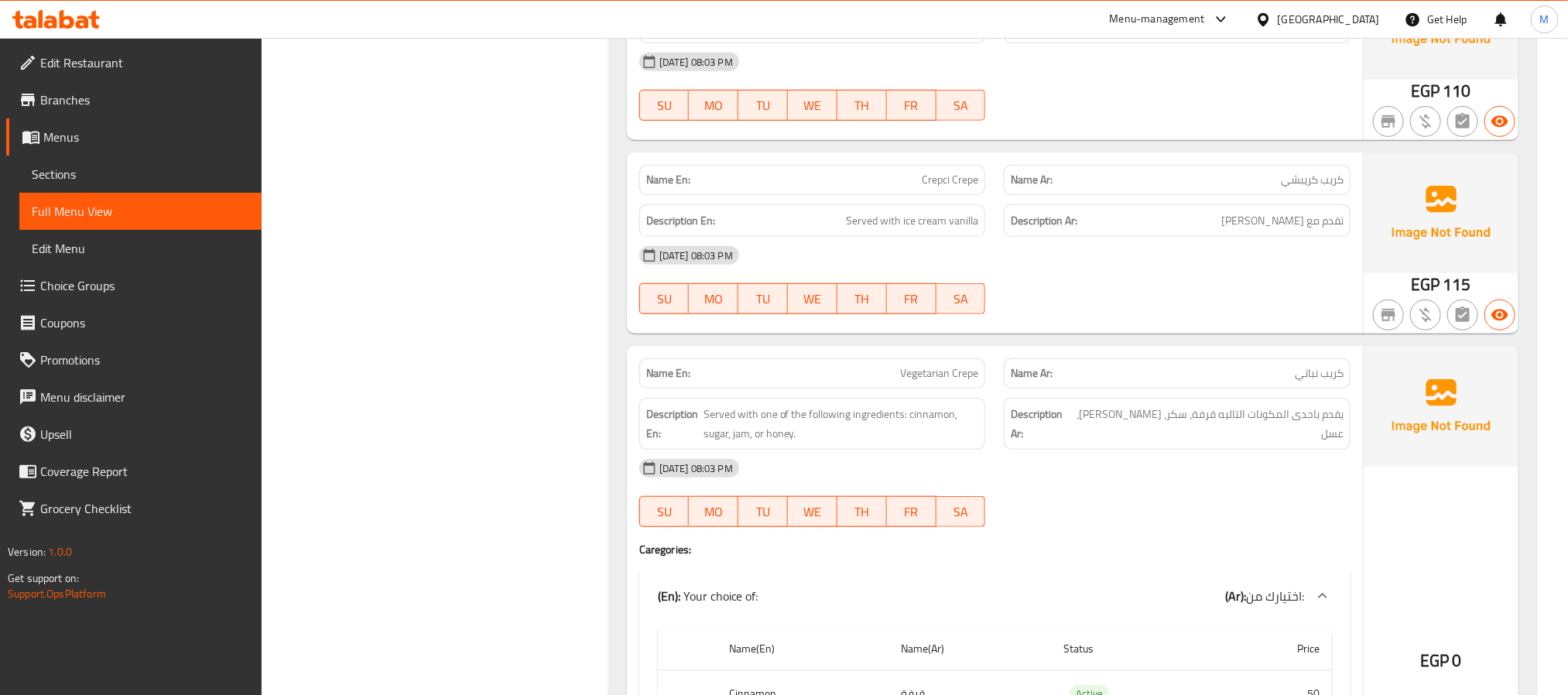
scroll to position [3599, 0]
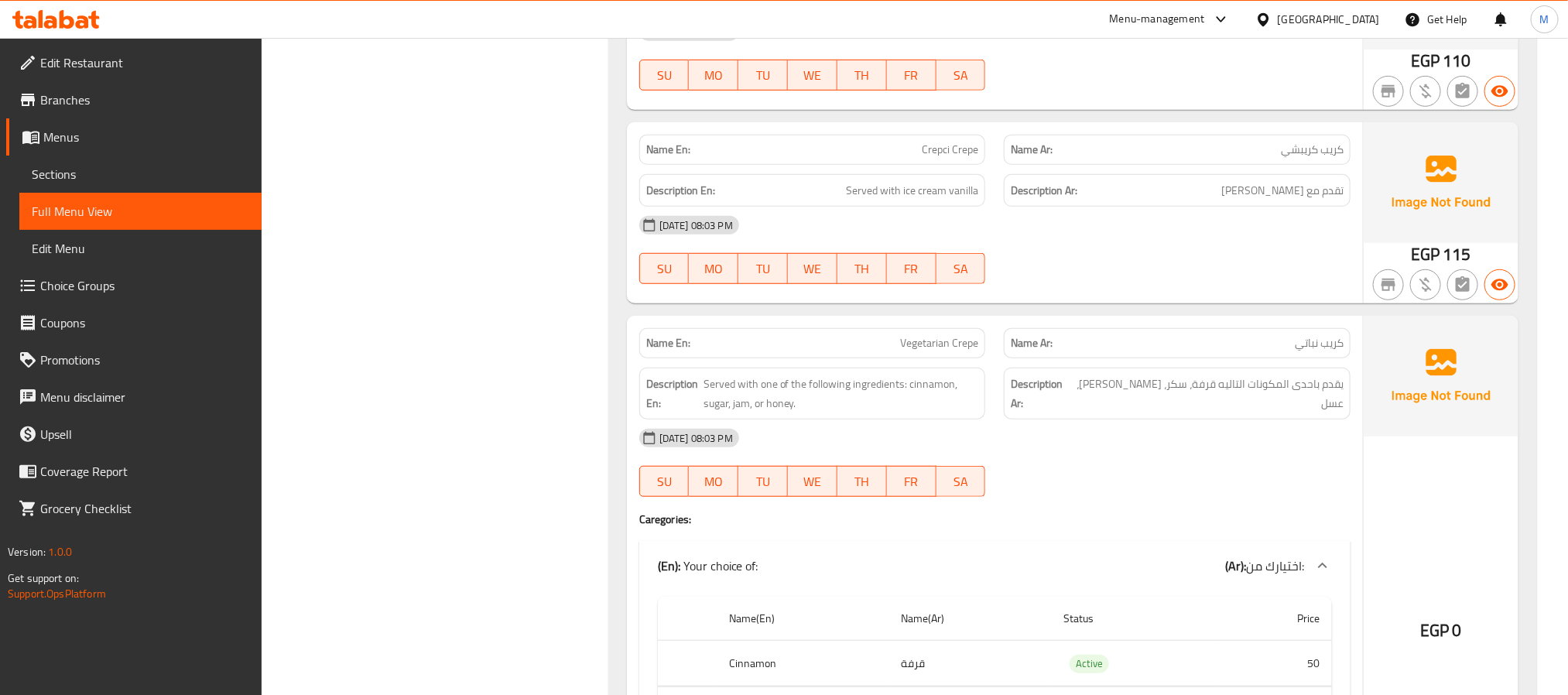
click at [1216, 446] on div "28-08-2025 08:03 PM" at bounding box center [995, 438] width 730 height 38
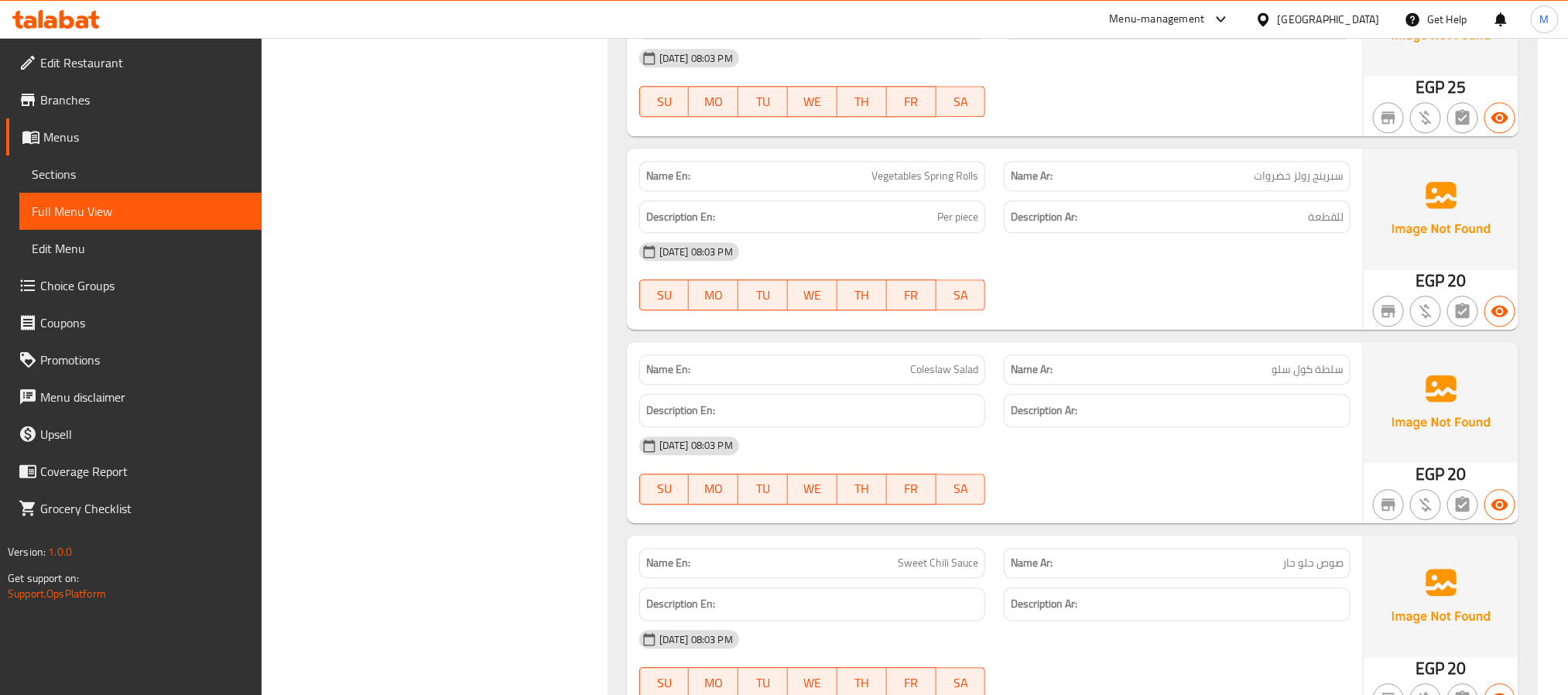
scroll to position [5223, 0]
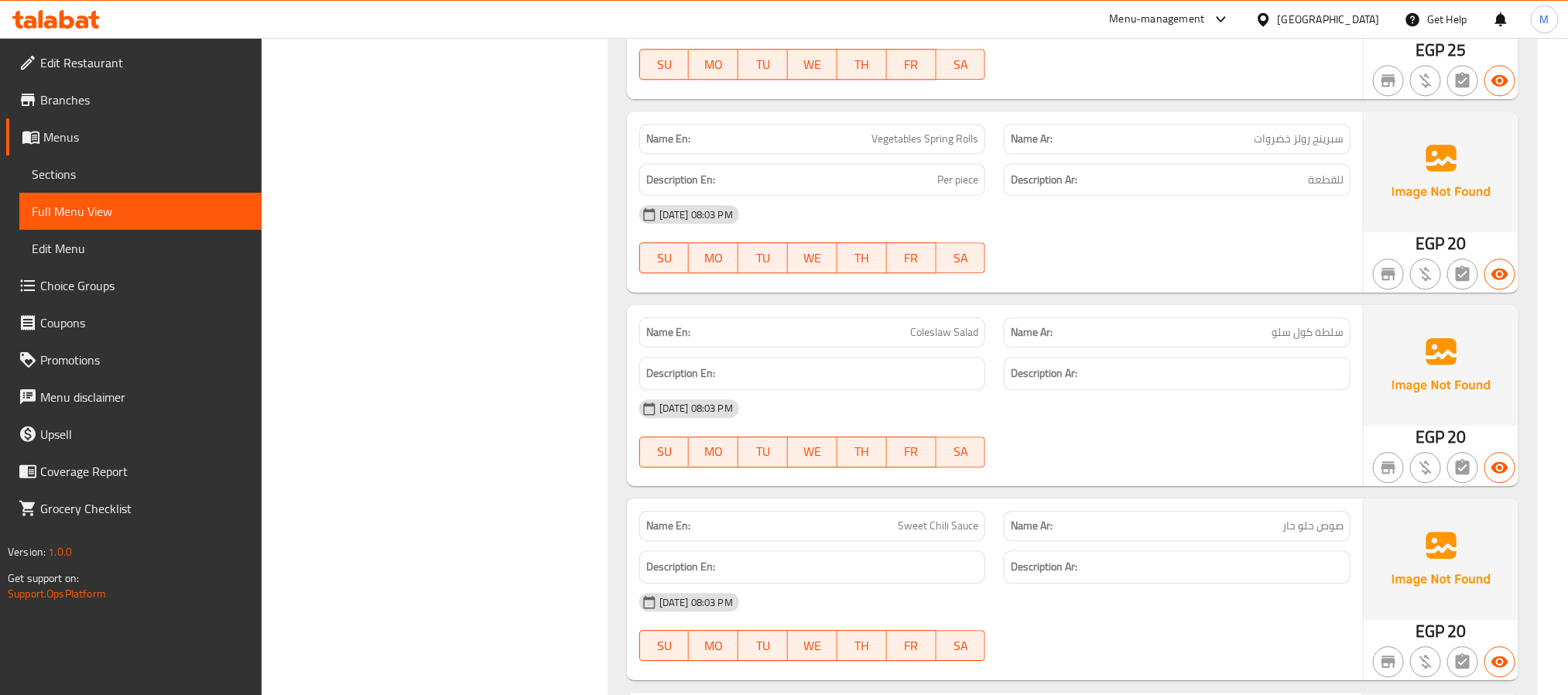
click at [1257, 383] on h6 "Description Ar:" at bounding box center [1177, 373] width 332 height 19
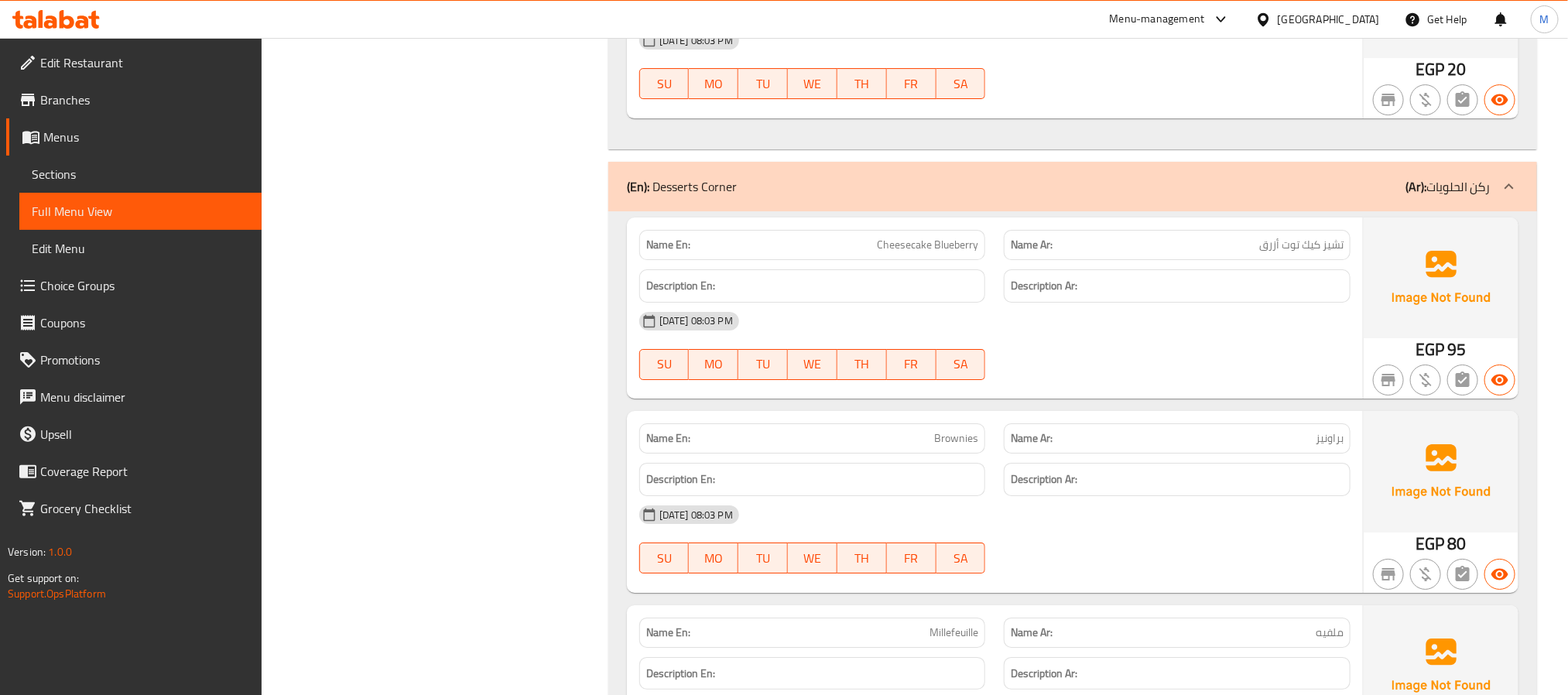
scroll to position [6036, 0]
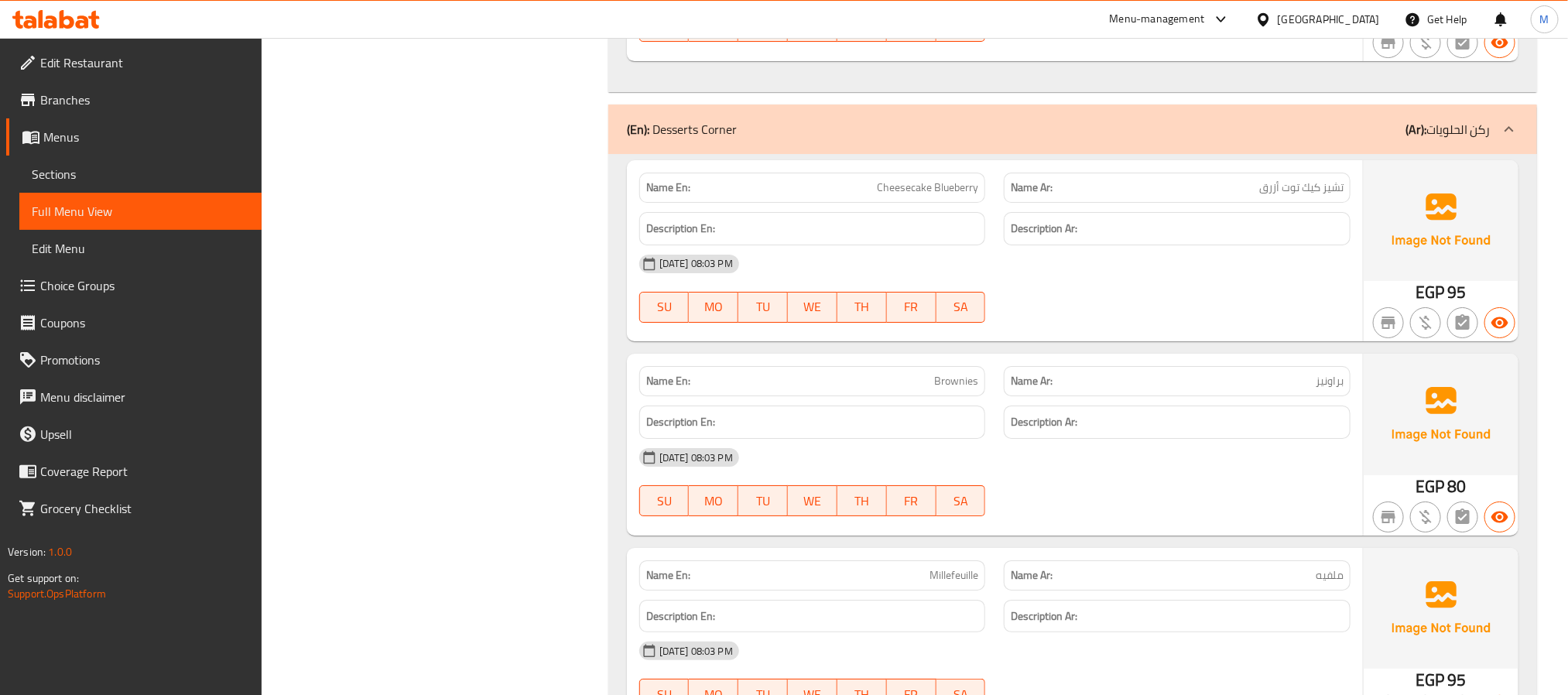
drag, startPoint x: 1131, startPoint y: 314, endPoint x: 1122, endPoint y: 323, distance: 12.7
click at [1131, 314] on div "28-08-2025 08:03 PM SU MO TU WE TH FR SA" at bounding box center [995, 288] width 730 height 87
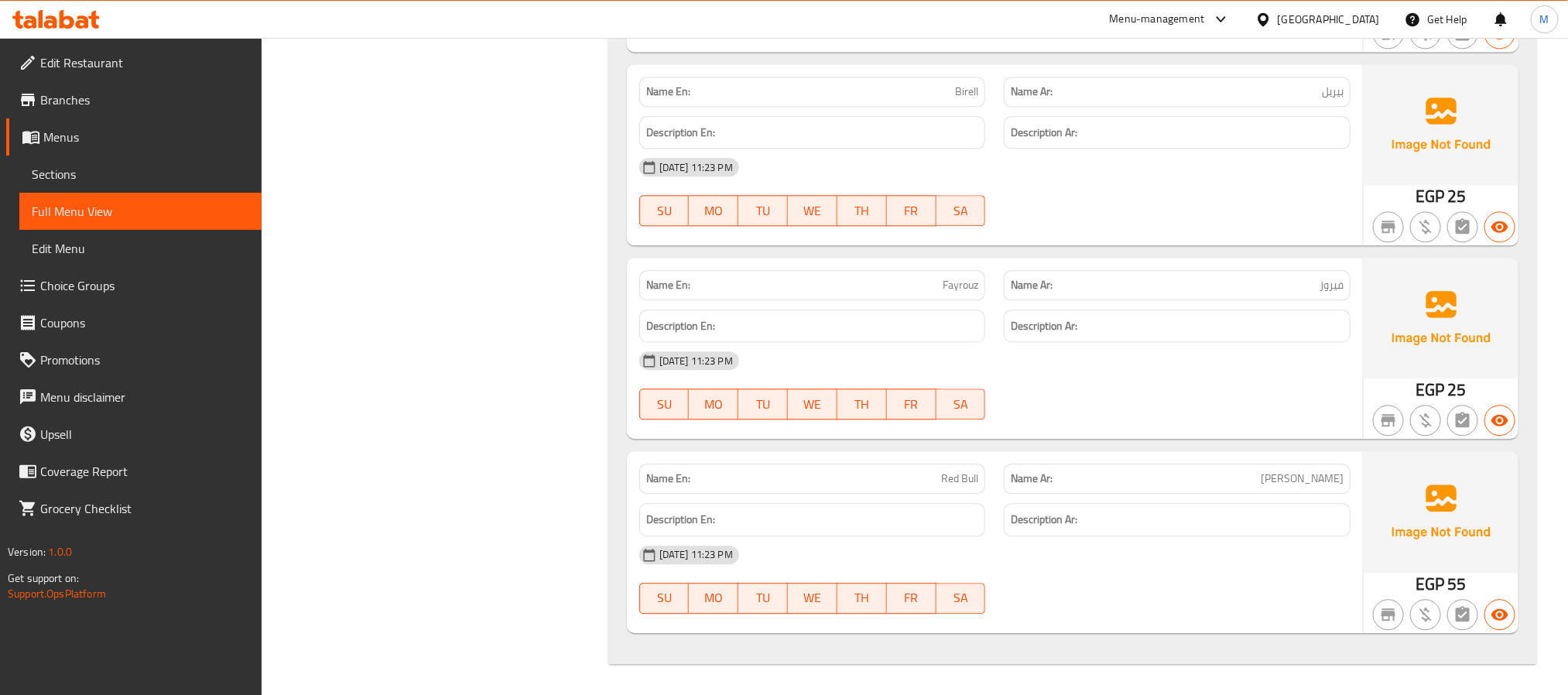
scroll to position [8194, 0]
click at [1154, 518] on h6 "Description Ar:" at bounding box center [1177, 519] width 332 height 19
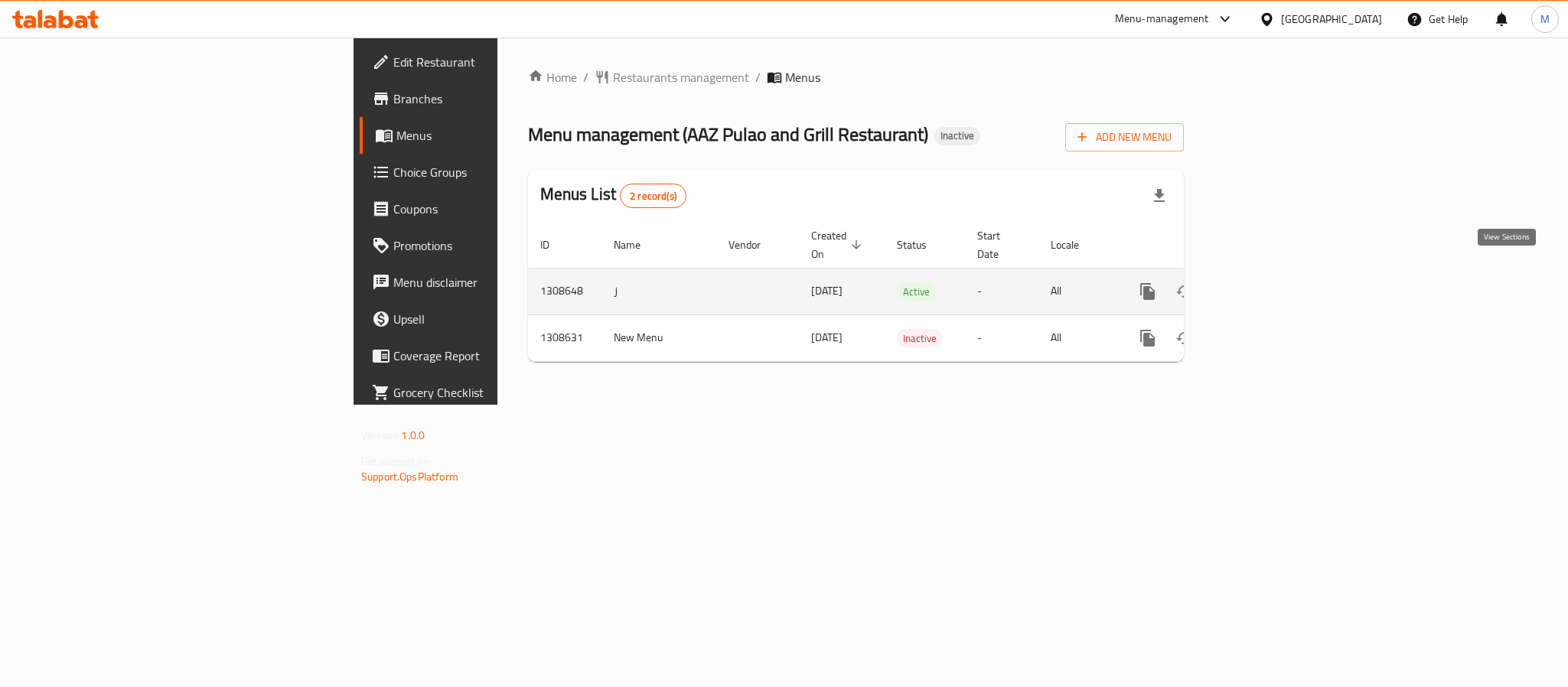
click at [1267, 282] on icon "enhanced table" at bounding box center [1257, 291] width 18 height 18
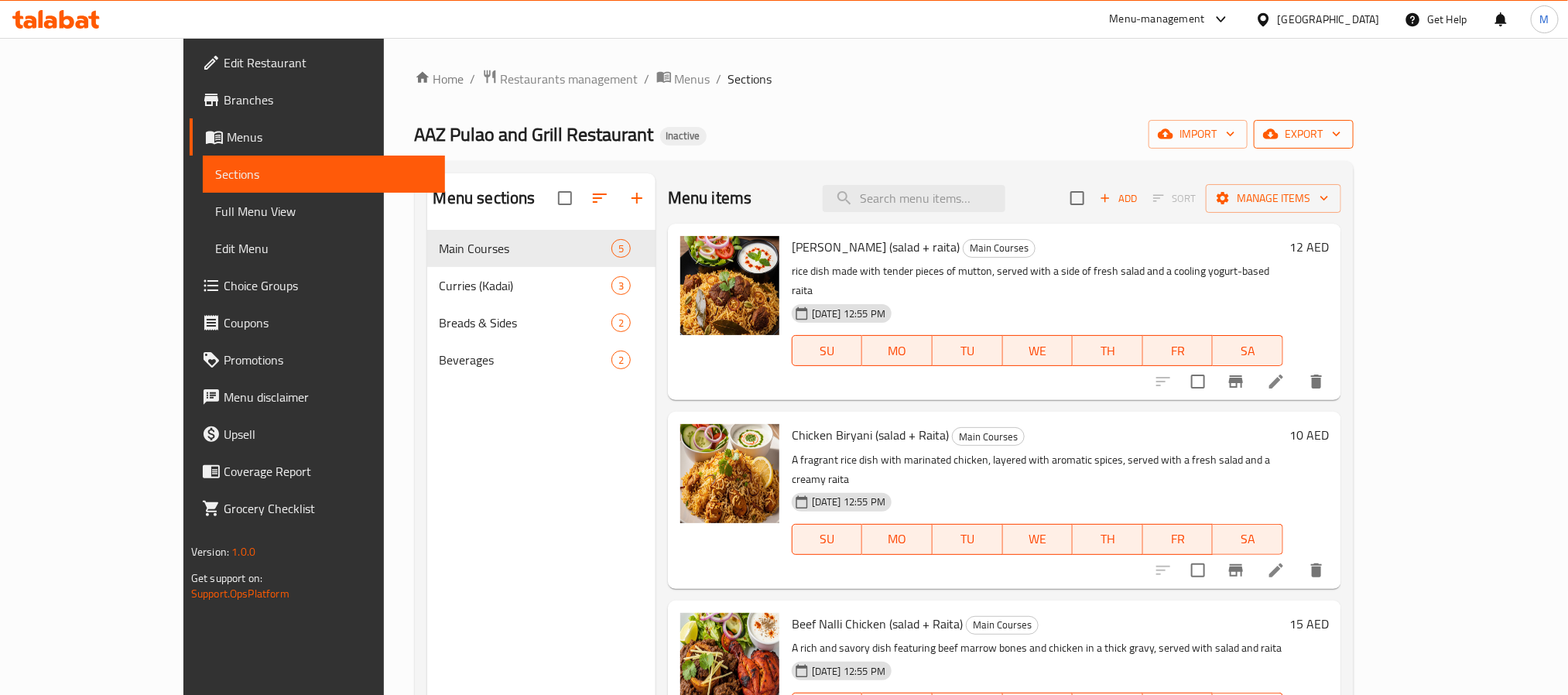
click at [1354, 147] on button "export" at bounding box center [1303, 134] width 100 height 28
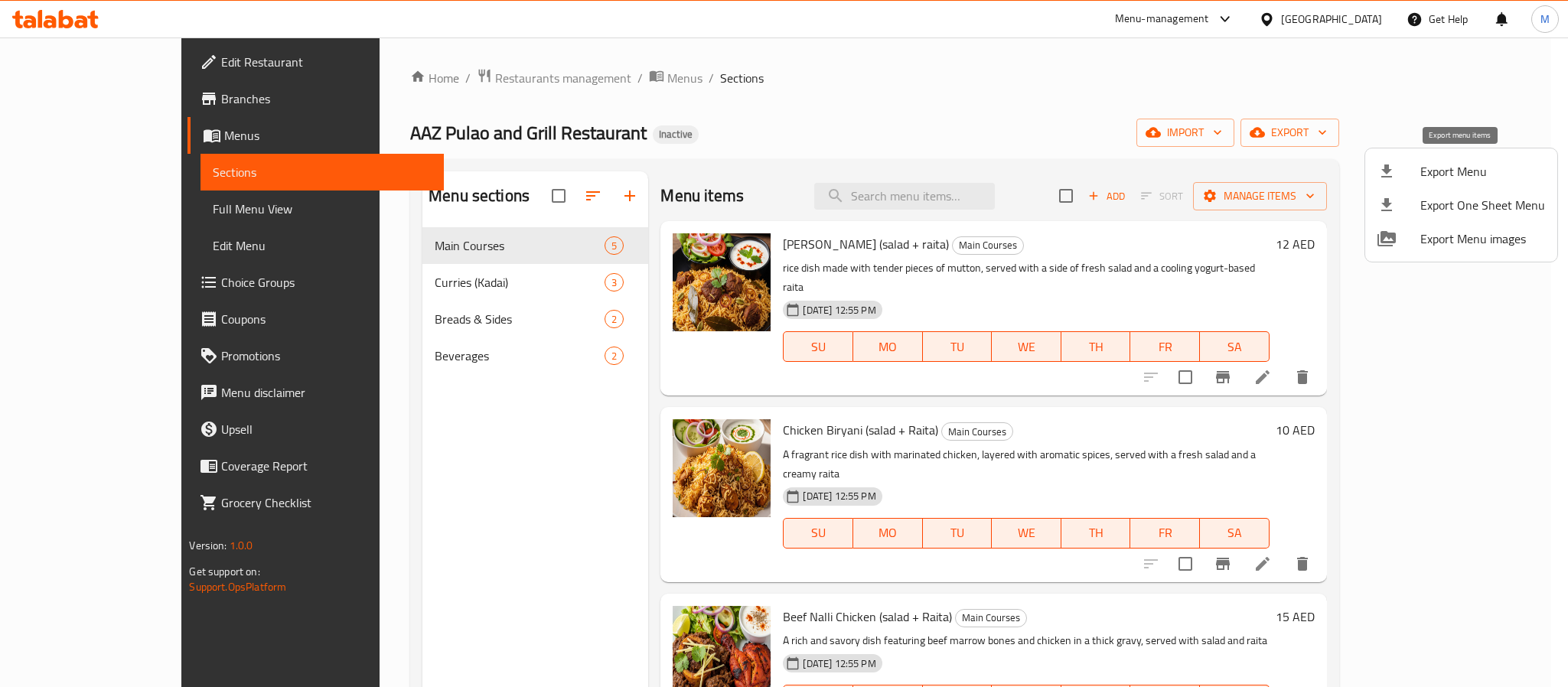
click at [1420, 166] on span "Export Menu" at bounding box center [1482, 171] width 125 height 18
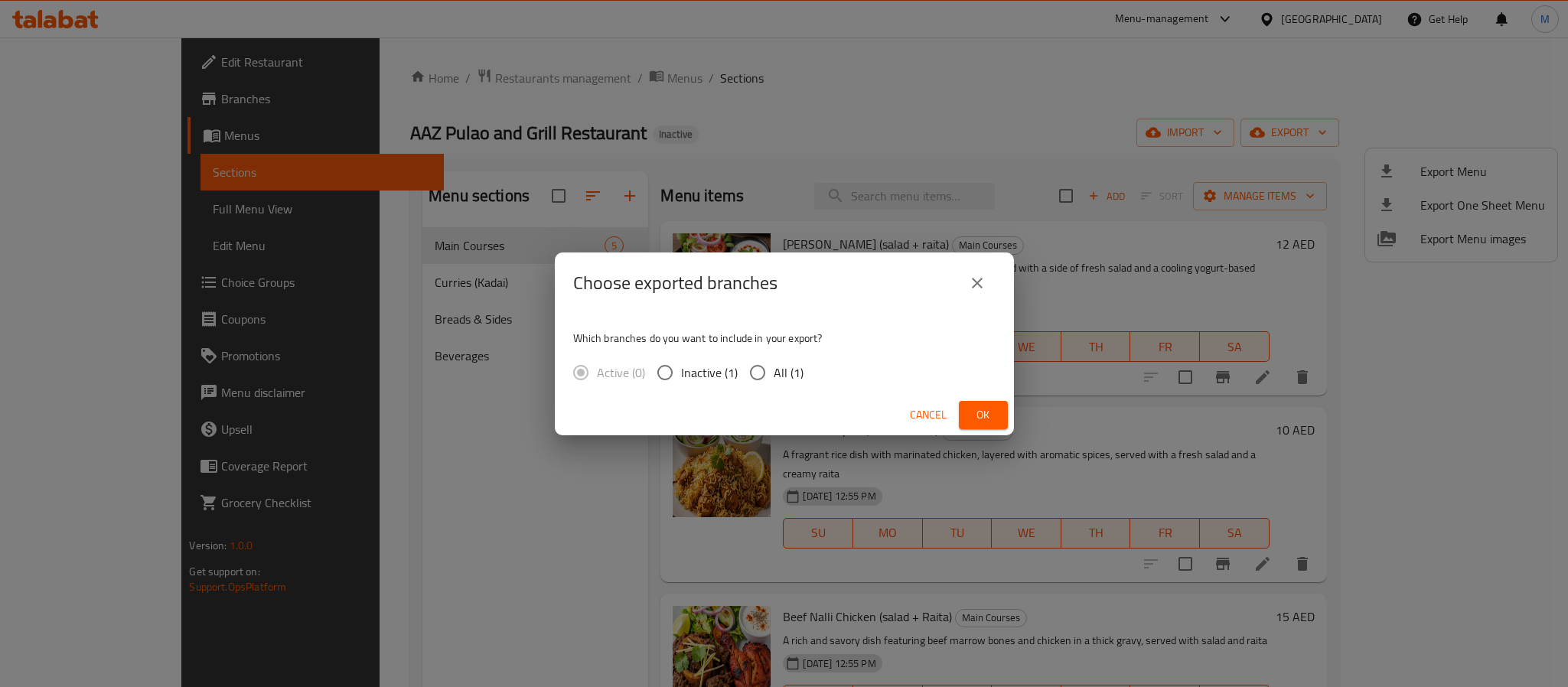
click at [786, 367] on span "All (1)" at bounding box center [788, 372] width 30 height 18
click at [773, 367] on input "All (1)" at bounding box center [757, 372] width 32 height 32
radio input "true"
click at [970, 422] on span "Ok" at bounding box center [982, 415] width 24 height 19
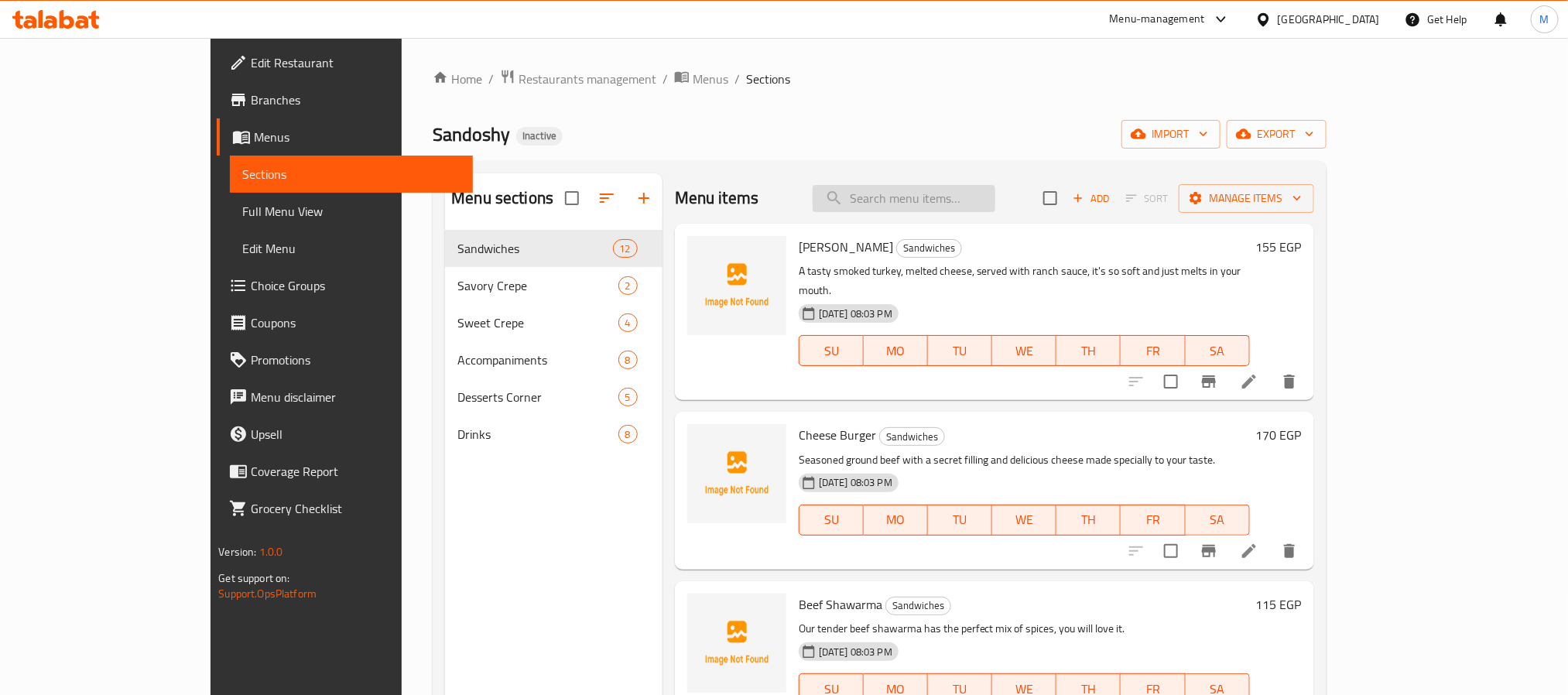
click at [978, 205] on input "search" at bounding box center [903, 199] width 182 height 27
paste input "Hawawshy"
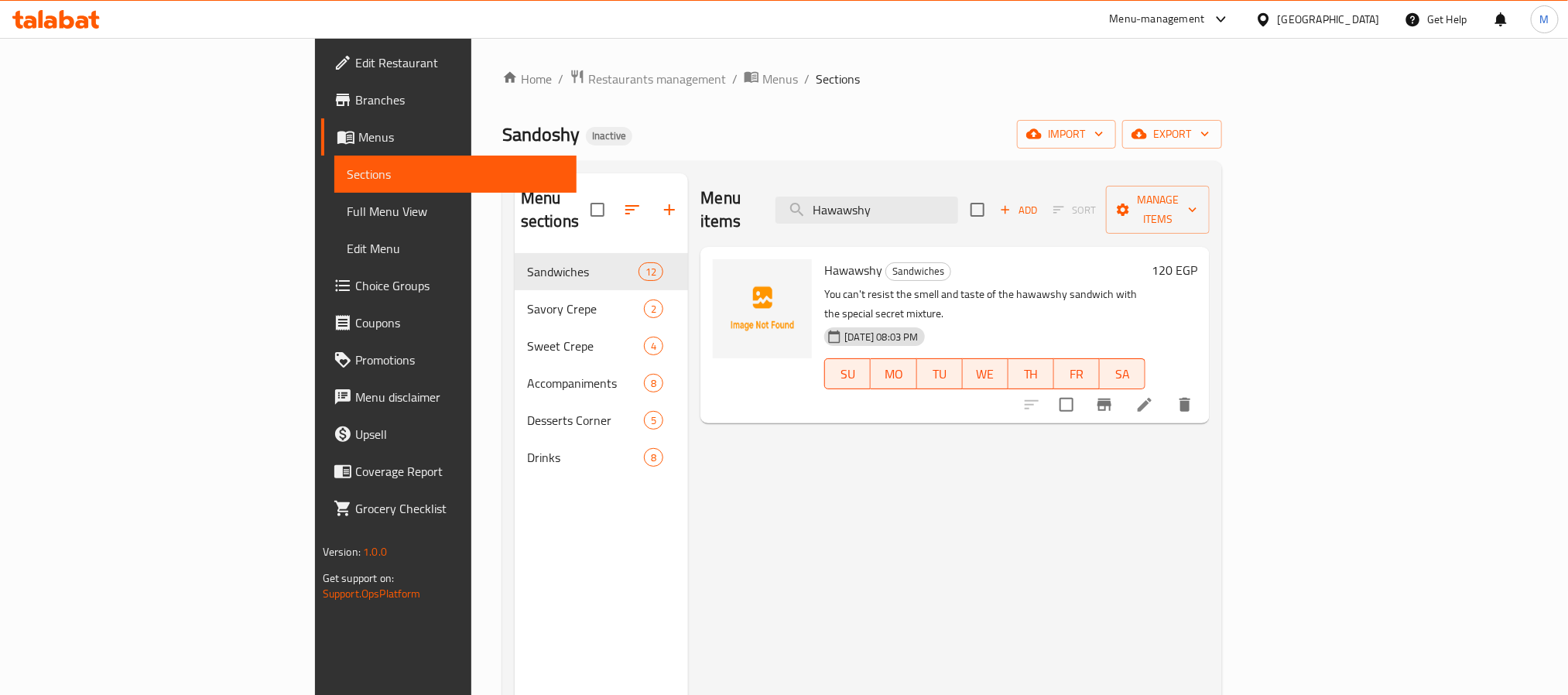
type input "Hawawshy"
click at [1154, 396] on icon at bounding box center [1145, 405] width 18 height 18
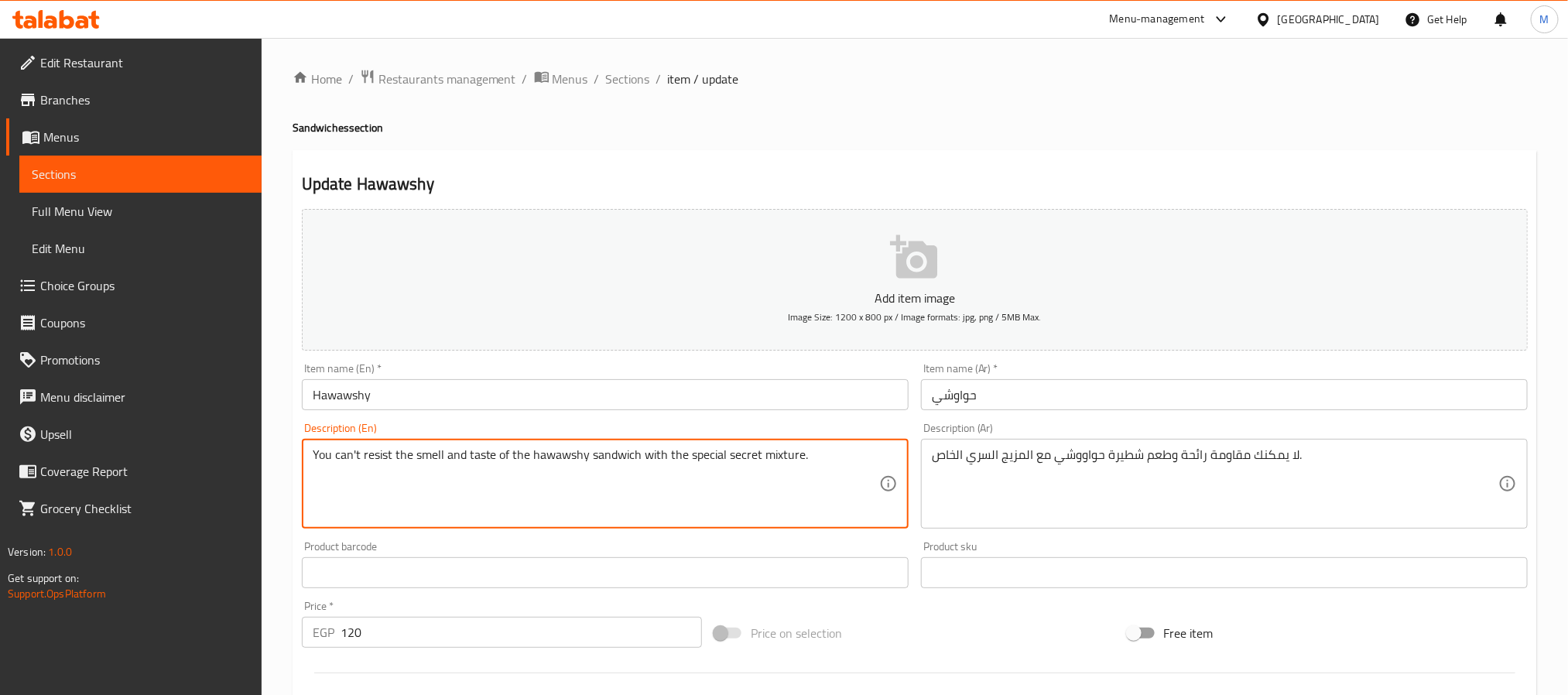
click at [561, 462] on textarea "You can't resist the smell and taste of the hawawshy sandwich with the special …" at bounding box center [595, 483] width 567 height 73
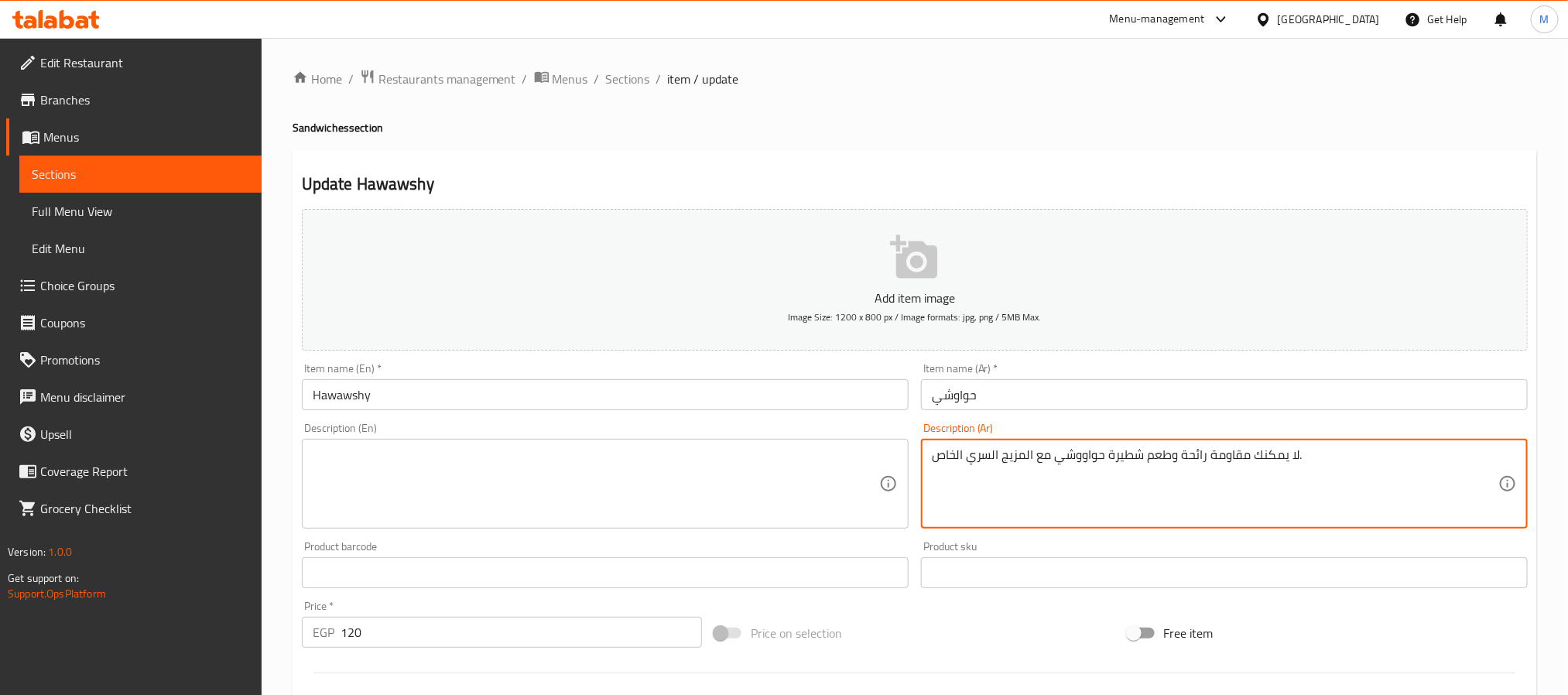
click at [1042, 472] on textarea "لا يمكنك مقاومة رائحة وطعم شطيرة حواووشي مع المزيج السري الخاص." at bounding box center [1214, 483] width 567 height 73
click at [851, 386] on input "Hawawshy" at bounding box center [605, 395] width 607 height 31
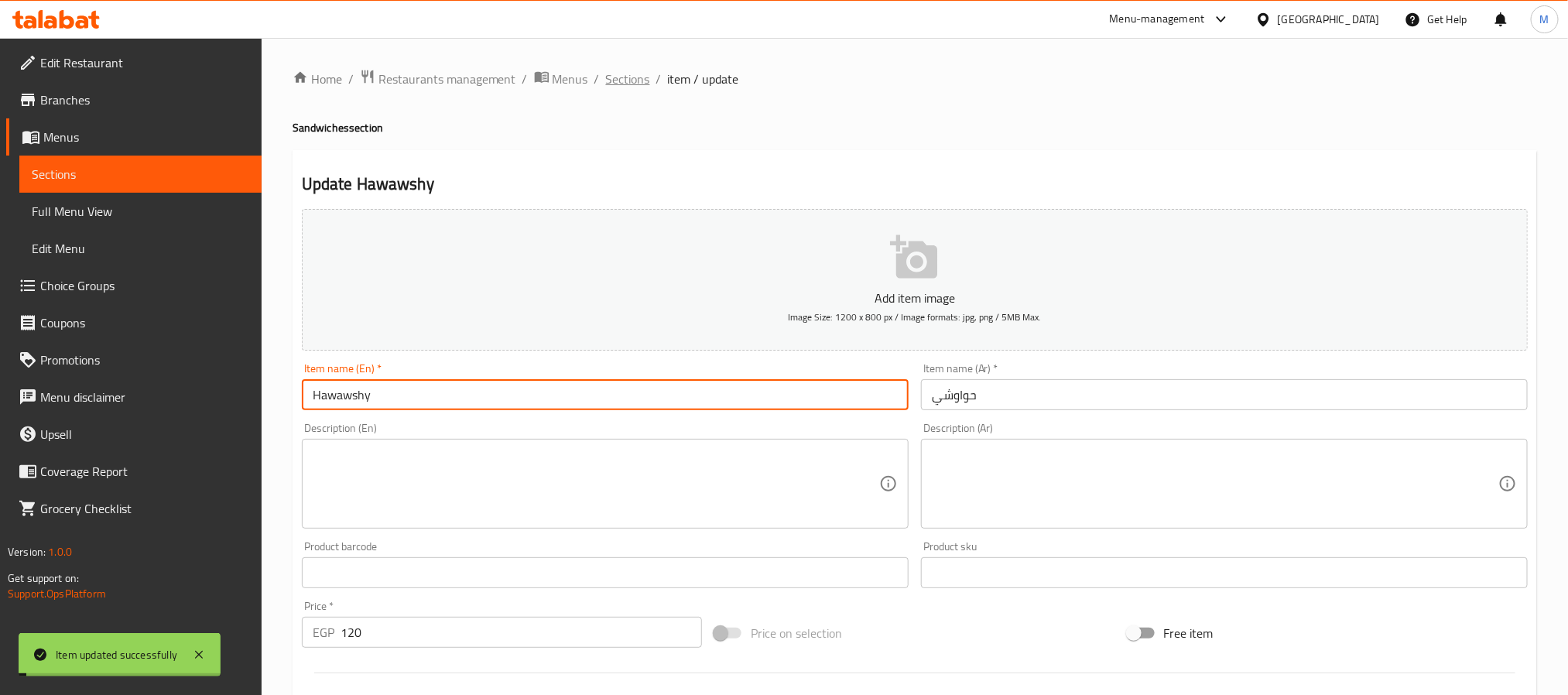
click at [618, 83] on span "Sections" at bounding box center [628, 79] width 44 height 18
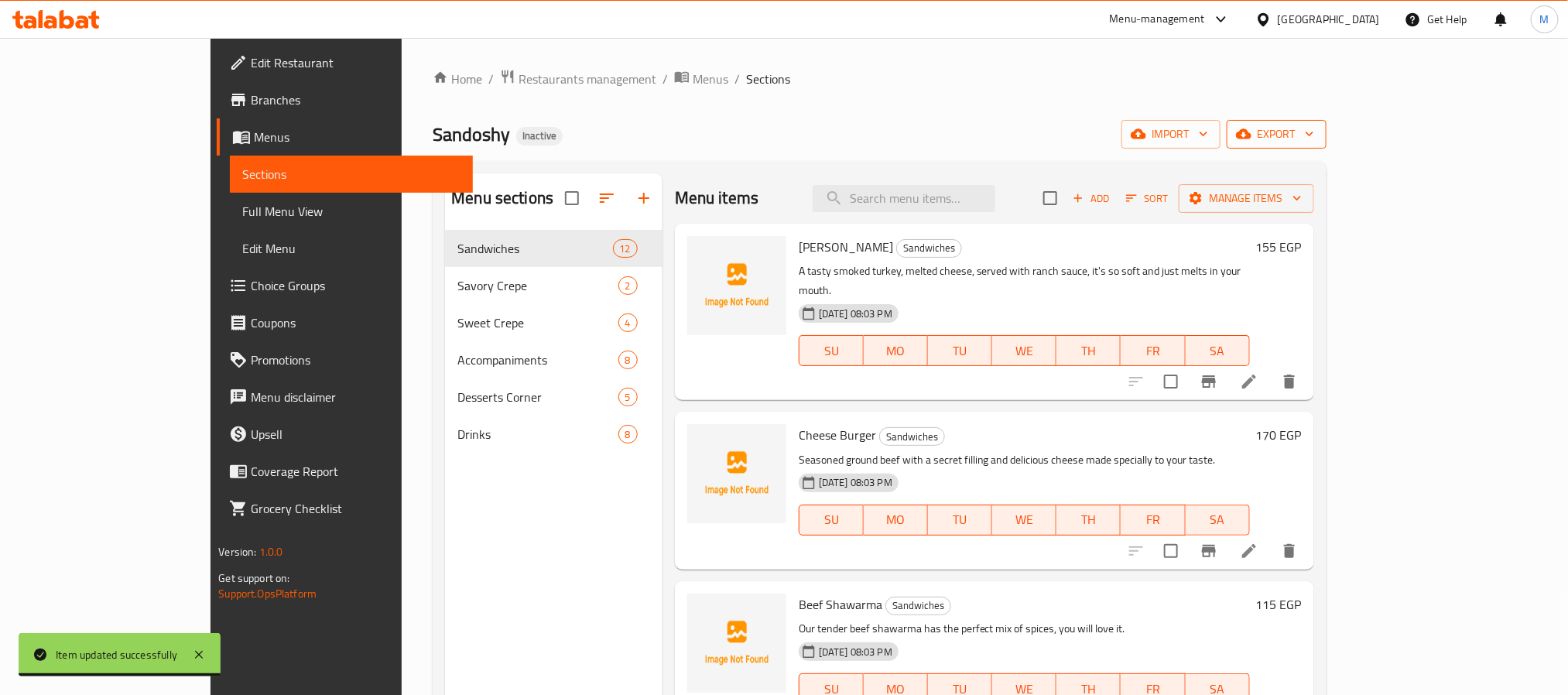
click at [1314, 125] on span "export" at bounding box center [1277, 134] width 75 height 19
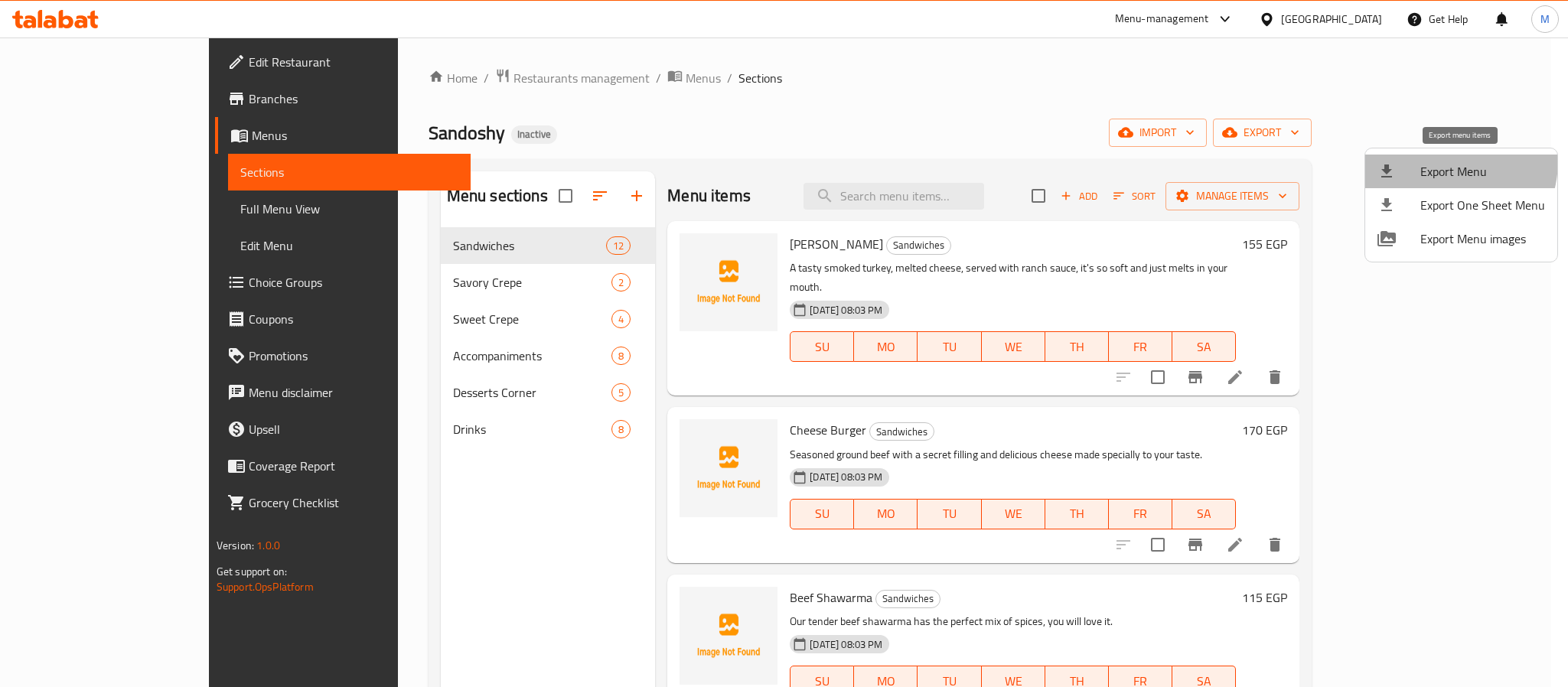
click at [1437, 162] on span "Export Menu" at bounding box center [1482, 171] width 125 height 18
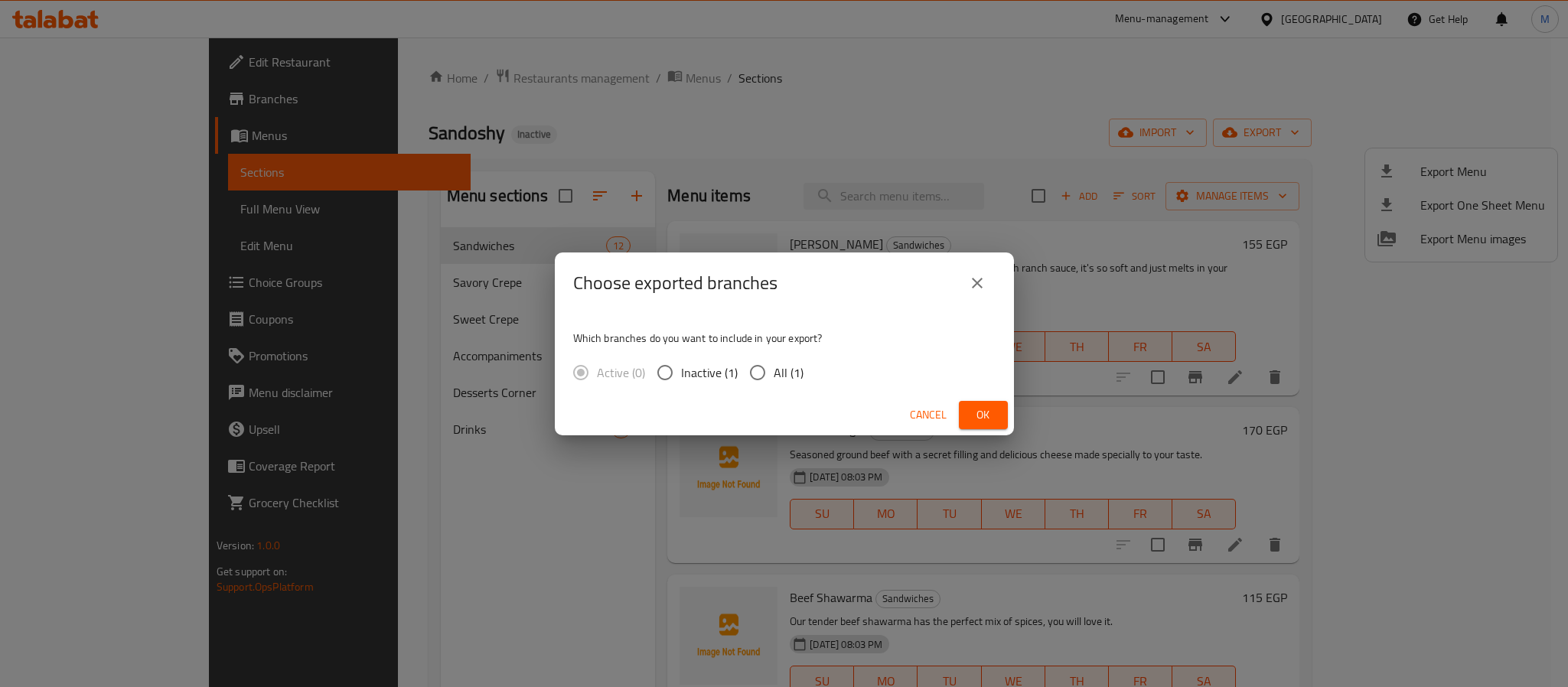
click at [798, 384] on label "All (1)" at bounding box center [772, 372] width 62 height 32
click at [773, 384] on input "All (1)" at bounding box center [757, 372] width 32 height 32
radio input "true"
click at [971, 423] on span "Ok" at bounding box center [982, 415] width 24 height 19
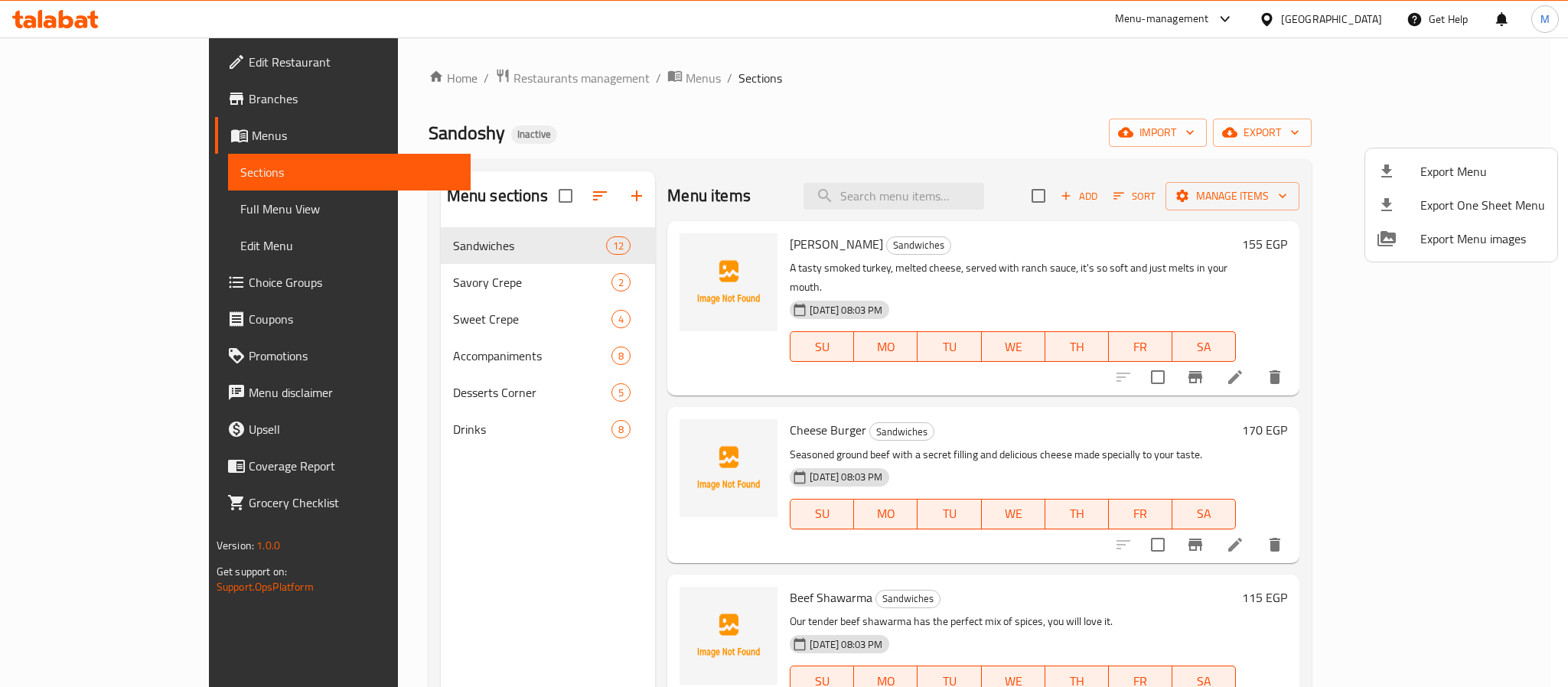
click at [445, 422] on div at bounding box center [784, 343] width 1568 height 687
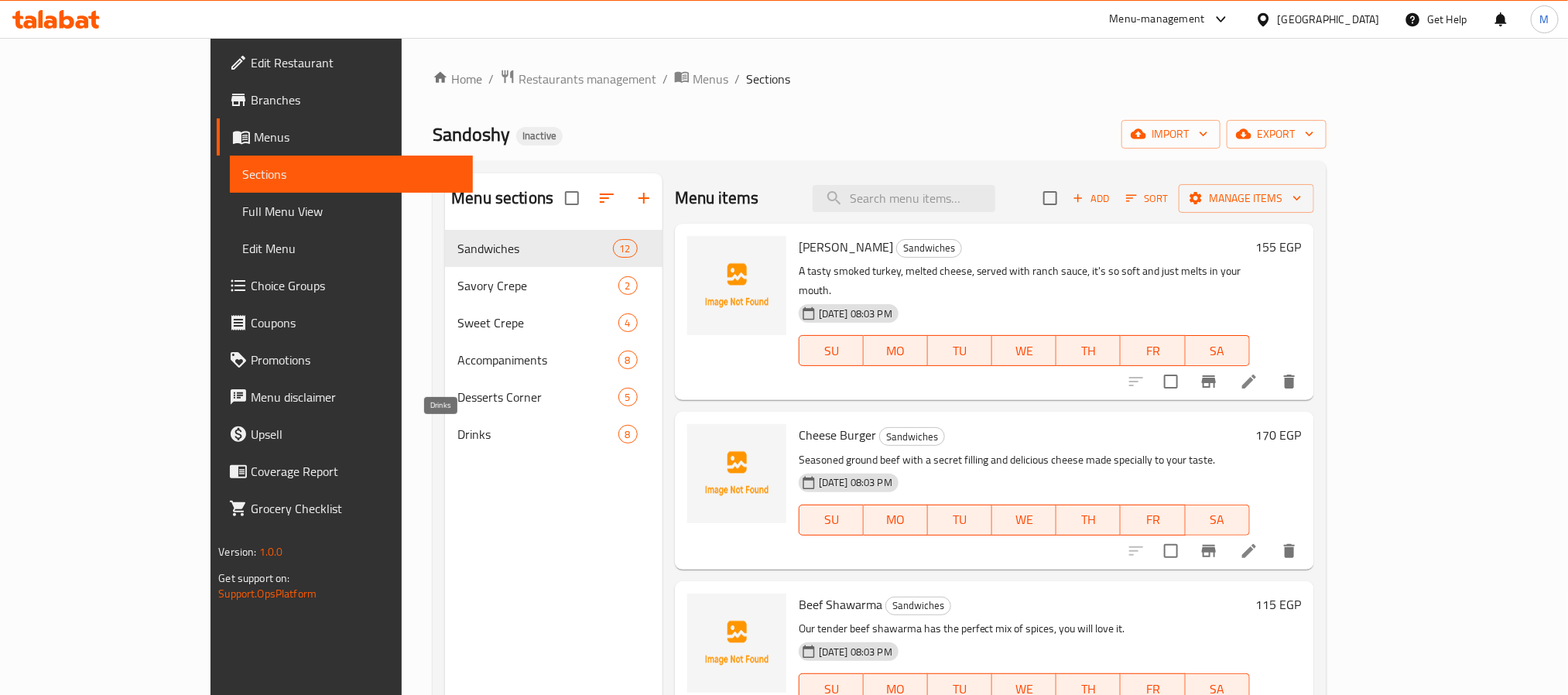
click at [457, 427] on span "Drinks" at bounding box center [537, 434] width 160 height 18
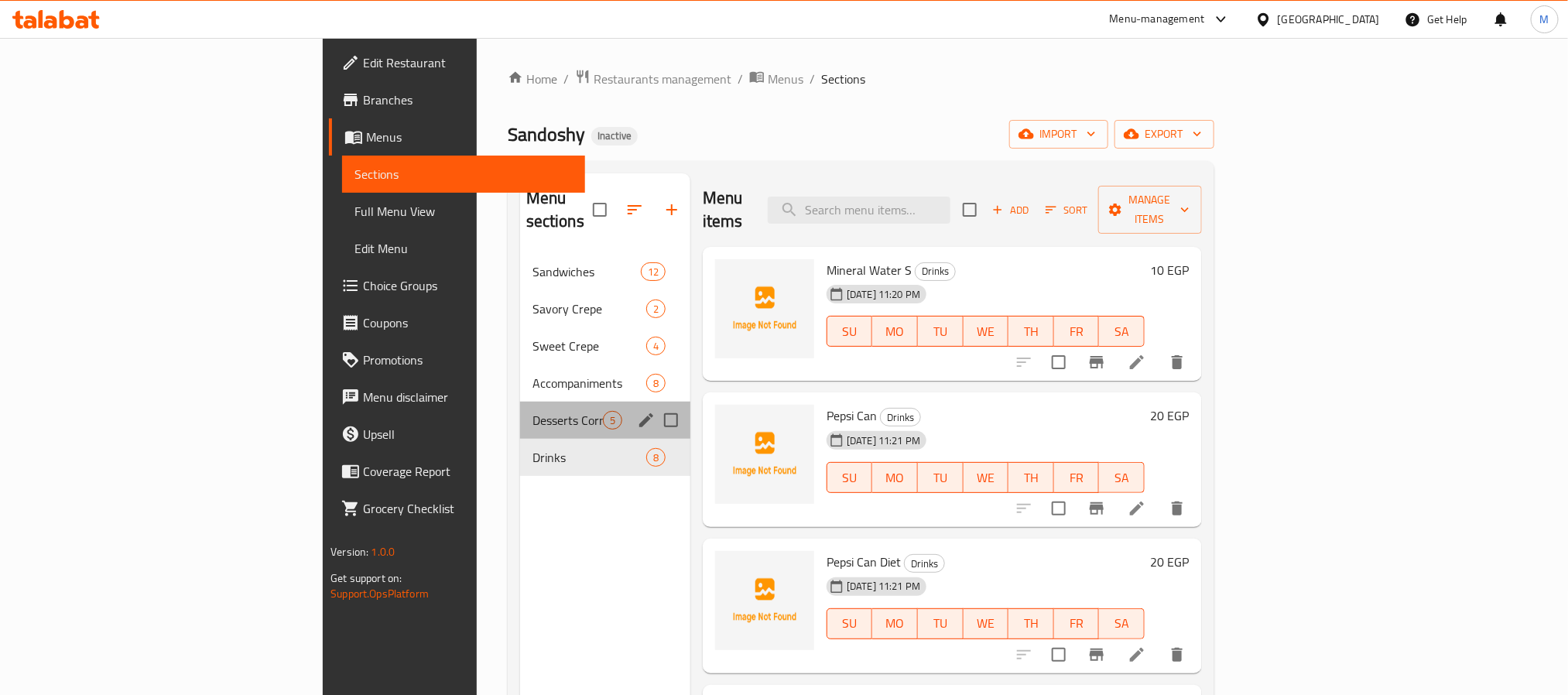
click at [520, 414] on div "Desserts Corner 5" at bounding box center [605, 420] width 170 height 38
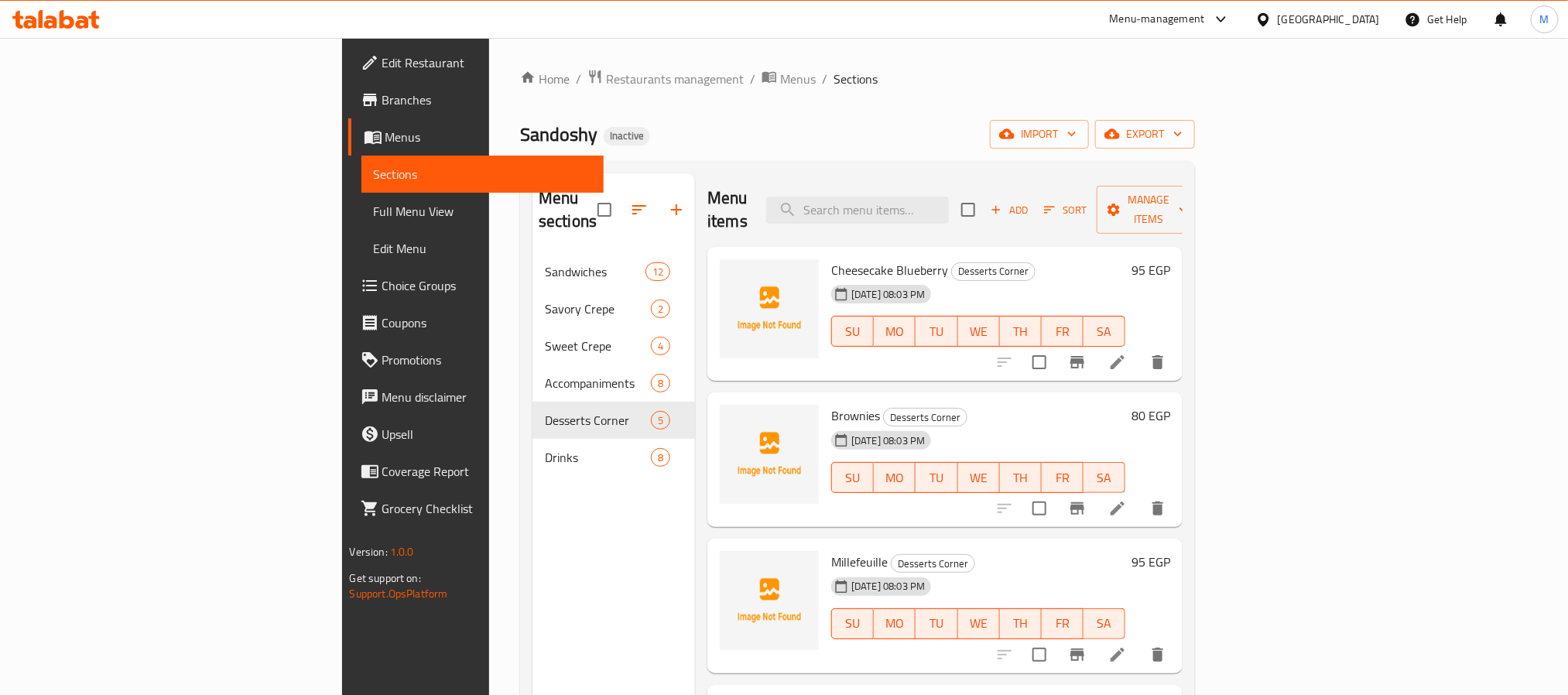
click at [832, 404] on span "Brownies" at bounding box center [855, 415] width 49 height 23
copy h6 "Brownies"
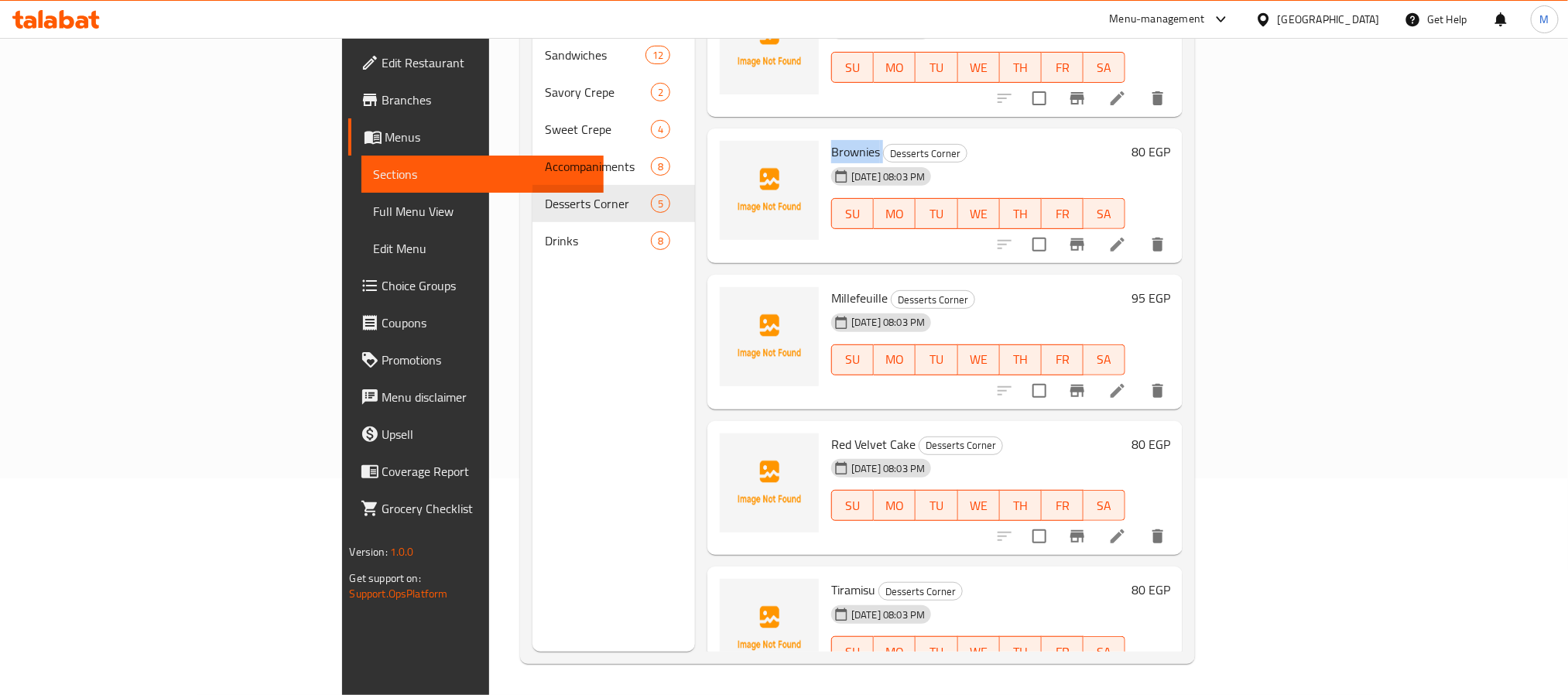
scroll to position [72, 0]
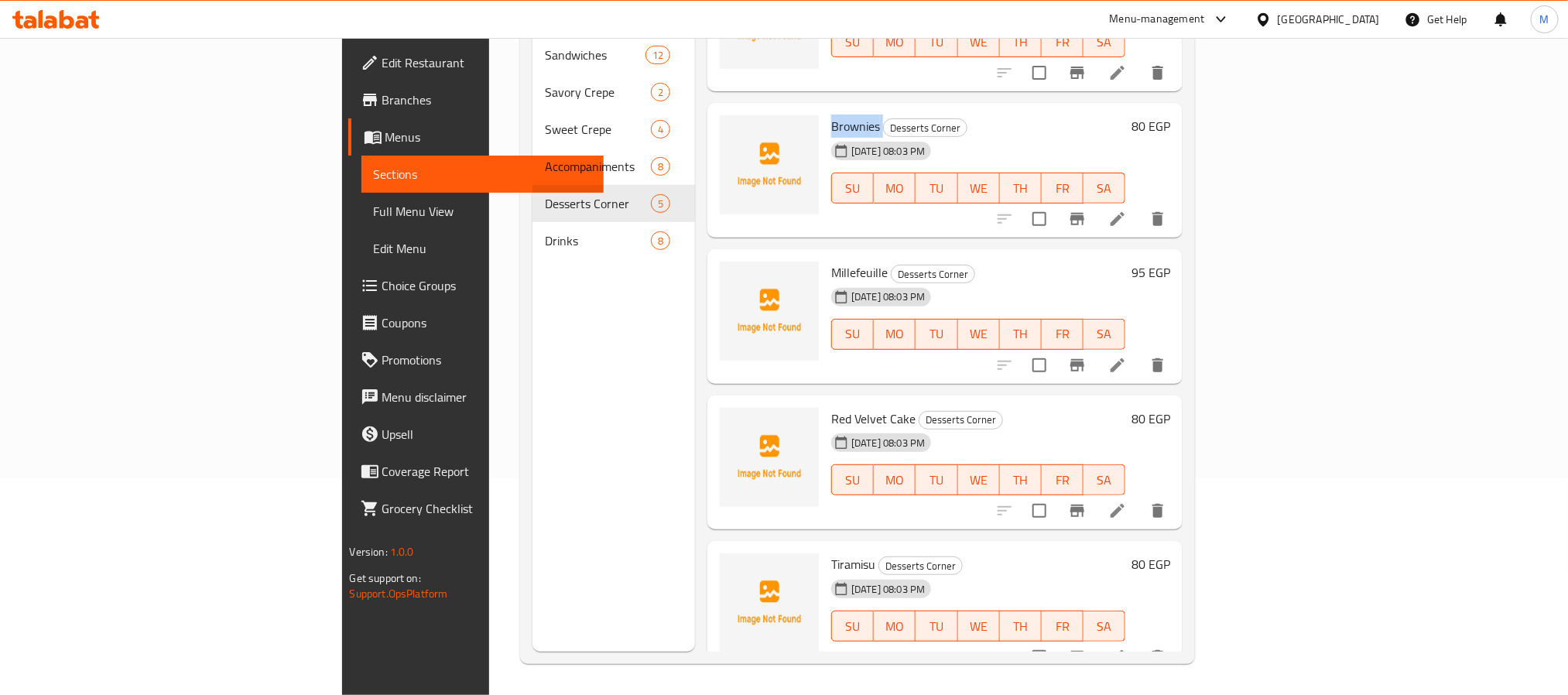
click at [832, 261] on span "Millefeuille" at bounding box center [860, 272] width 57 height 23
copy h6 "Millefeuille"
click at [1125, 358] on icon at bounding box center [1117, 364] width 14 height 14
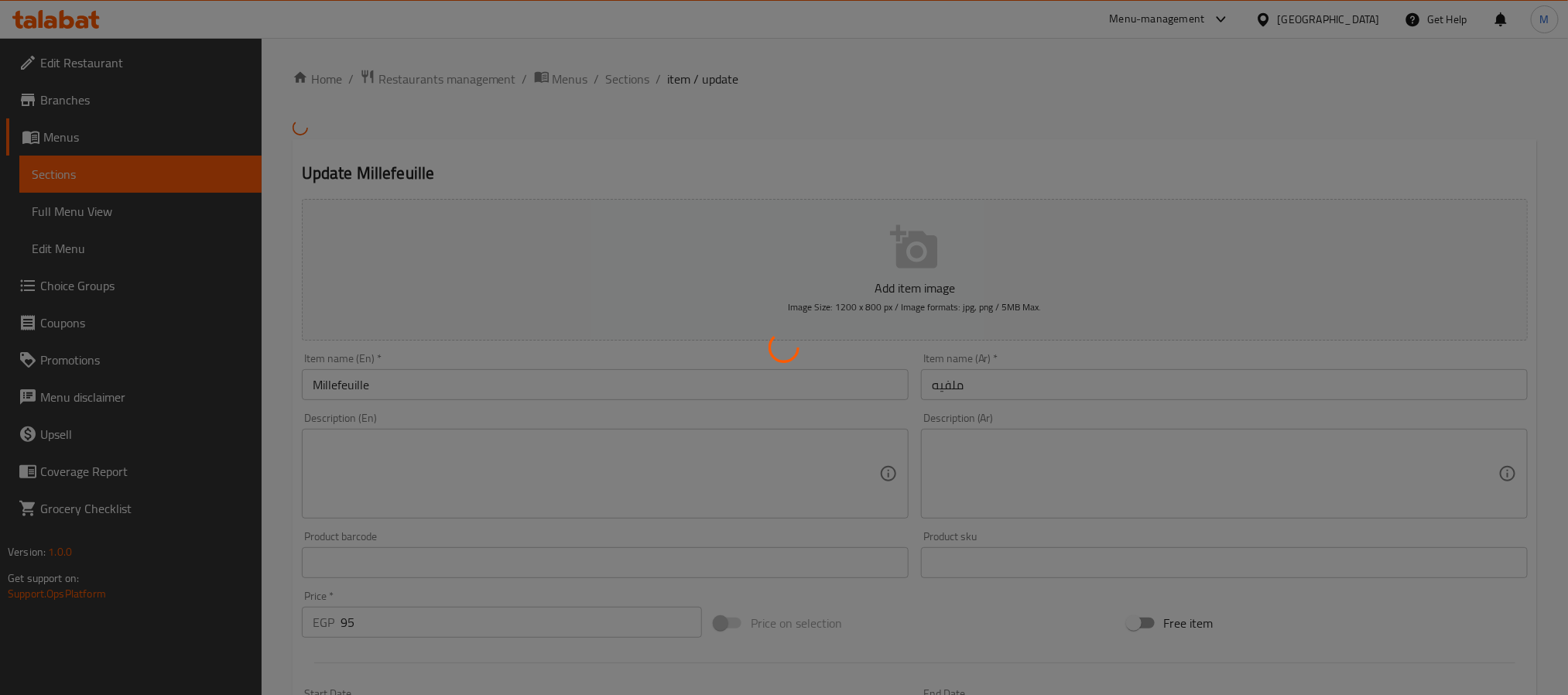
click at [417, 423] on div at bounding box center [784, 347] width 1568 height 695
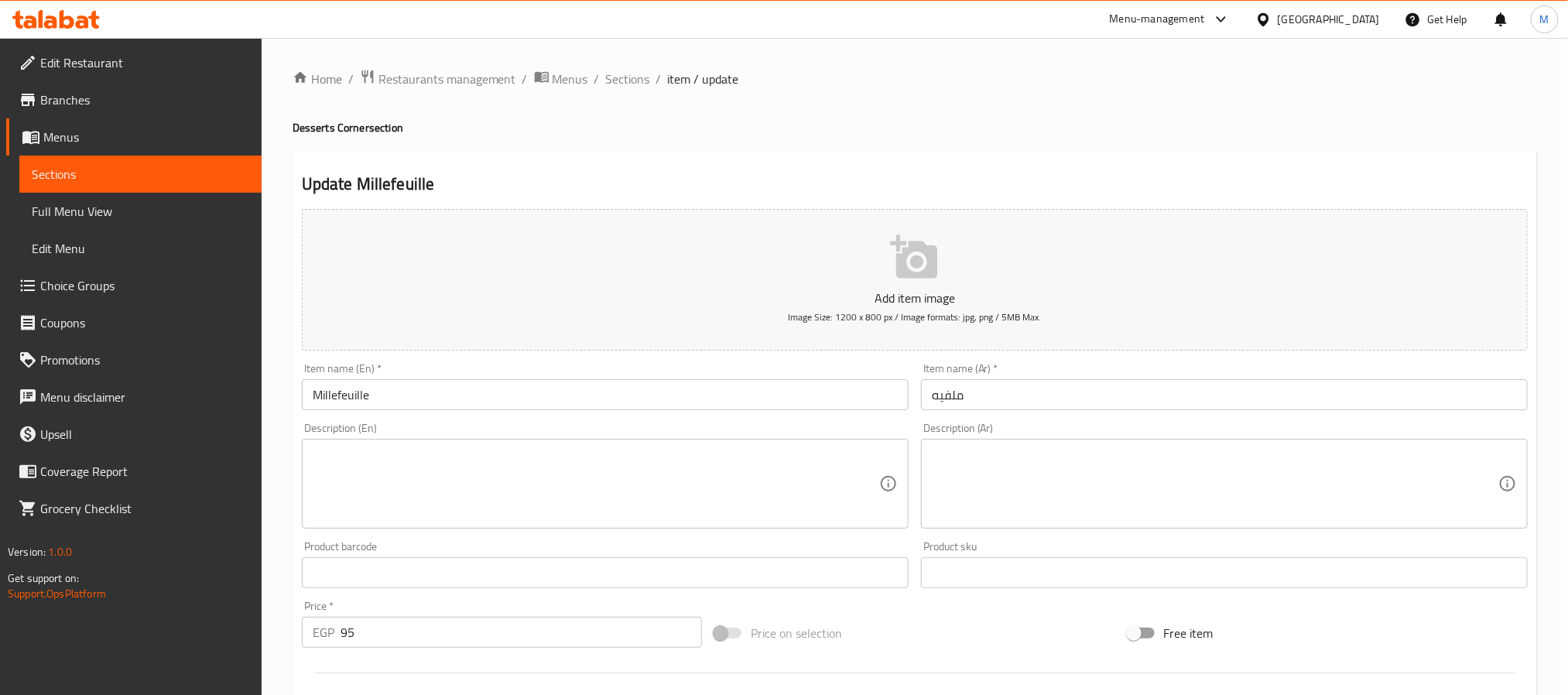
click at [416, 485] on textarea at bounding box center [595, 483] width 567 height 73
paste textarea "French pastry made with layers of puff pastry and cream filling. معجنات فرنسية …"
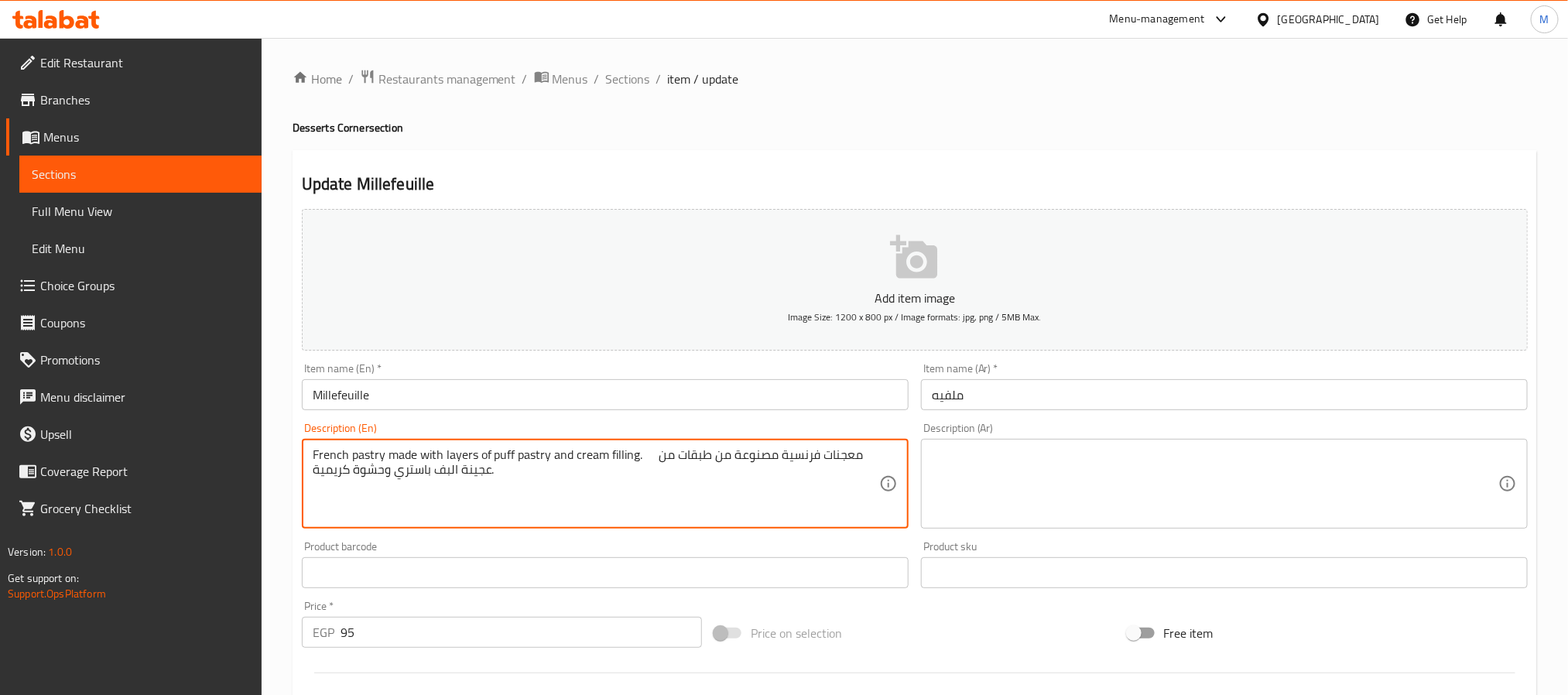
drag, startPoint x: 625, startPoint y: 487, endPoint x: 865, endPoint y: 460, distance: 241.5
click at [865, 460] on textarea "French pastry made with layers of puff pastry and cream filling. معجنات فرنسية …" at bounding box center [595, 483] width 567 height 73
type textarea "French pastry made with layers of puff pastry and cream filling."
click at [1037, 483] on textarea at bounding box center [1214, 483] width 567 height 73
paste textarea "معجنات فرنسية مصنوعة من طبقات من عجينة البف باستري وحشوة كريمية."
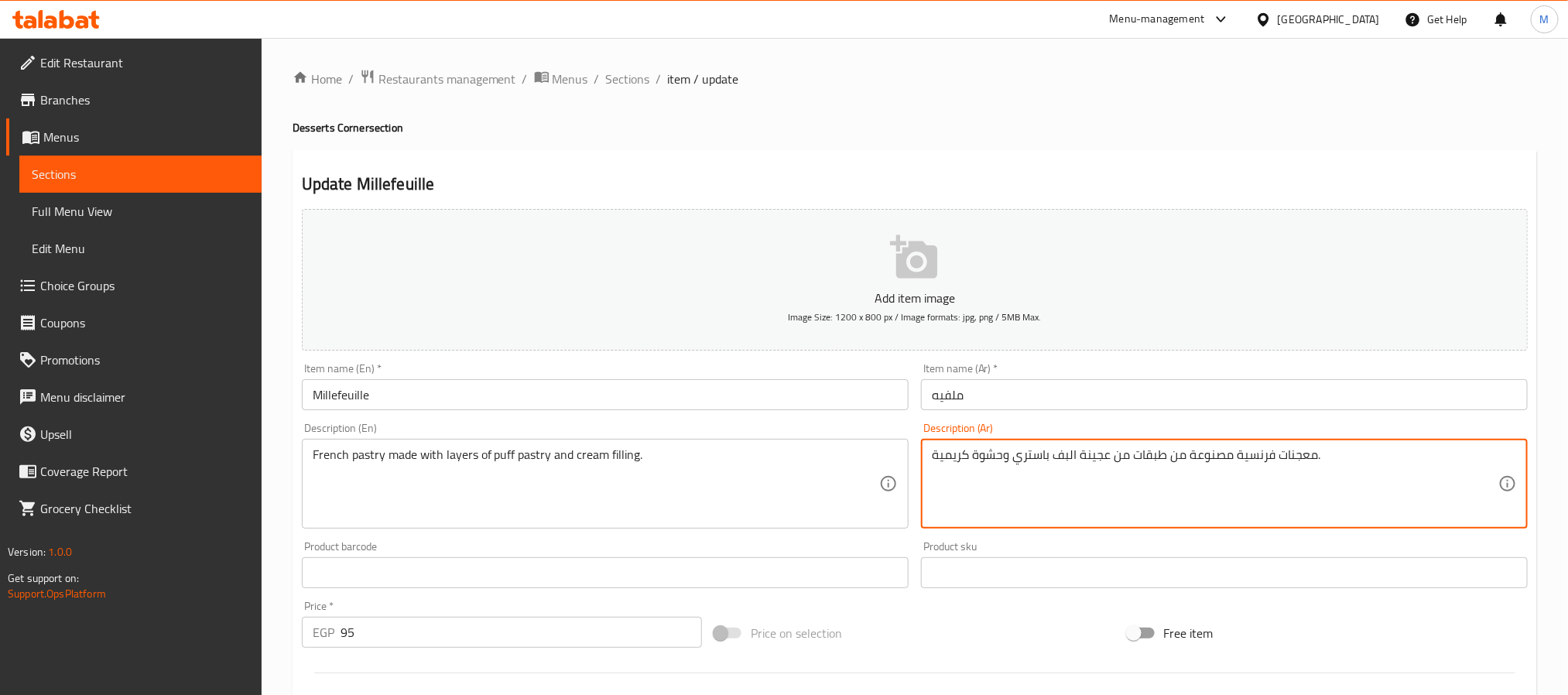
type textarea "معجنات فرنسية مصنوعة من طبقات من عجينة البف باستري وحشوة كريمية."
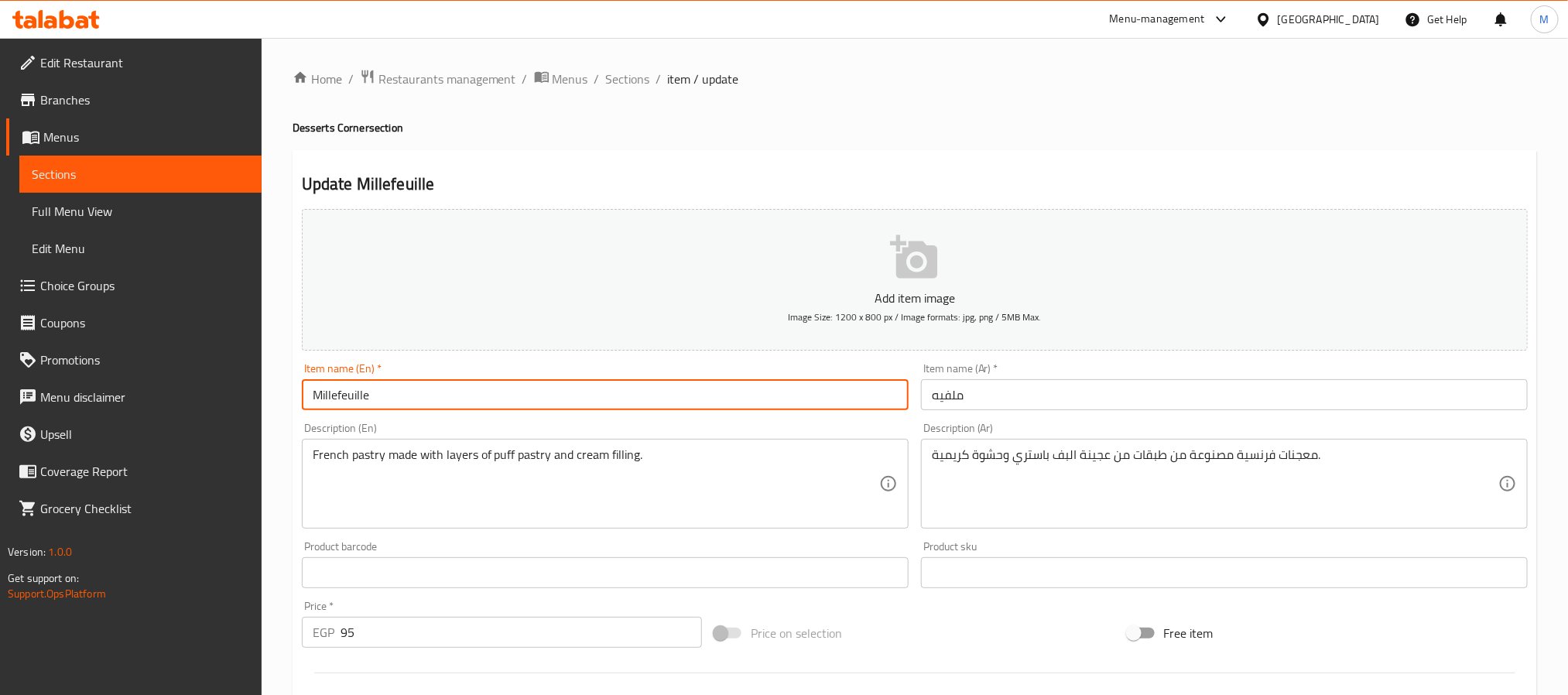
click at [790, 396] on input "Millefeuille" at bounding box center [605, 395] width 607 height 31
click at [556, 395] on input "Millefeuille" at bounding box center [605, 395] width 607 height 31
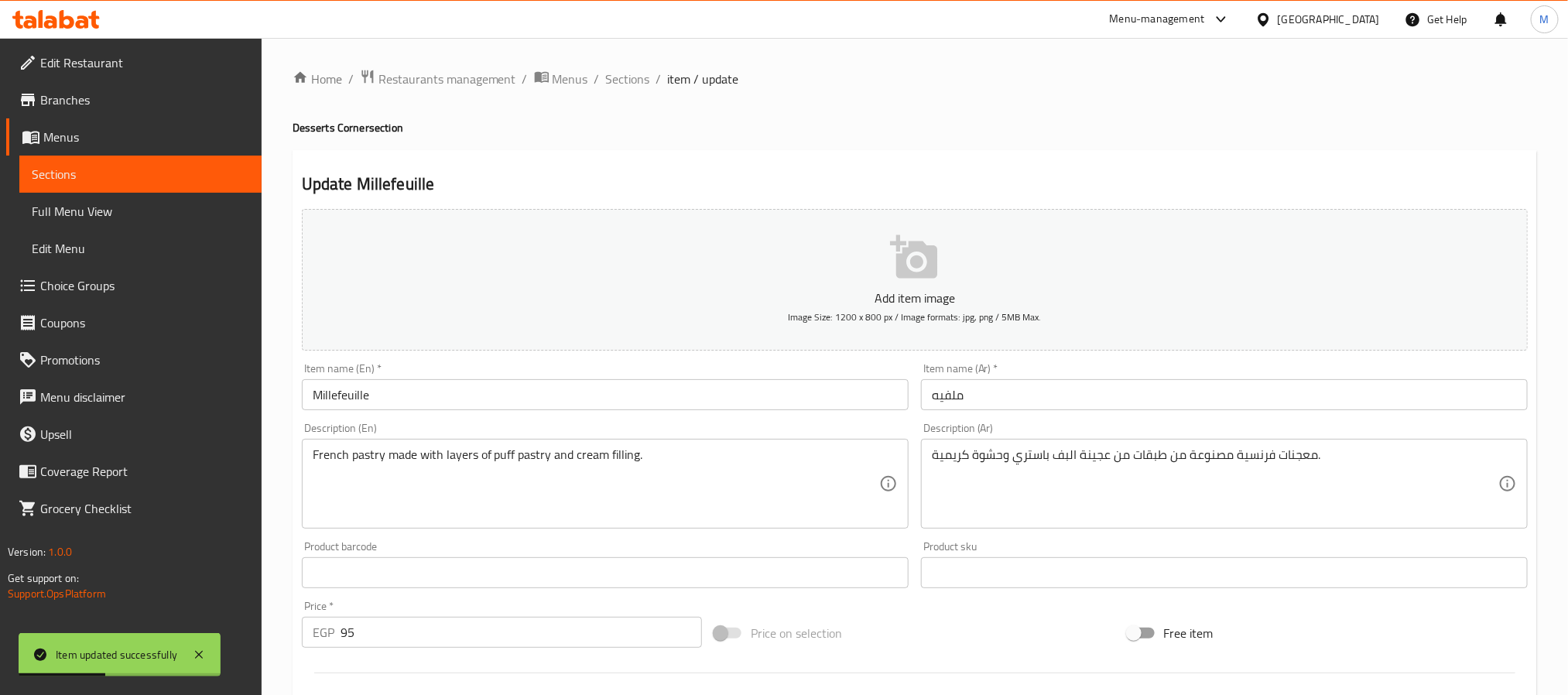
drag, startPoint x: 629, startPoint y: 80, endPoint x: 623, endPoint y: 9, distance: 71.3
click at [629, 80] on span "Sections" at bounding box center [628, 79] width 44 height 18
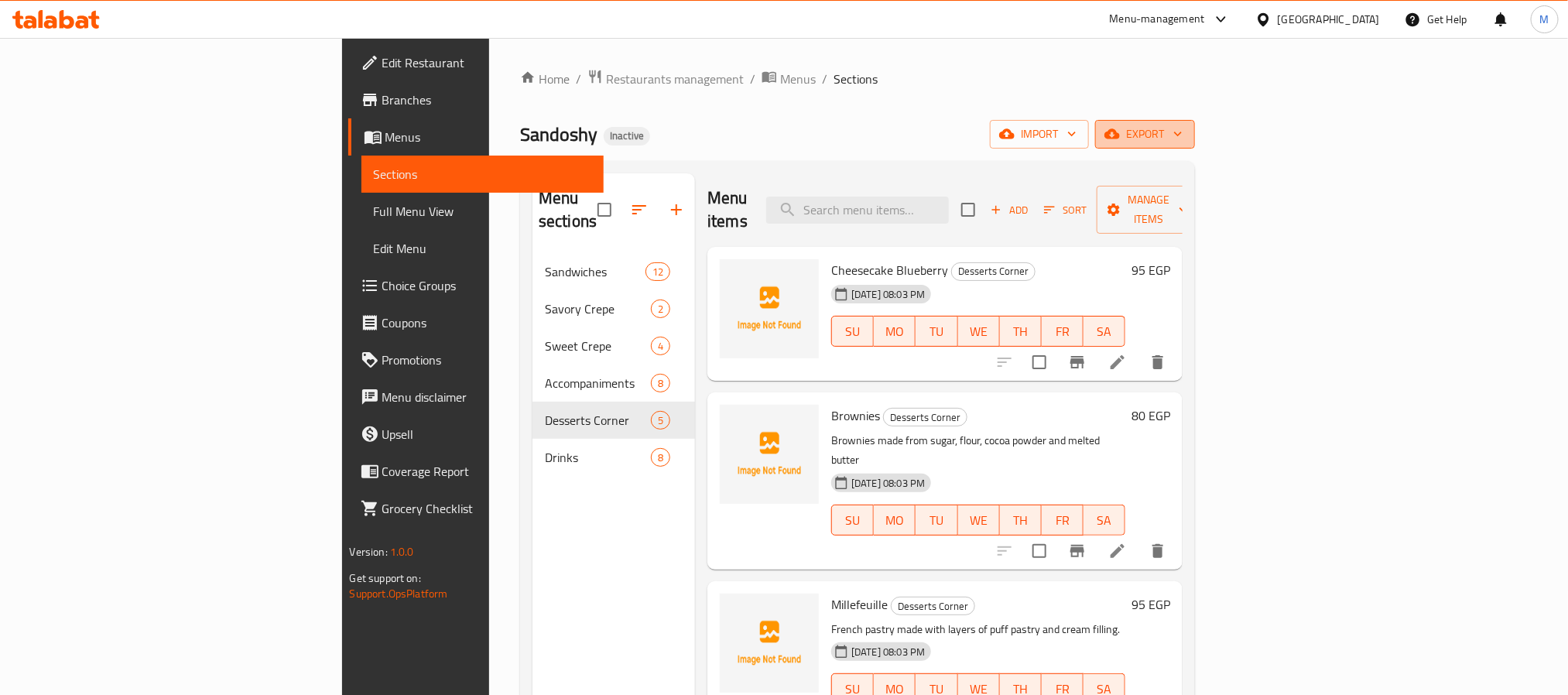
click at [1195, 120] on button "export" at bounding box center [1145, 134] width 100 height 28
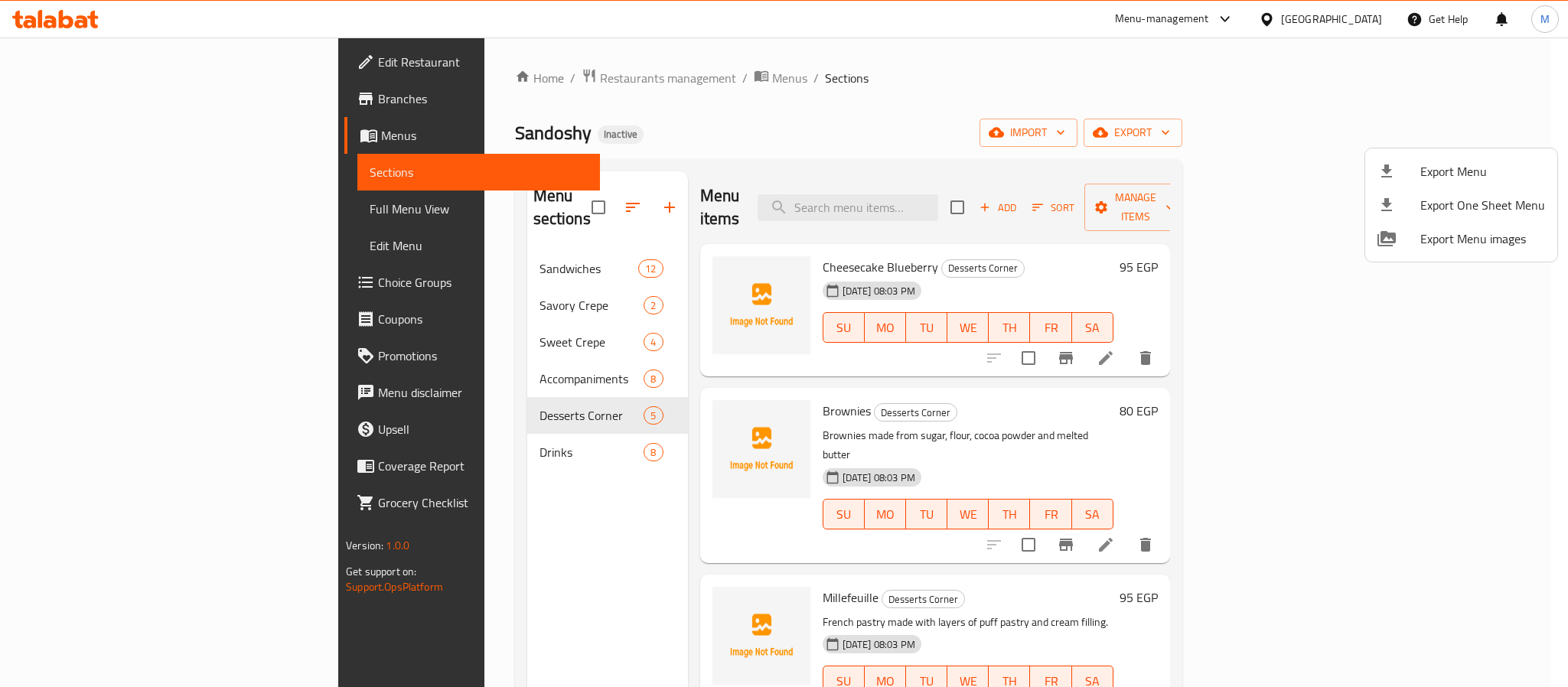
click at [1408, 158] on li "Export Menu" at bounding box center [1461, 171] width 192 height 33
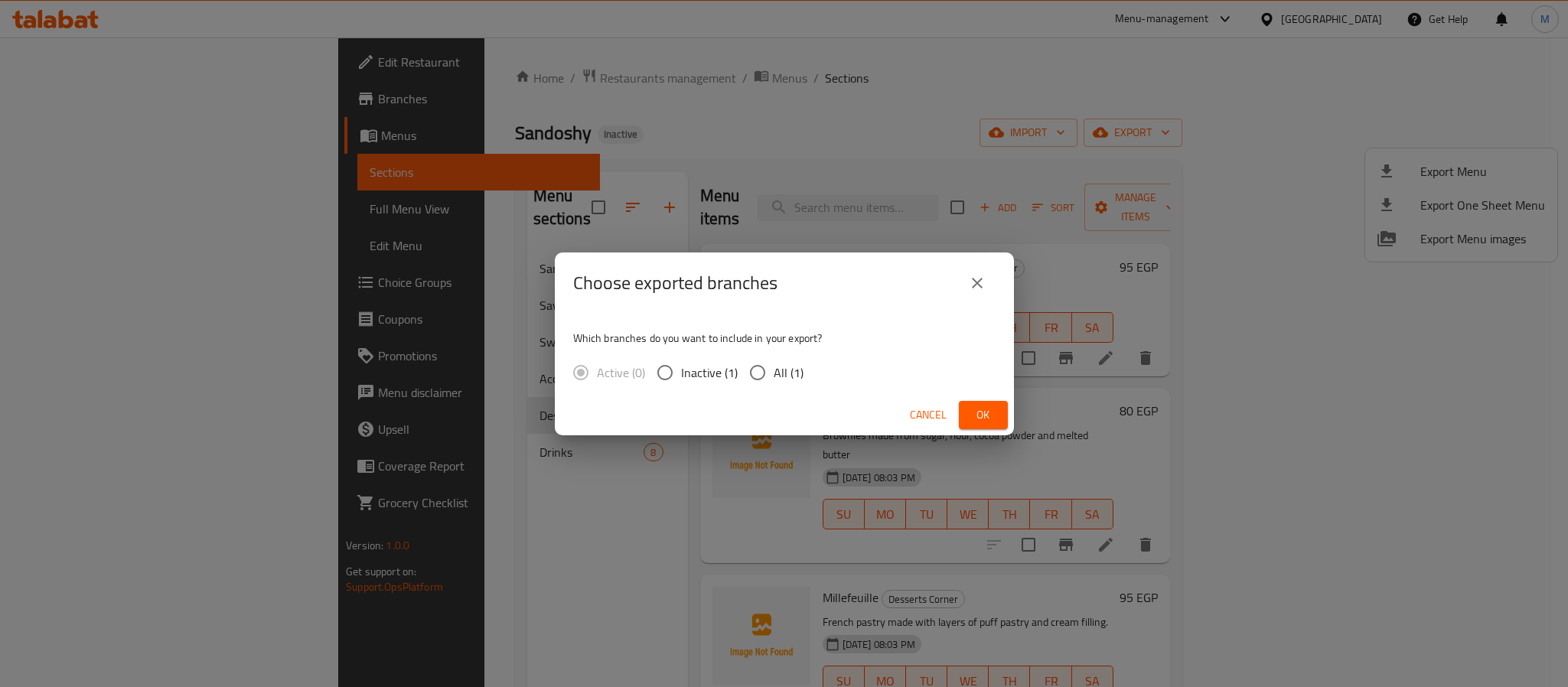
click at [743, 363] on input "All (1)" at bounding box center [757, 372] width 32 height 32
radio input "true"
click at [979, 406] on span "Ok" at bounding box center [982, 415] width 24 height 19
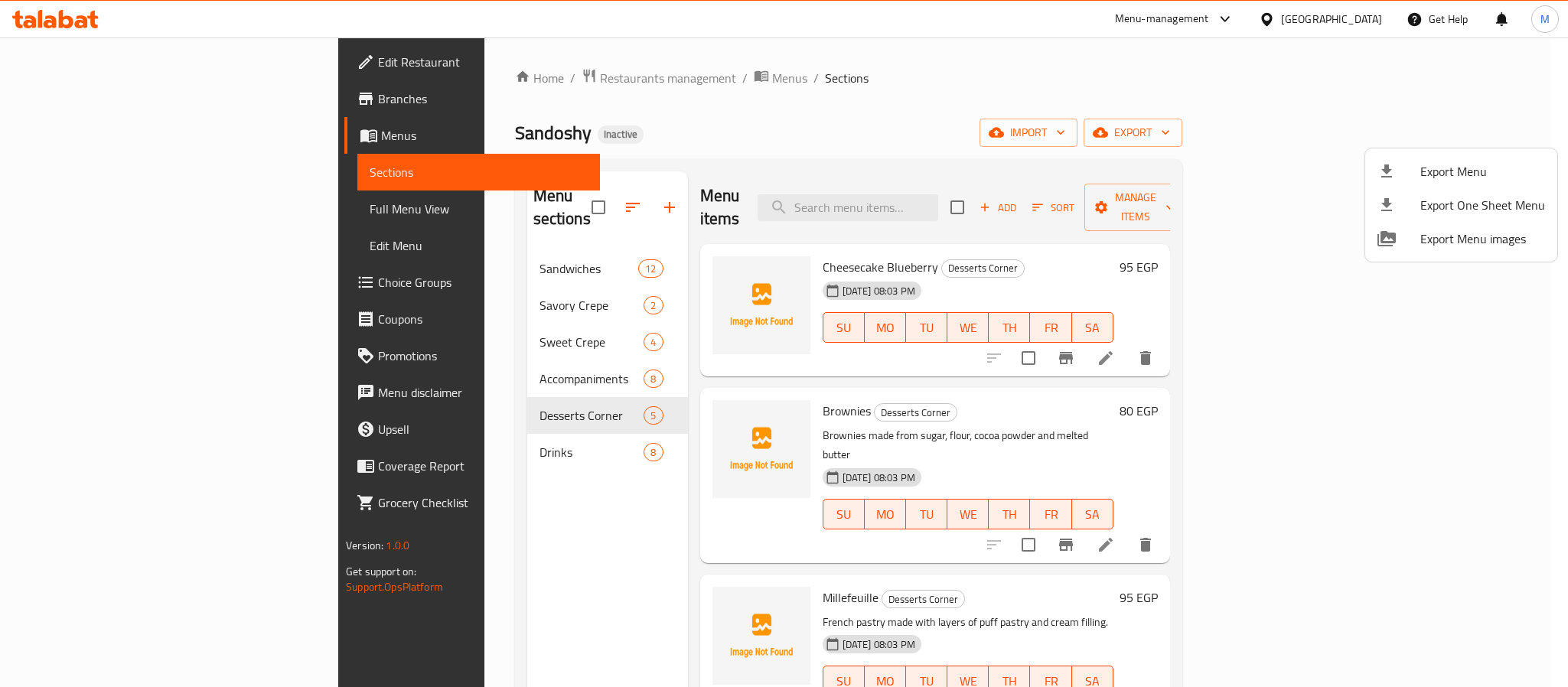
click at [1378, 24] on div at bounding box center [784, 343] width 1568 height 687
click at [1365, 22] on div "[GEOGRAPHIC_DATA]" at bounding box center [1320, 19] width 148 height 37
click at [1361, 22] on div "[GEOGRAPHIC_DATA]" at bounding box center [1332, 19] width 101 height 17
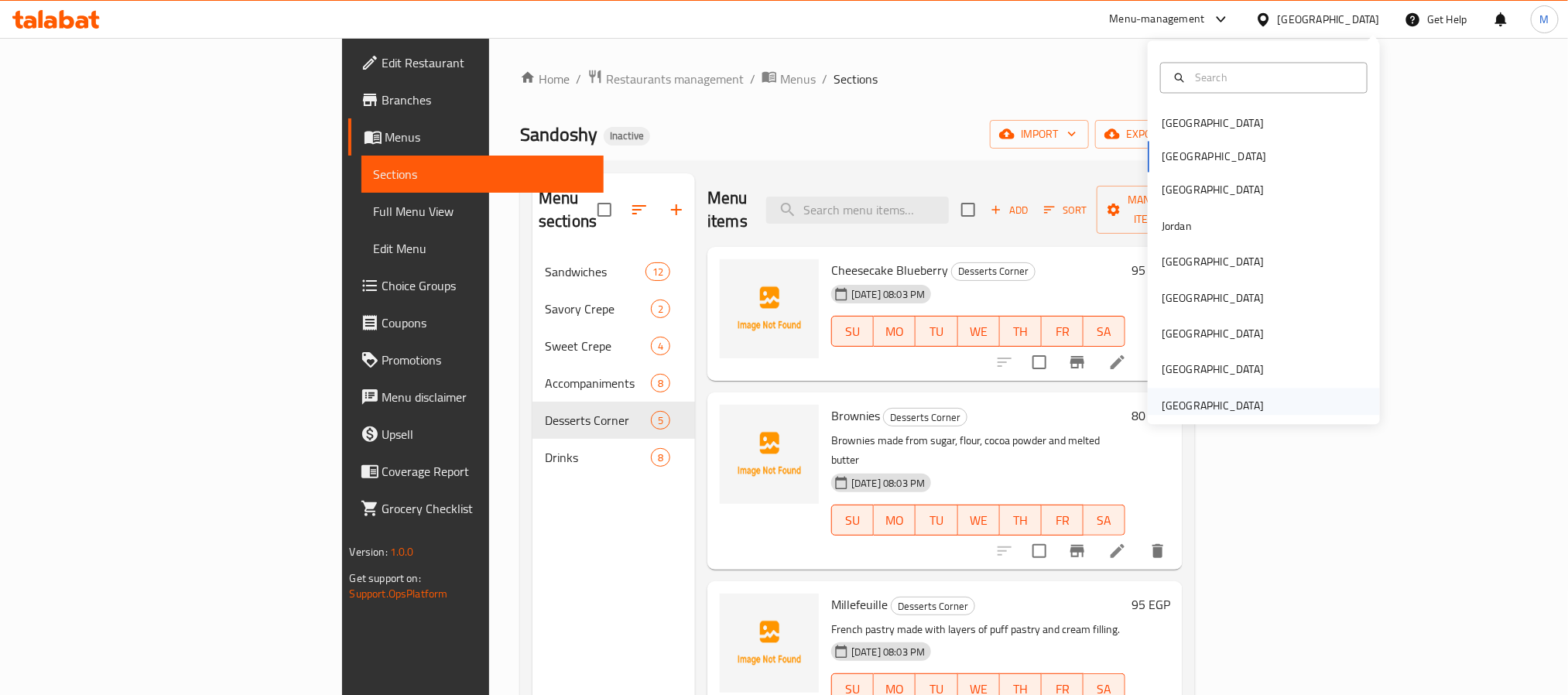
click at [1178, 404] on div "United Arab Emirates" at bounding box center [1213, 406] width 103 height 17
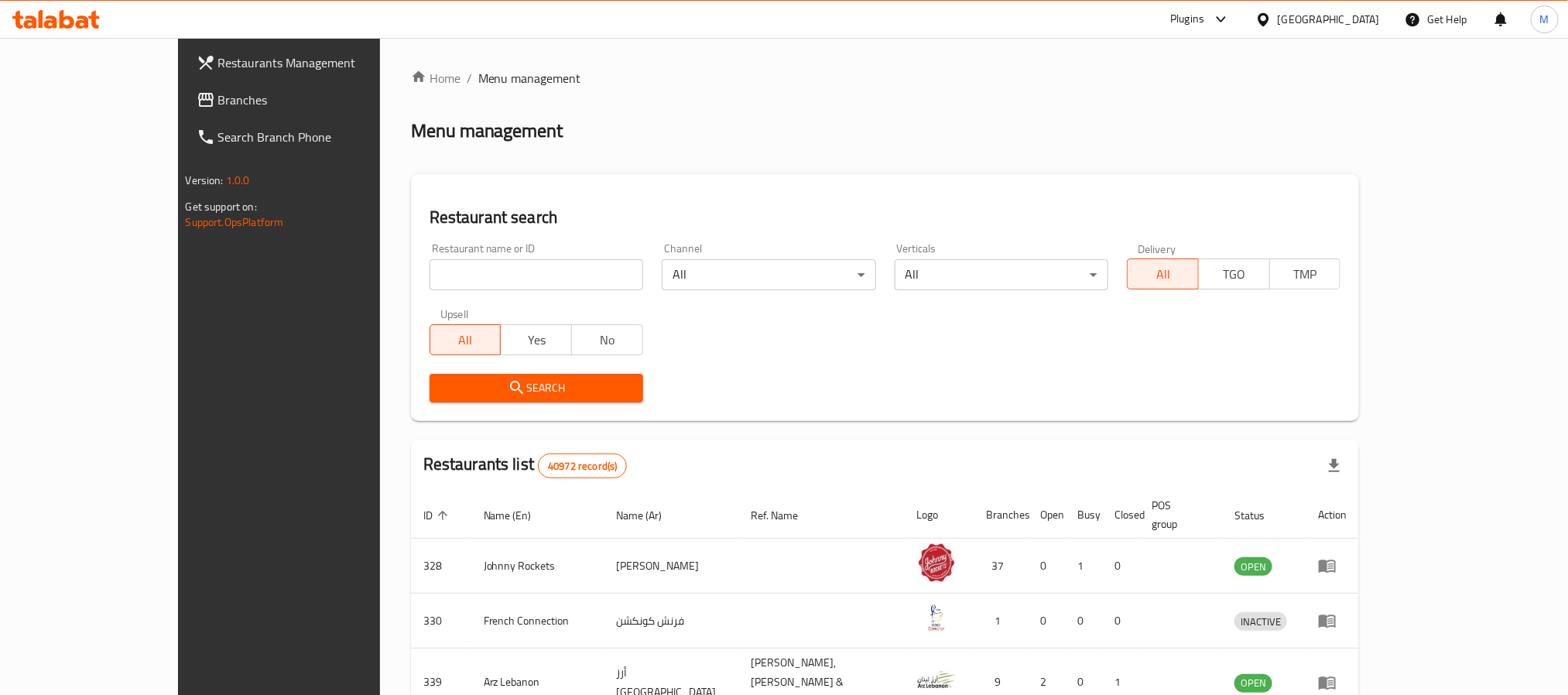
click at [218, 93] on span "Branches" at bounding box center [322, 100] width 209 height 18
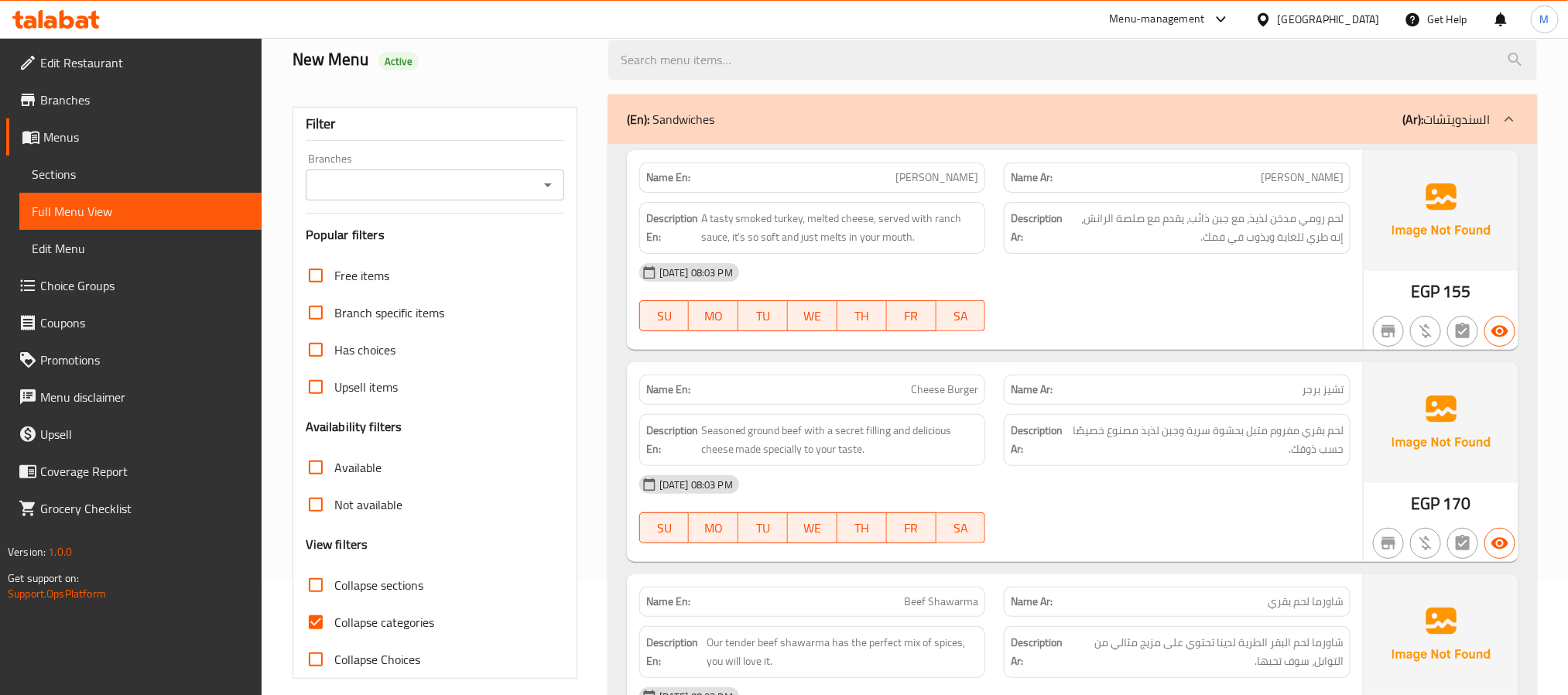
scroll to position [348, 0]
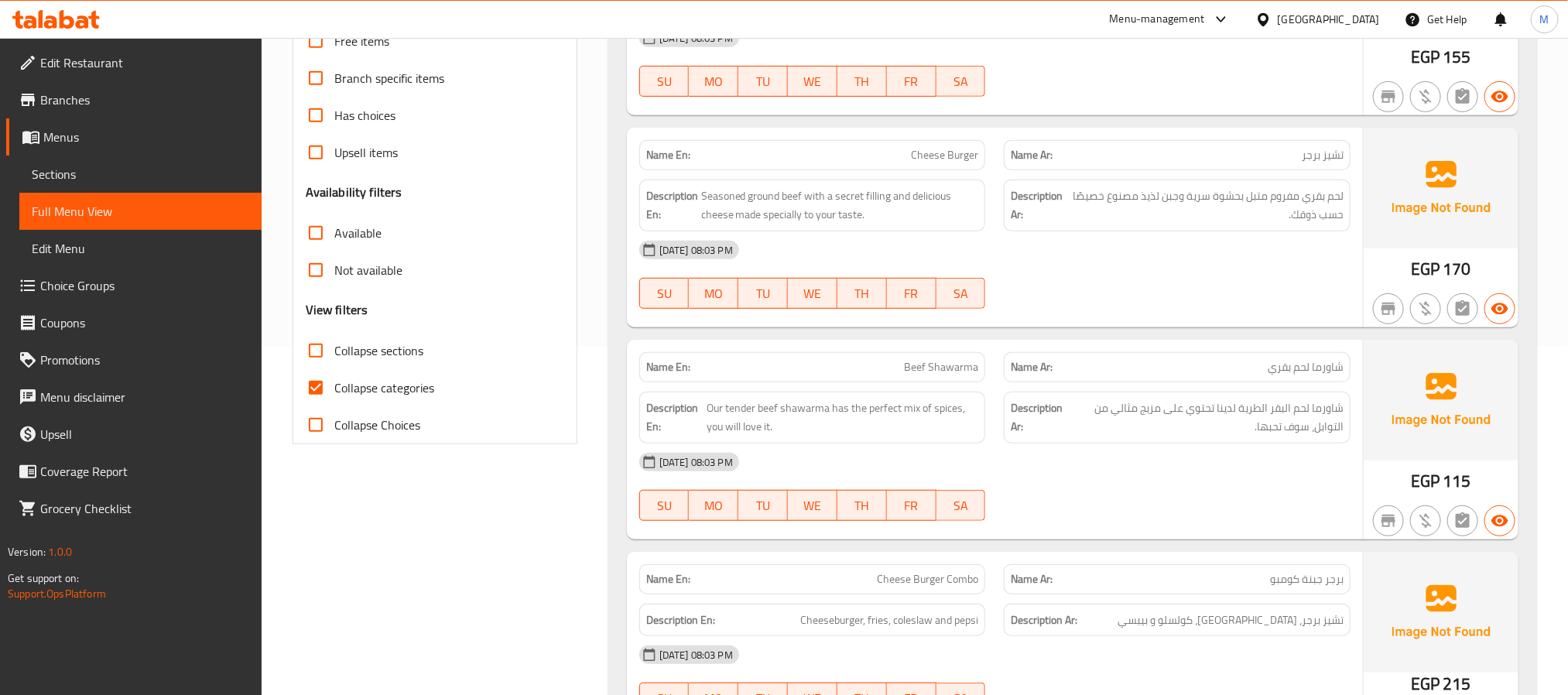
click at [390, 396] on span "Collapse categories" at bounding box center [384, 387] width 100 height 18
click at [334, 396] on input "Collapse categories" at bounding box center [316, 387] width 38 height 38
checkbox input "false"
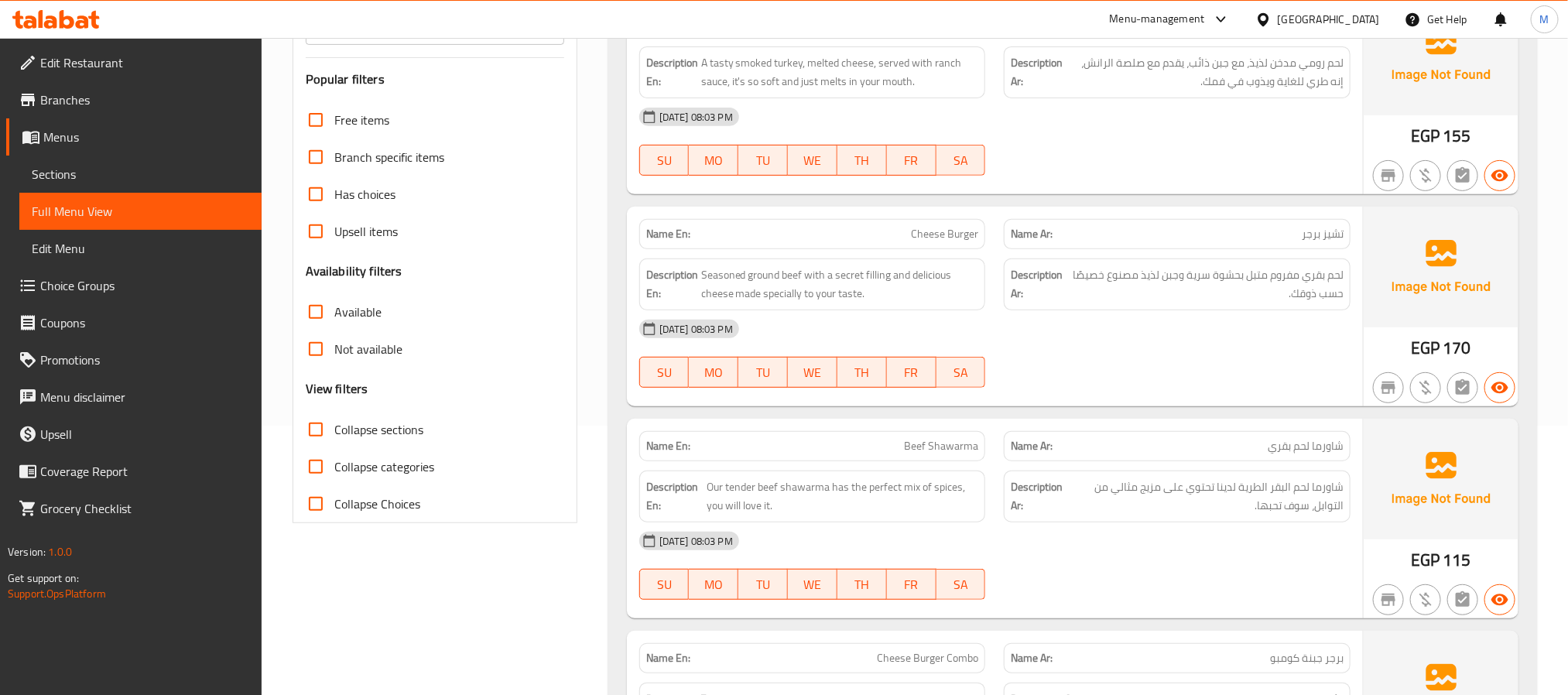
scroll to position [0, 0]
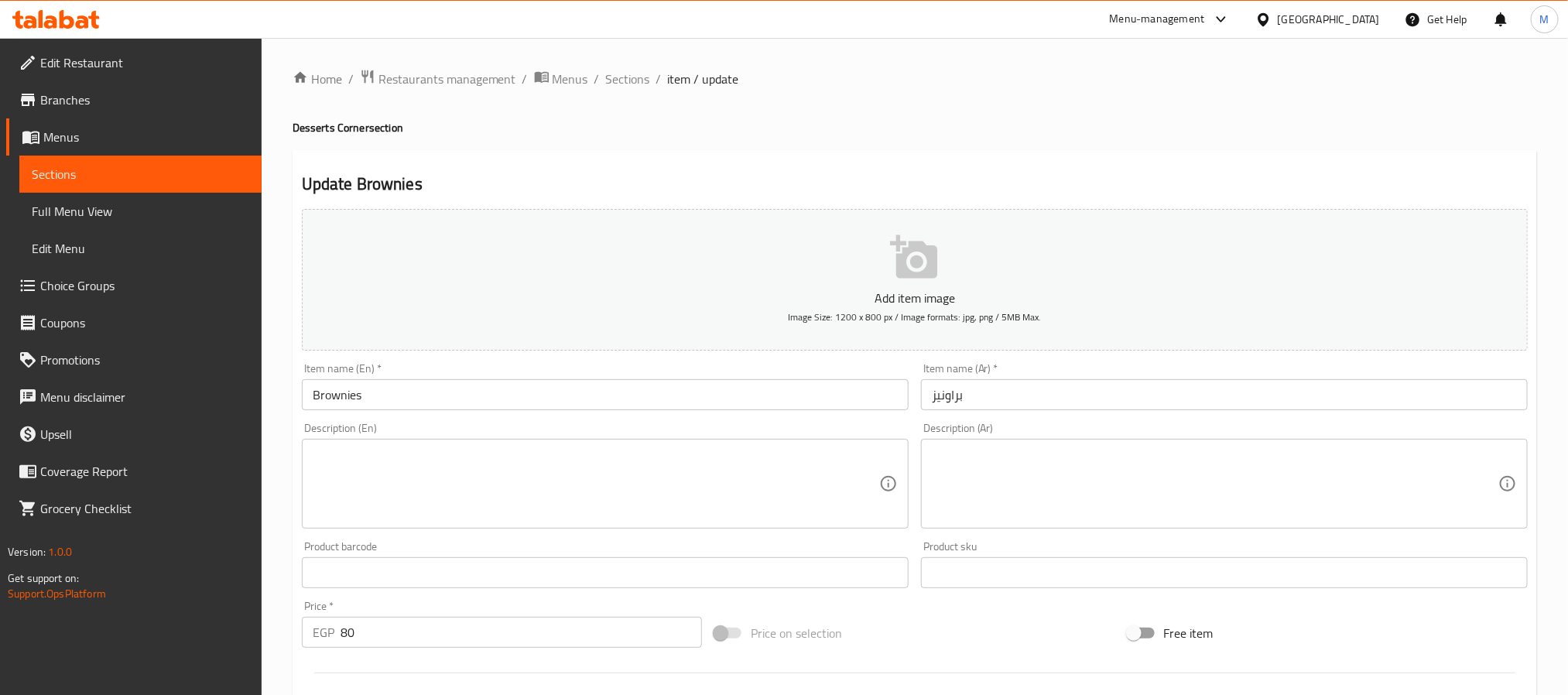
click at [514, 493] on textarea at bounding box center [595, 483] width 567 height 73
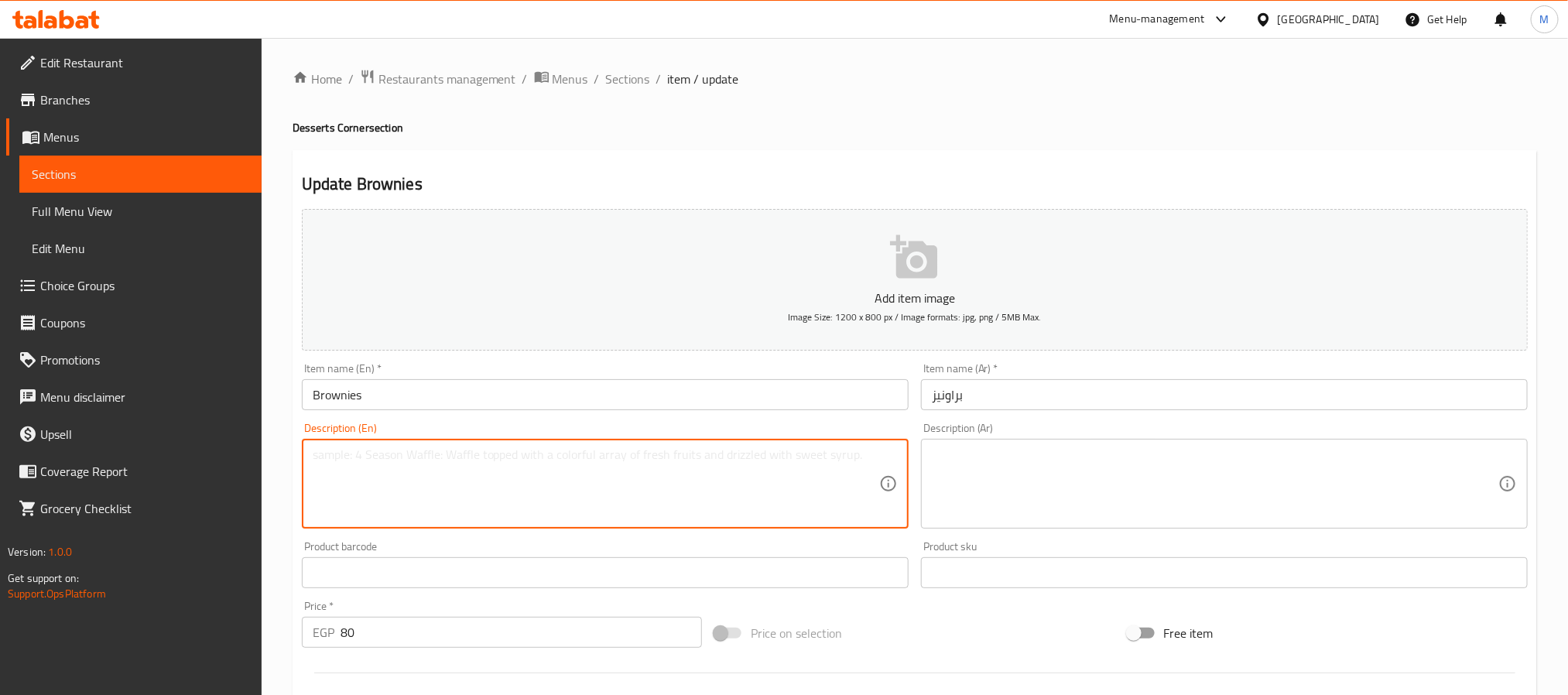
paste textarea "Brownies made from sugar, flour, cocoa powder and melted butter براونيز مصنوعة …"
drag, startPoint x: 499, startPoint y: 487, endPoint x: 872, endPoint y: 457, distance: 374.2
click at [872, 457] on textarea "Brownies made from sugar, flour, cocoa powder and melted butter براونيز مصنوعة …" at bounding box center [595, 483] width 567 height 73
type textarea "Brownies made from sugar, flour, cocoa powder and melted butter"
click at [1046, 493] on textarea at bounding box center [1214, 483] width 567 height 73
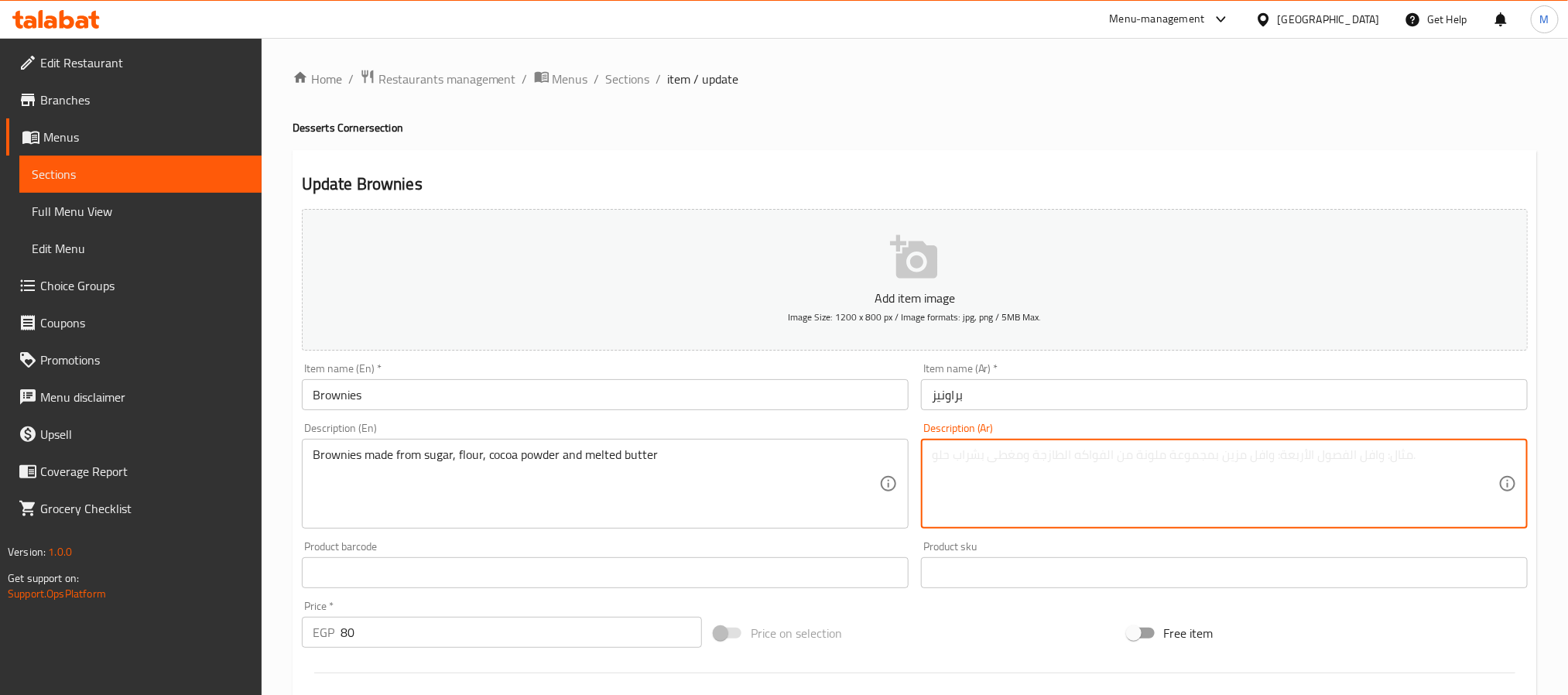
paste textarea "براونيز مصنوعة من سكر، دقيق ومسحوق كاكاو وزبدة ذائبة"
type textarea "براونيز مصنوعة من سكر، دقيق ومسحوق كاكاو وزبدة ذائبة"
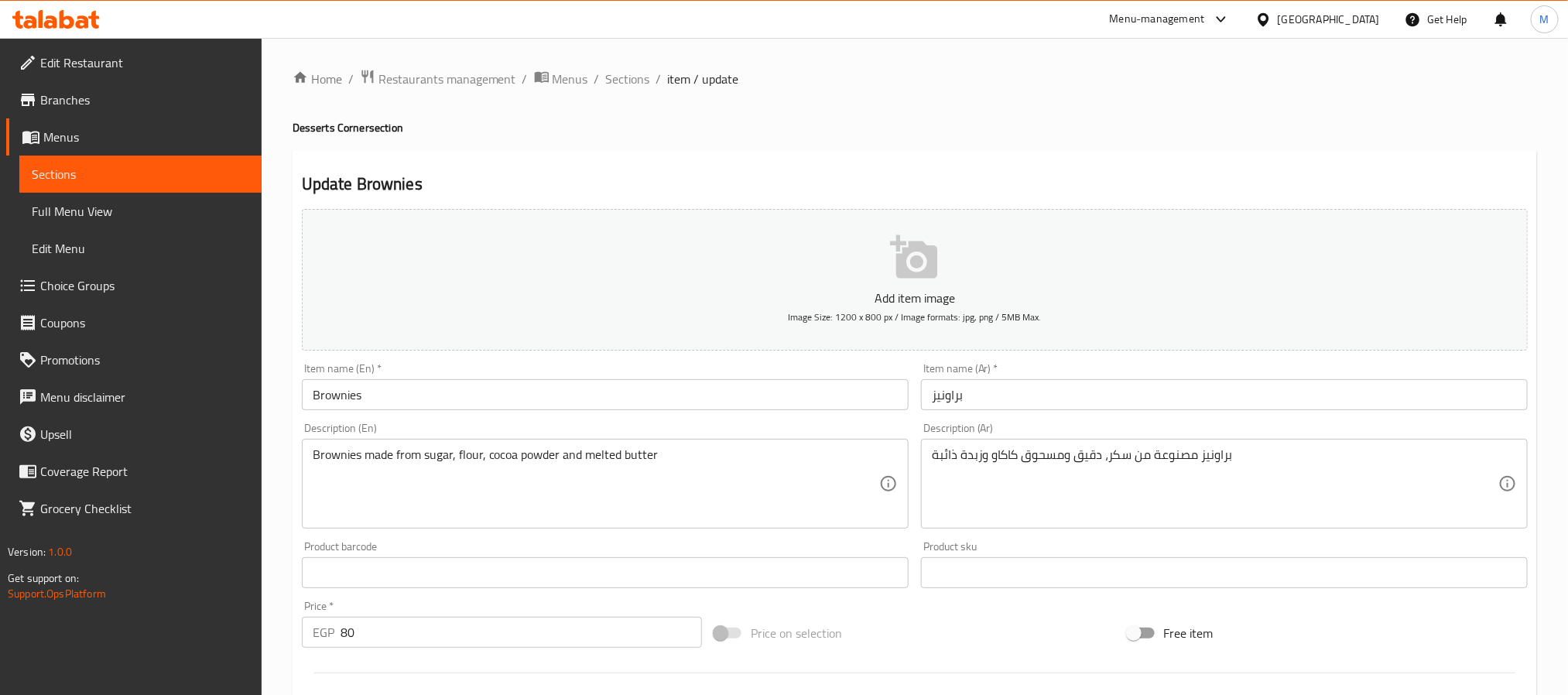
click at [748, 414] on div "Item name (En)   * Brownies Item name (En) *" at bounding box center [605, 386] width 619 height 60
click at [747, 407] on input "Brownies" at bounding box center [605, 395] width 607 height 31
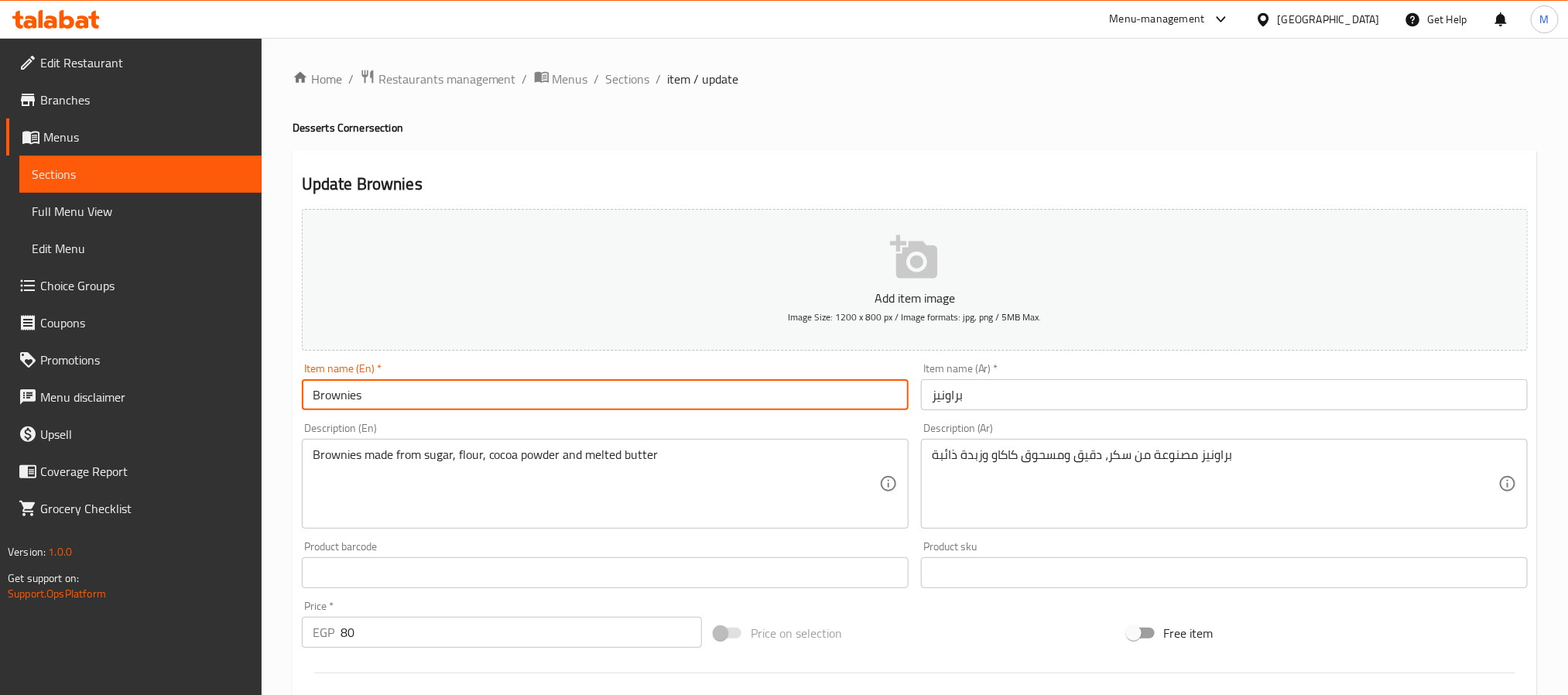
click at [746, 404] on input "Brownies" at bounding box center [605, 395] width 607 height 31
click at [755, 532] on div "Description (En) Brownies made from sugar, flour, cocoa powder and melted butte…" at bounding box center [605, 475] width 619 height 118
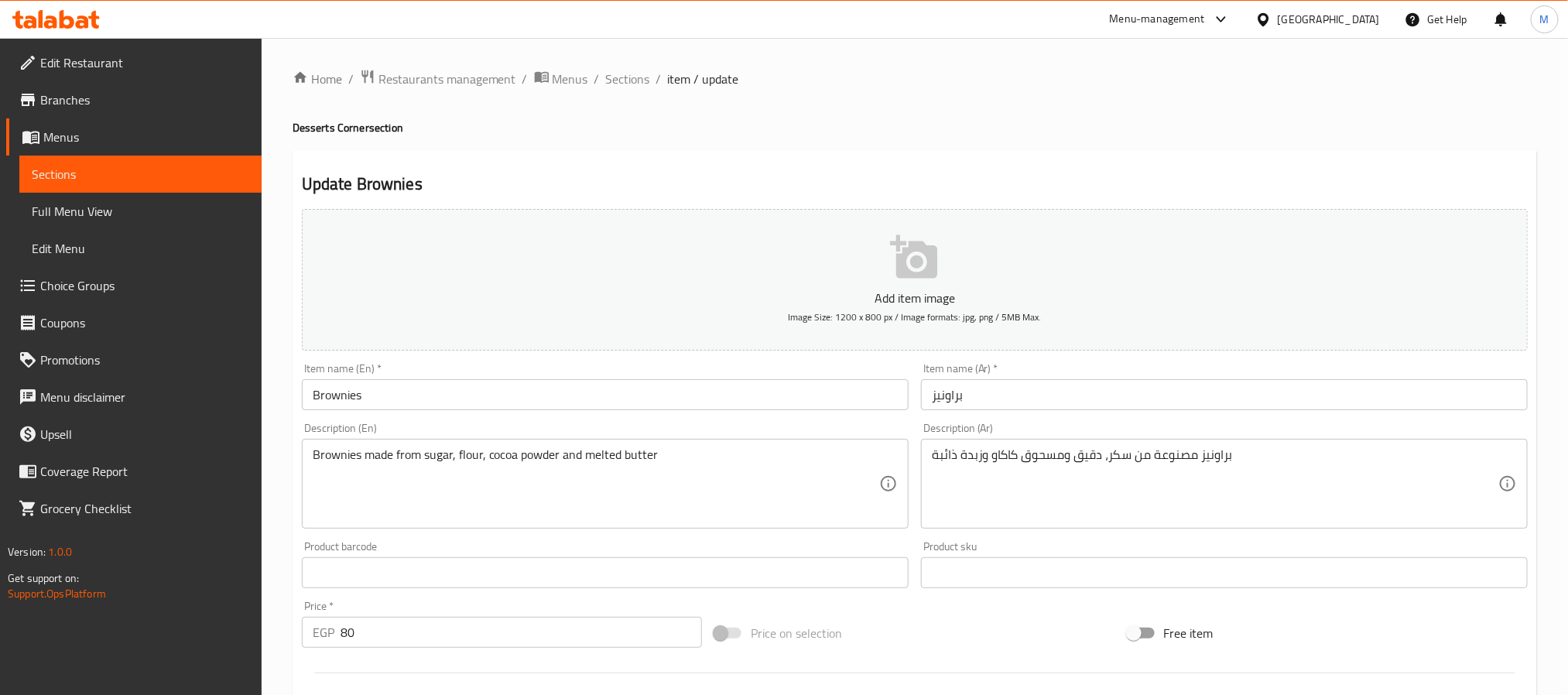
click at [702, 387] on input "Brownies" at bounding box center [605, 395] width 607 height 31
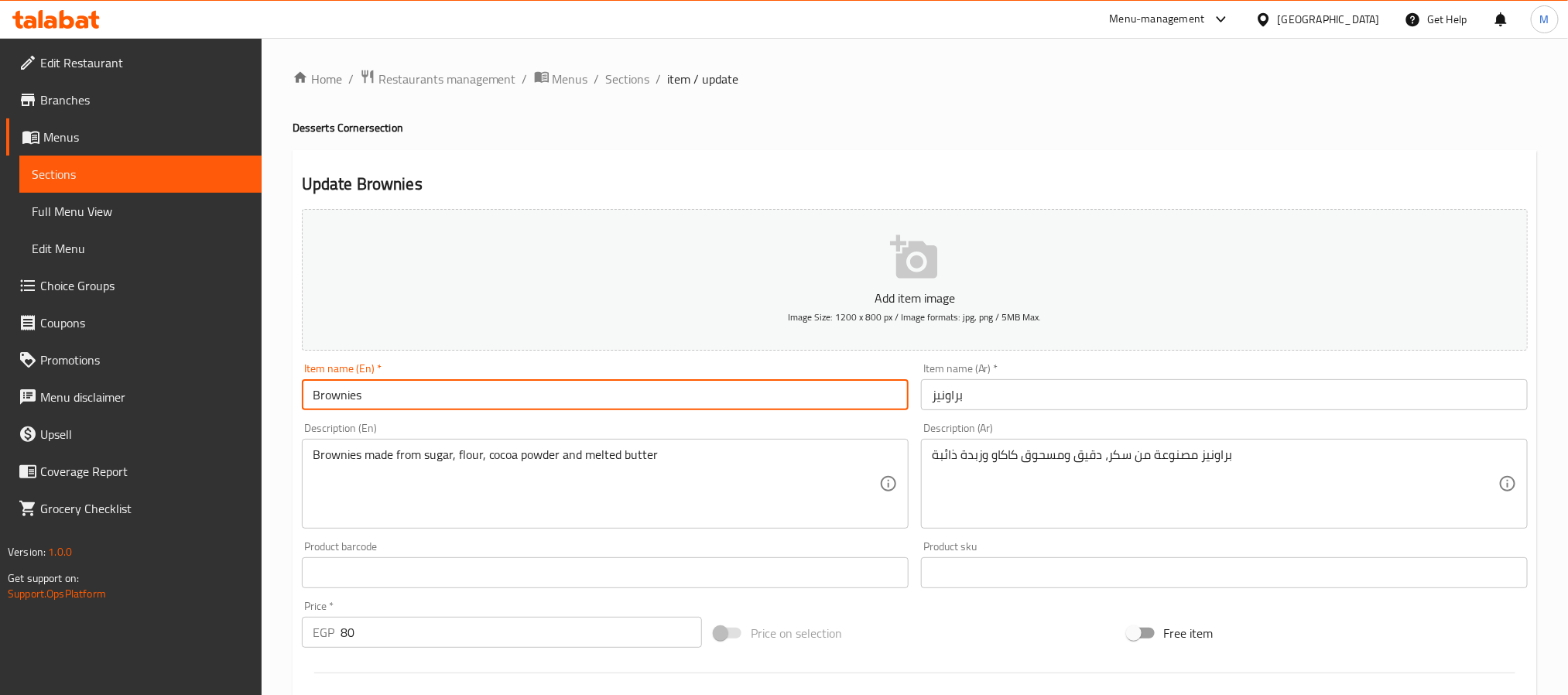
click at [355, 393] on input "Brownies" at bounding box center [605, 395] width 607 height 31
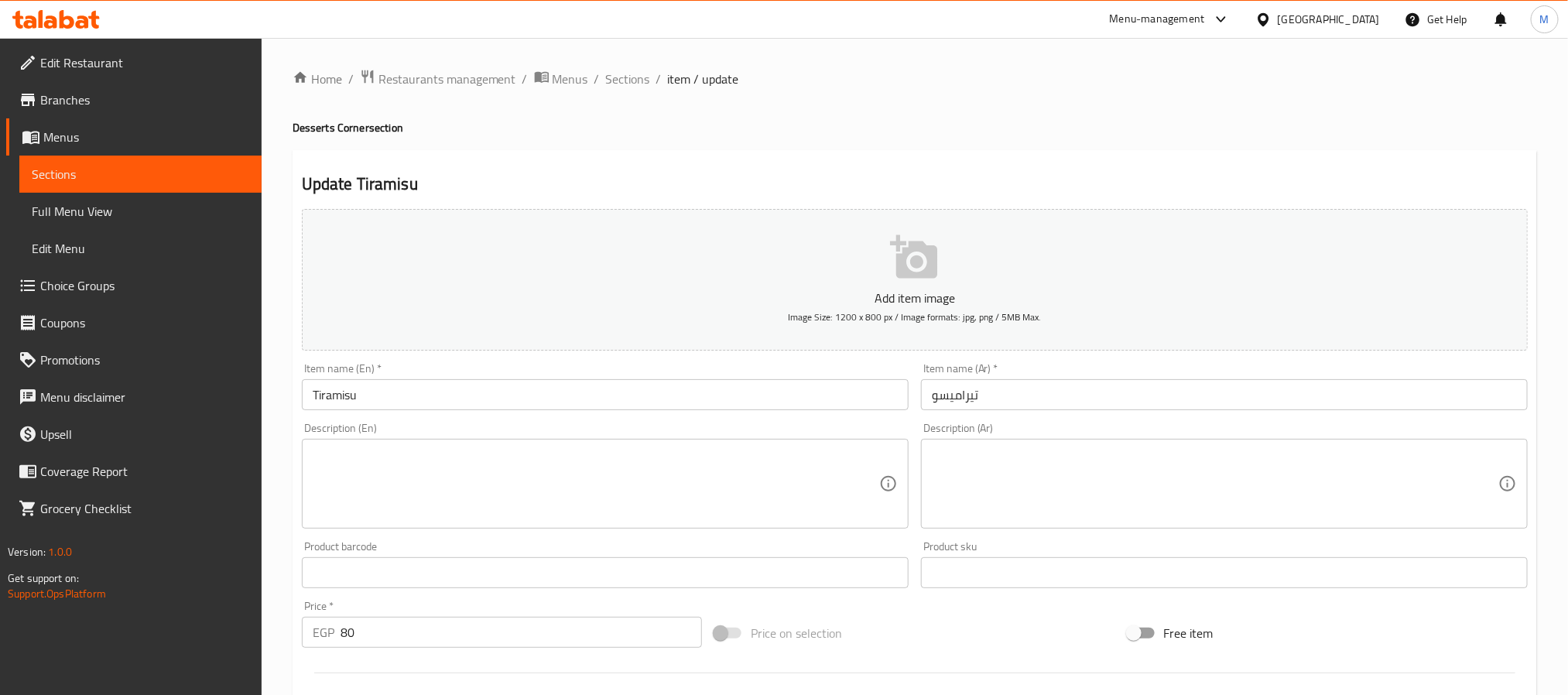
click at [685, 476] on textarea at bounding box center [595, 483] width 567 height 73
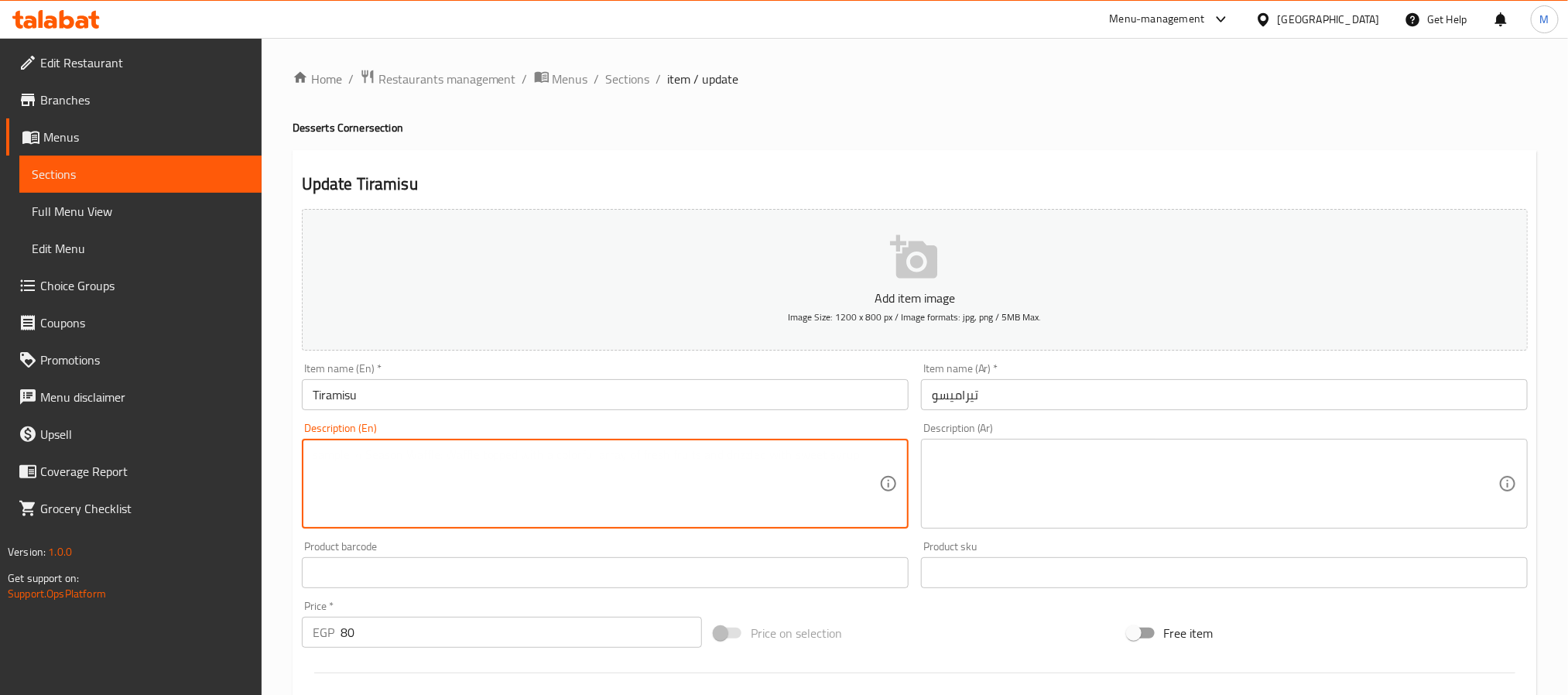
paste textarea "Cookies, mascarpone cheese, eggs, sugar, coffee and cocoa powder. [PERSON_NAME]…"
drag, startPoint x: 627, startPoint y: 483, endPoint x: 856, endPoint y: 457, distance: 230.5
click at [856, 457] on textarea "Cookies, mascarpone cheese, eggs, sugar, coffee and cocoa powder. [PERSON_NAME]…" at bounding box center [595, 483] width 567 height 73
type textarea "Cookies, mascarpone cheese, eggs, sugar, coffee and cocoa powder."
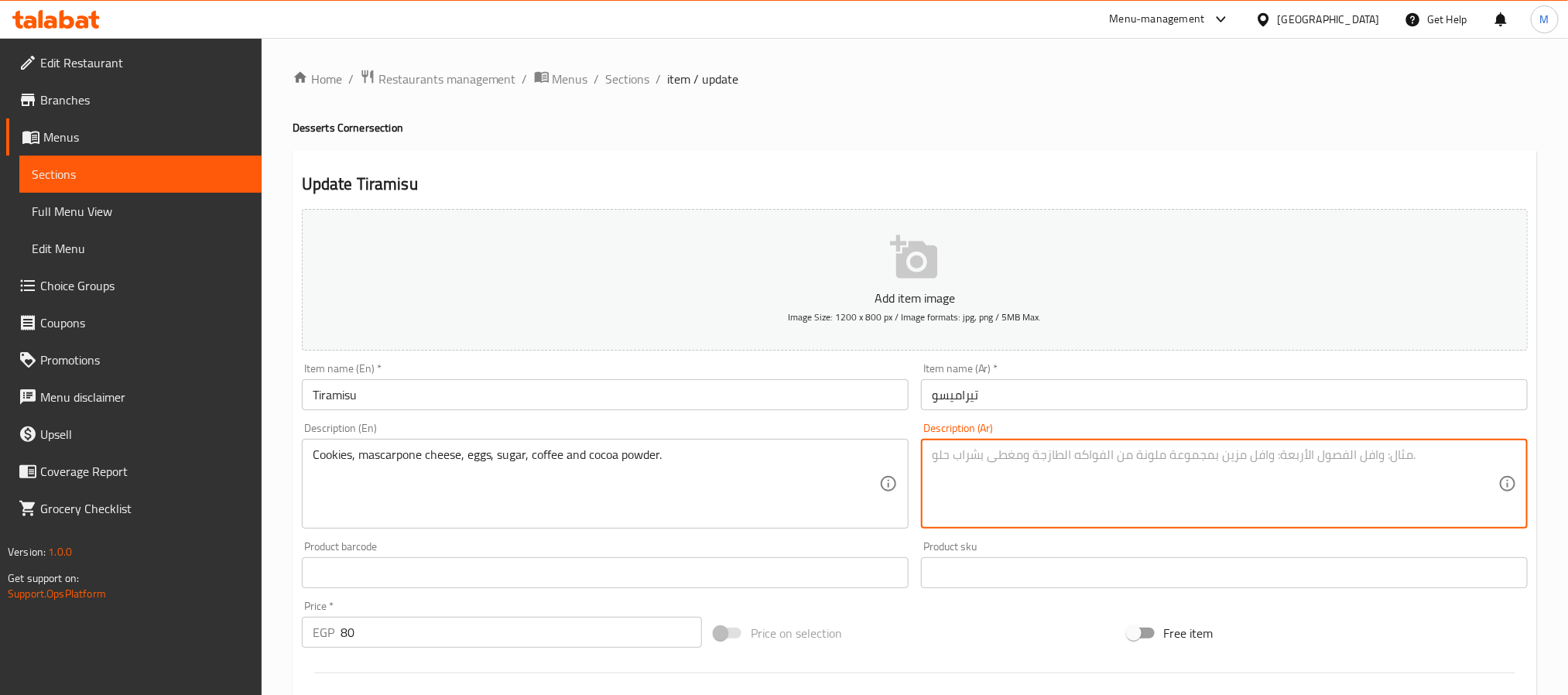
click at [1033, 502] on textarea at bounding box center [1214, 483] width 567 height 73
paste textarea "كوكيز، جبنة مسكربون، بيض، سكر، قهوة ومسحوق كاكاو."
type textarea "كوكيز، جبنة مسكربون، بيض، سكر، قهوة ومسحوق كاكاو."
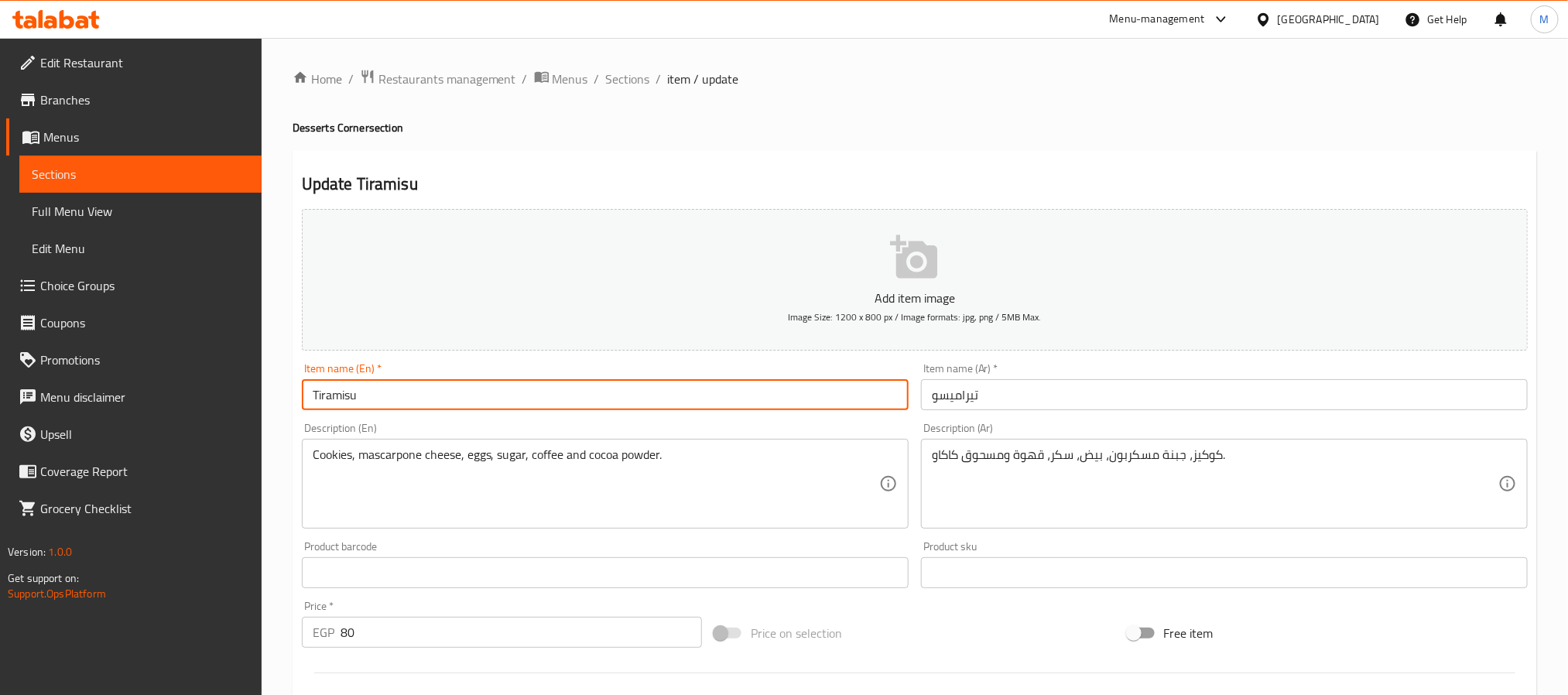
click at [836, 396] on input "Tiramisu" at bounding box center [605, 395] width 607 height 31
click at [382, 387] on input "Tiramisu" at bounding box center [605, 395] width 607 height 31
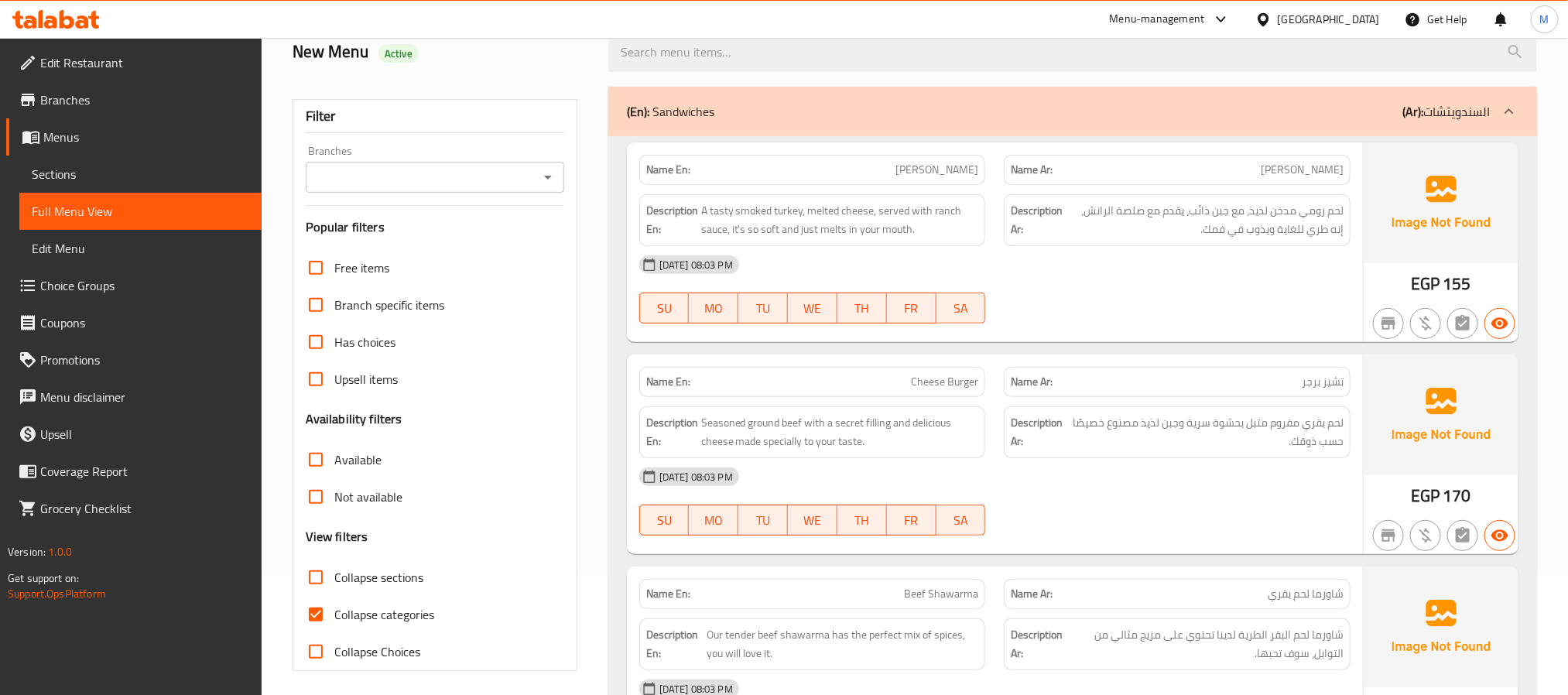
scroll to position [464, 0]
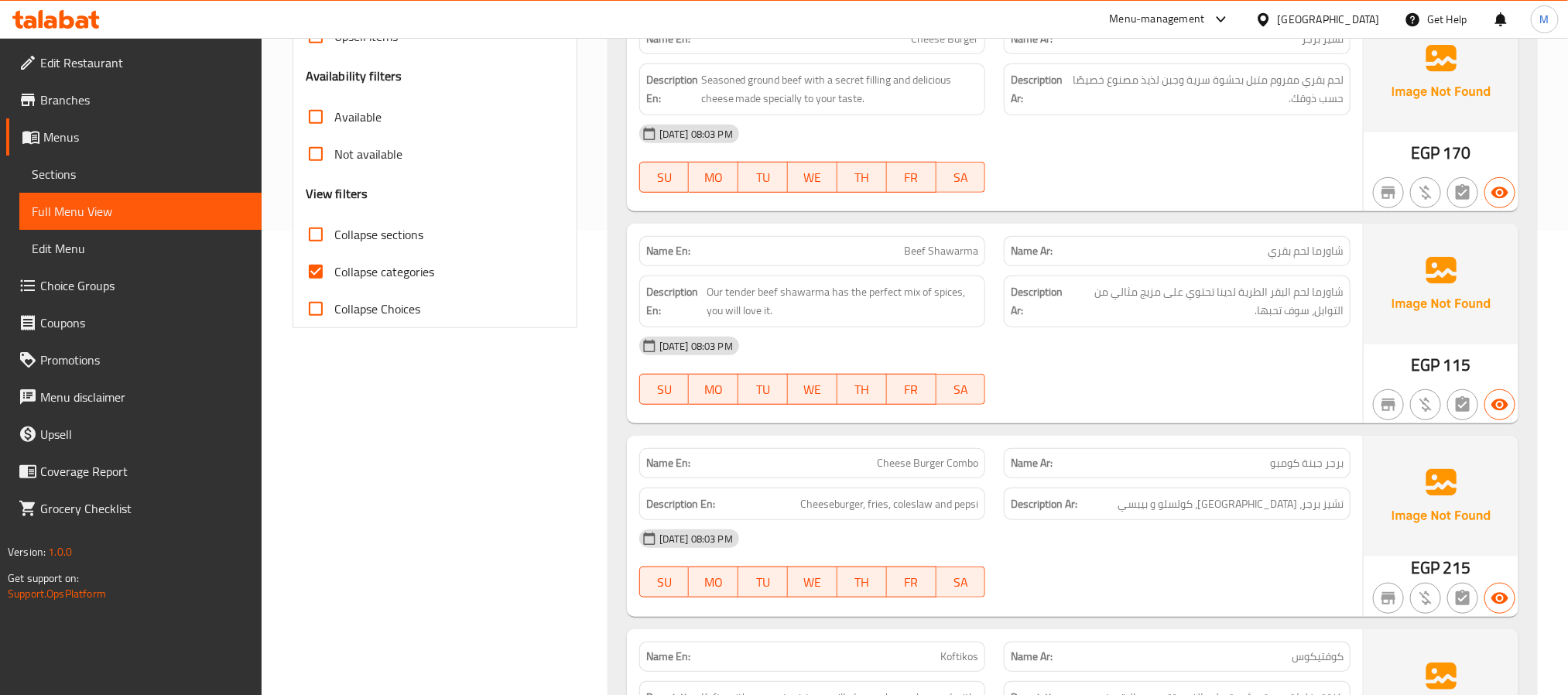
click at [367, 270] on span "Collapse categories" at bounding box center [384, 271] width 100 height 18
click at [334, 270] on input "Collapse categories" at bounding box center [316, 271] width 38 height 38
checkbox input "false"
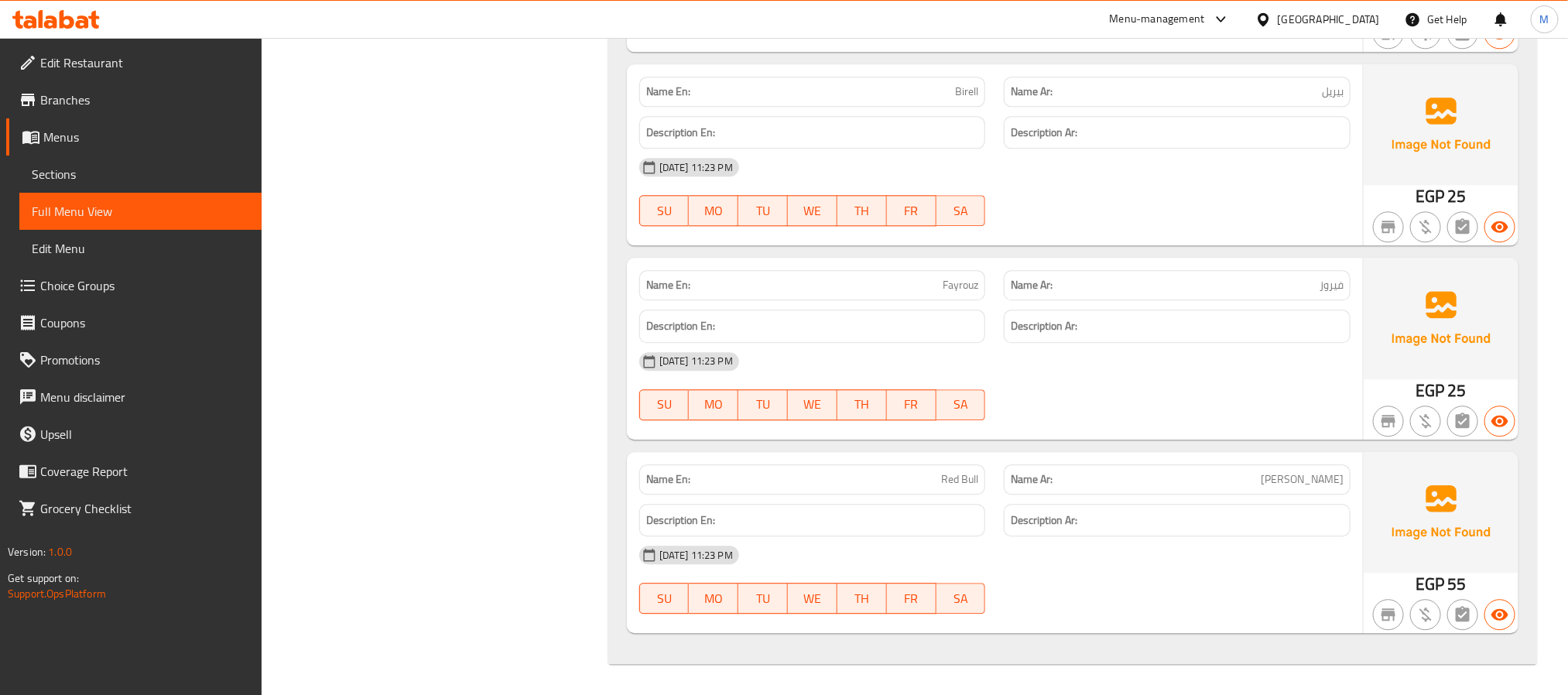
scroll to position [1419, 0]
